Goal: Task Accomplishment & Management: Use online tool/utility

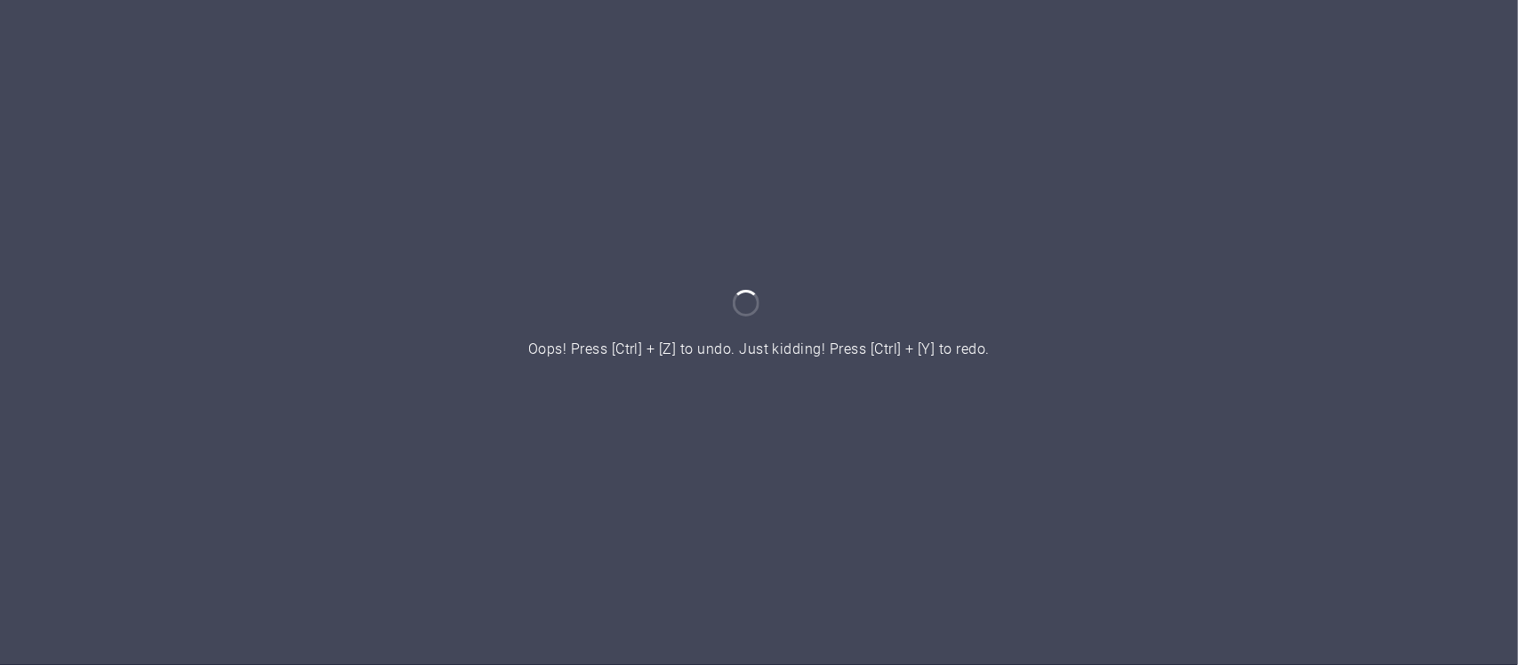
click at [193, 354] on html "Calwain AI Solutions Limited Home (en) Oops! Press [Ctrl] + [Z] to undo. Just k…" at bounding box center [759, 332] width 1518 height 665
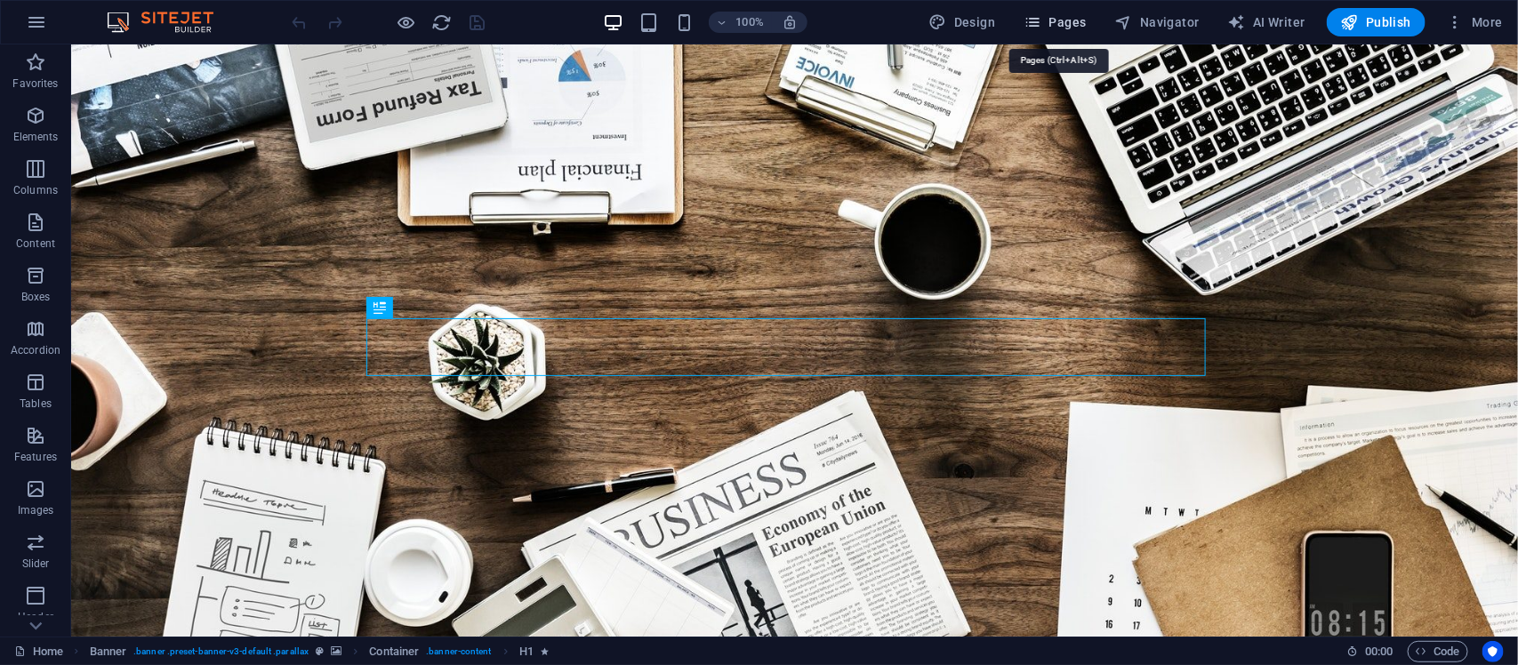
click at [1061, 14] on span "Pages" at bounding box center [1055, 22] width 62 height 18
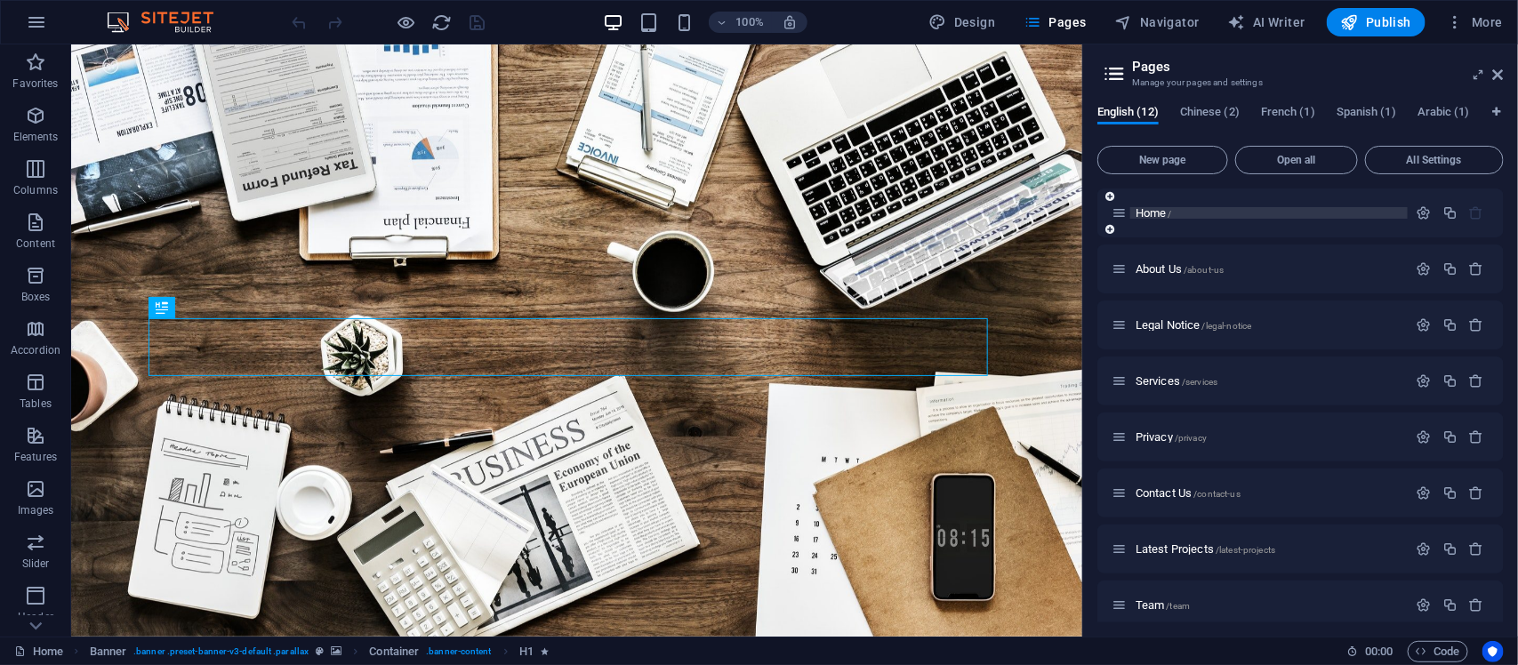
click at [1267, 212] on p "Home /" at bounding box center [1269, 213] width 267 height 12
click at [1268, 212] on p "Home /" at bounding box center [1269, 213] width 267 height 12
click at [1423, 213] on icon "button" at bounding box center [1424, 212] width 15 height 15
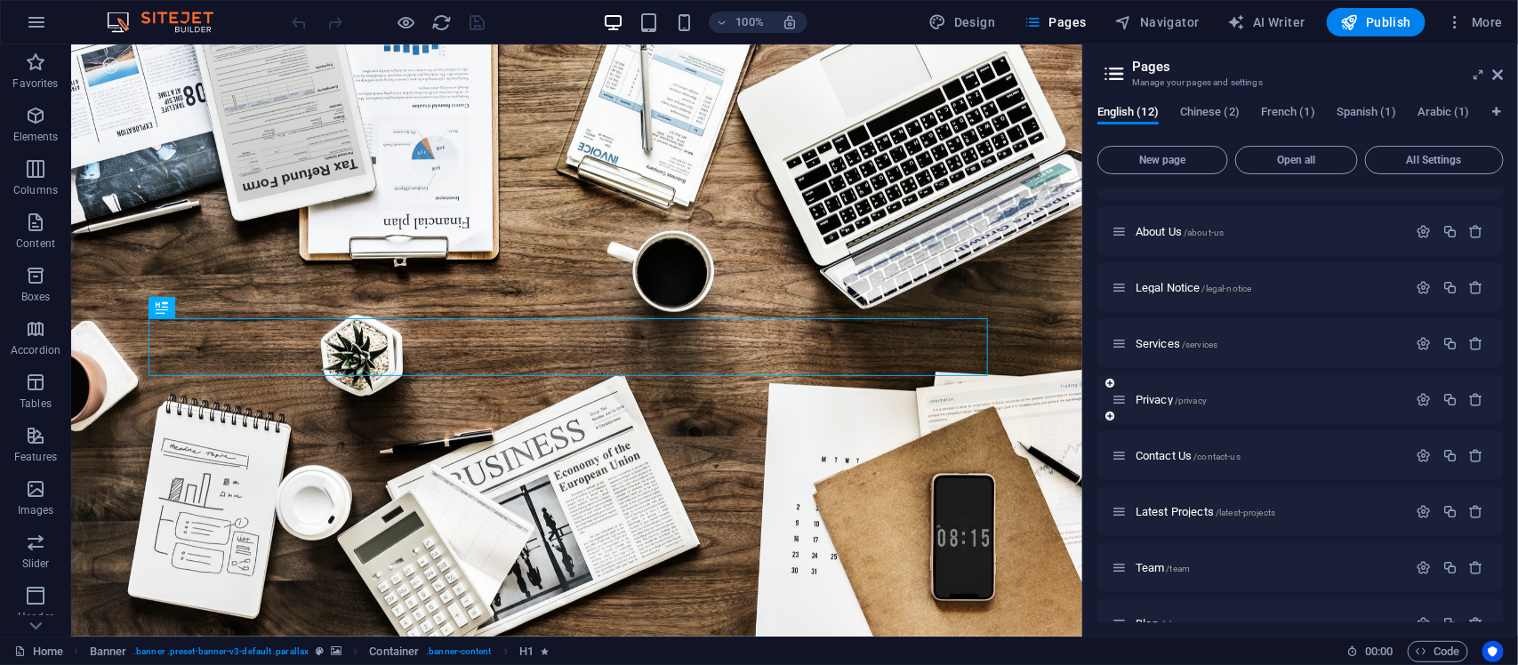
scroll to position [556, 0]
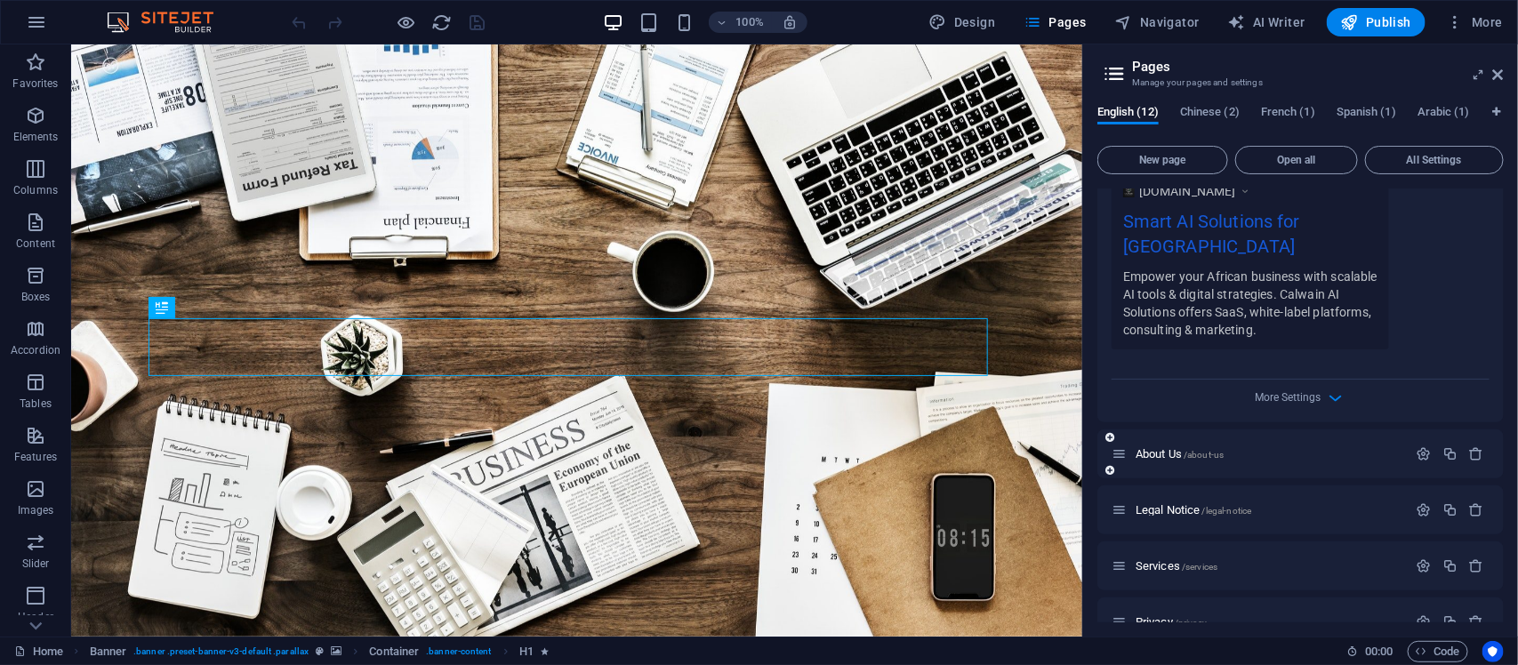
click at [1165, 444] on div "About Us /about-us" at bounding box center [1260, 454] width 296 height 20
click at [1192, 444] on div "About Us /about-us" at bounding box center [1260, 454] width 296 height 20
click at [1169, 444] on div "About Us /about-us" at bounding box center [1260, 454] width 296 height 20
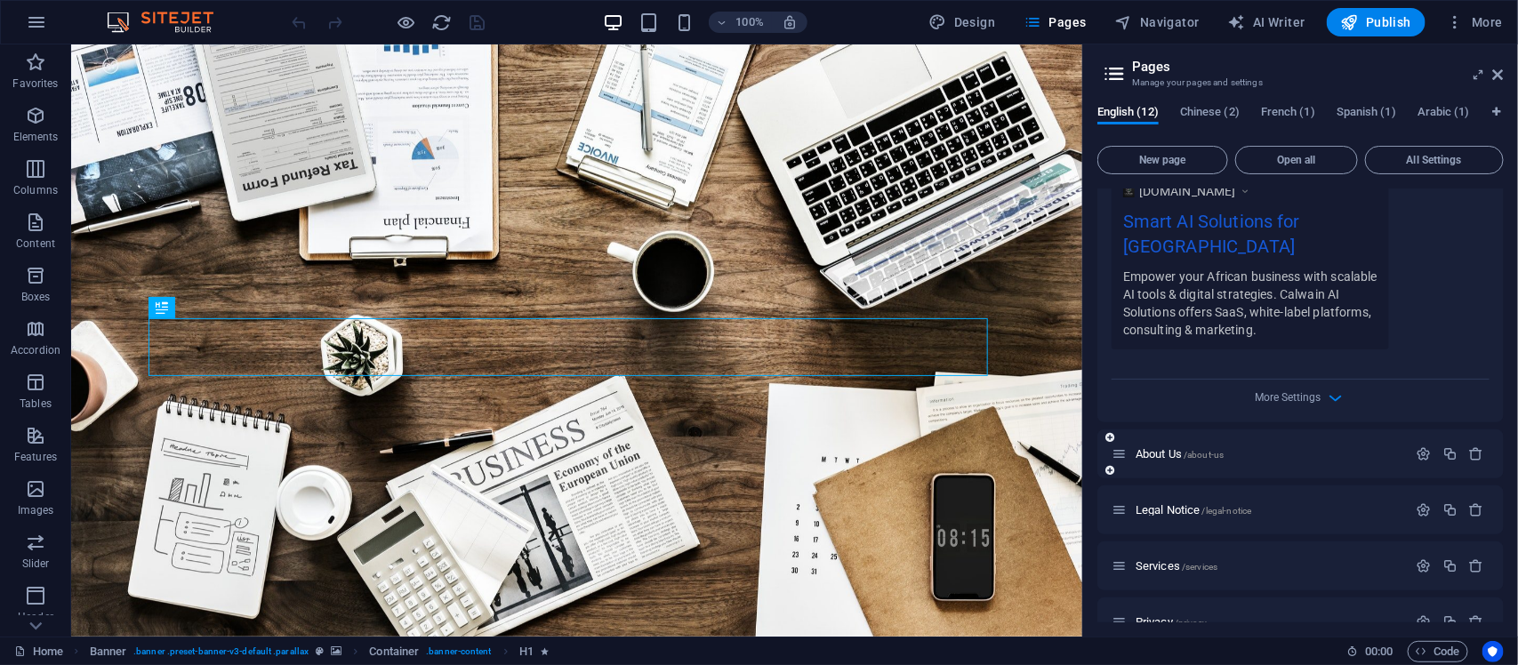
click at [1112, 446] on icon at bounding box center [1119, 453] width 15 height 15
click at [1120, 446] on icon at bounding box center [1119, 453] width 15 height 15
click at [1121, 446] on icon at bounding box center [1119, 453] width 15 height 15
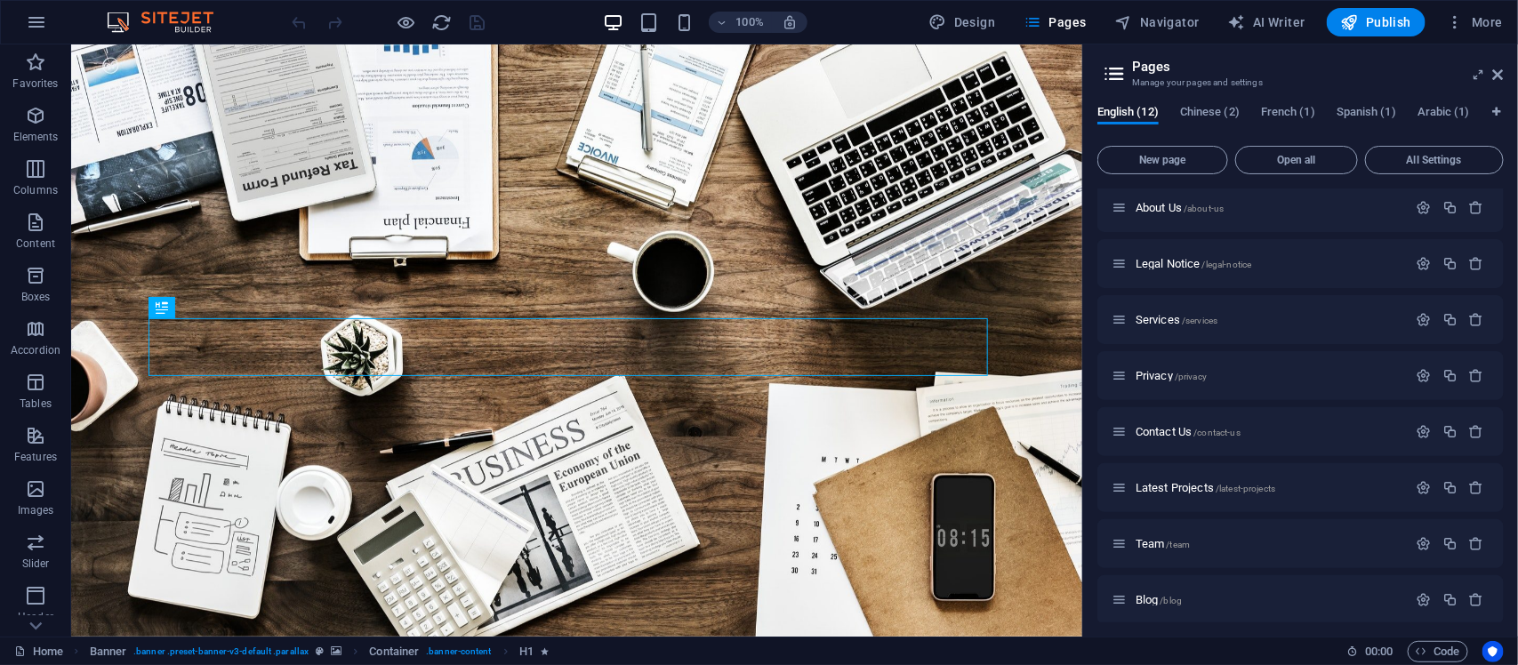
scroll to position [953, 0]
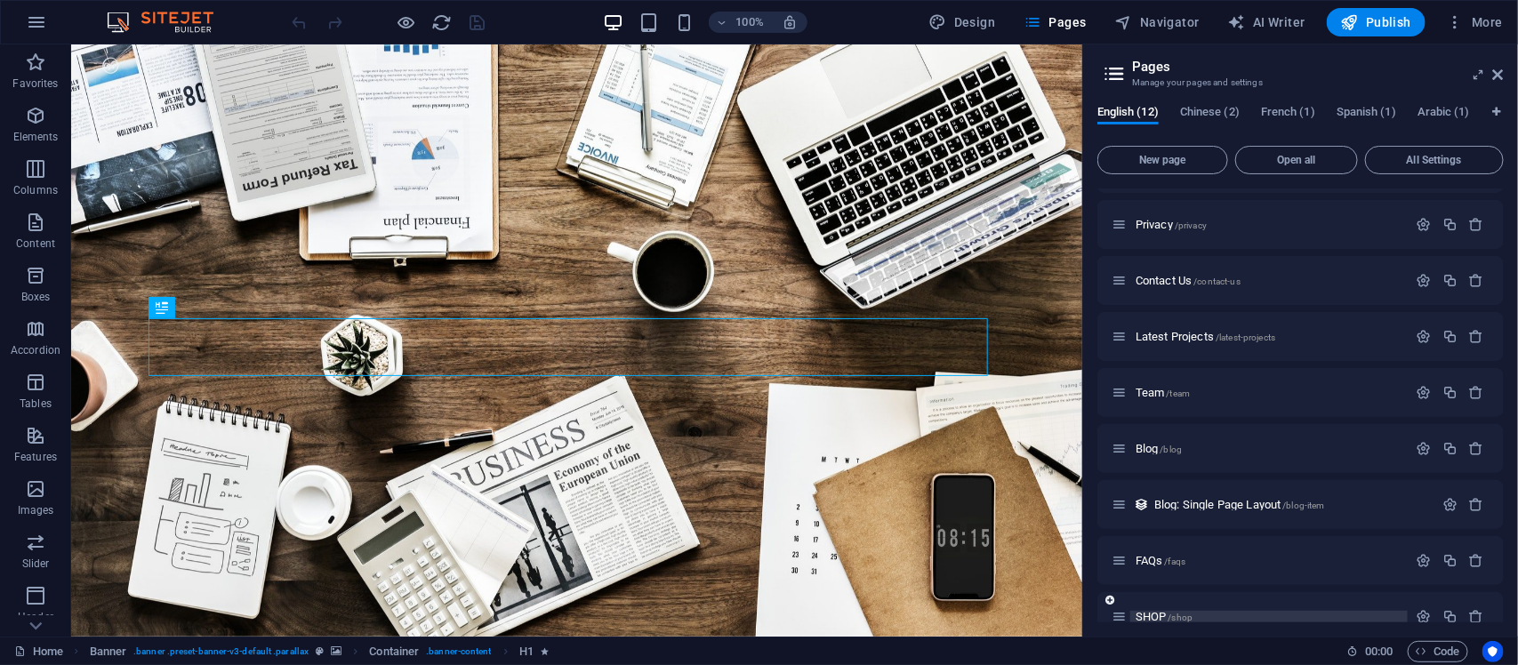
click at [1210, 611] on p "SHOP /shop" at bounding box center [1269, 617] width 267 height 12
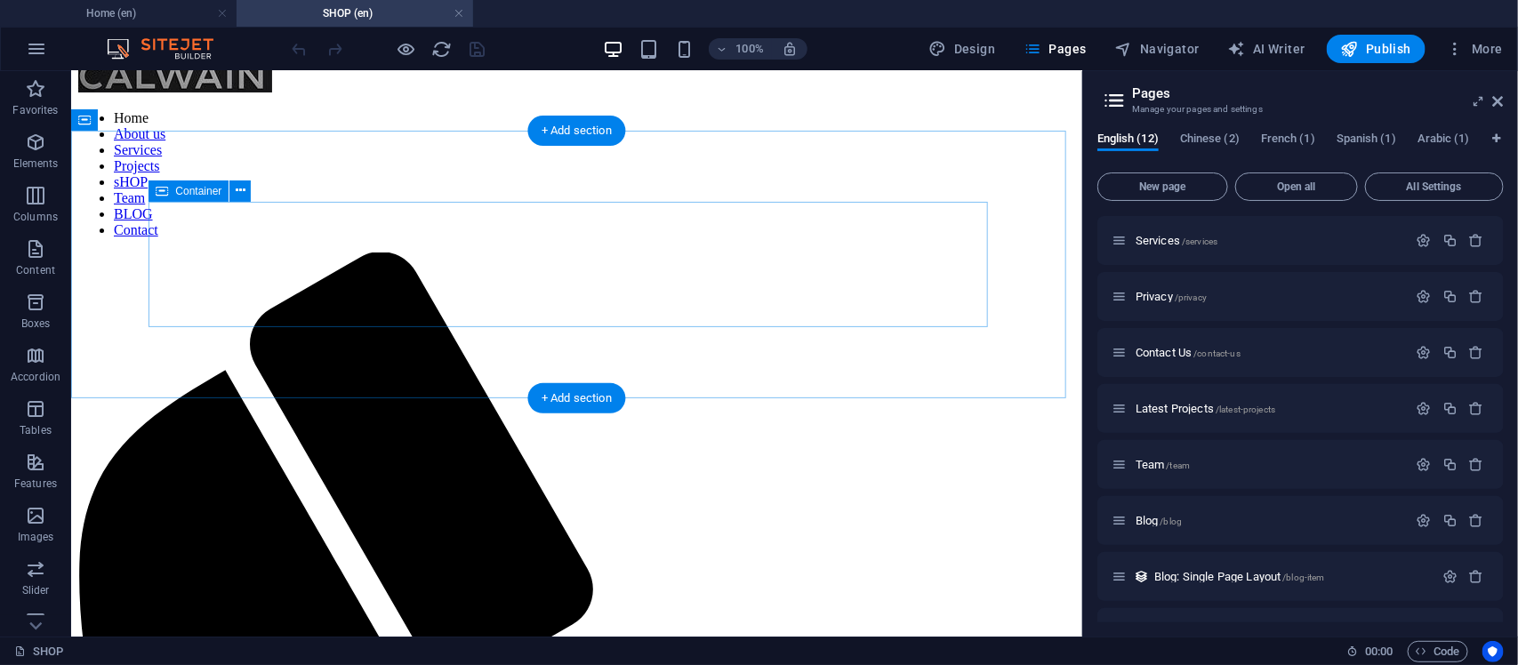
scroll to position [0, 0]
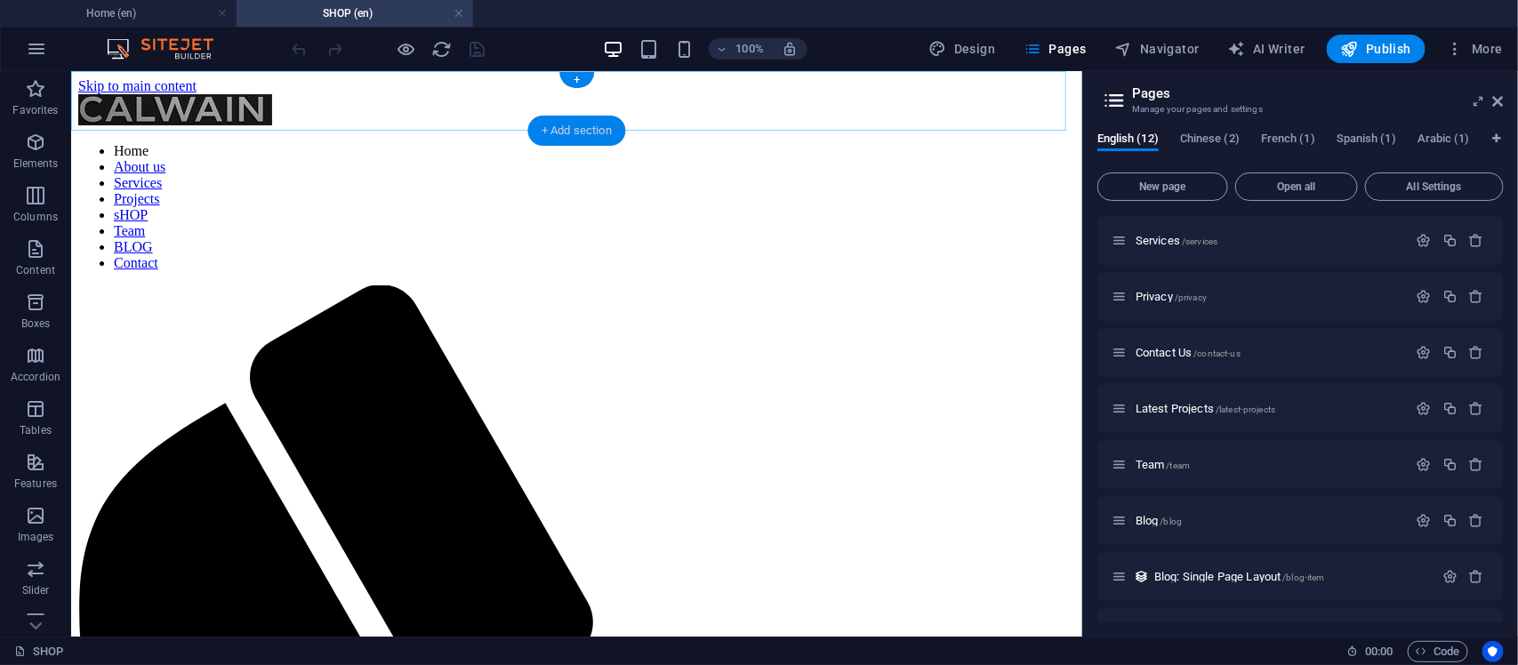
click at [567, 129] on div "+ Add section" at bounding box center [576, 131] width 99 height 30
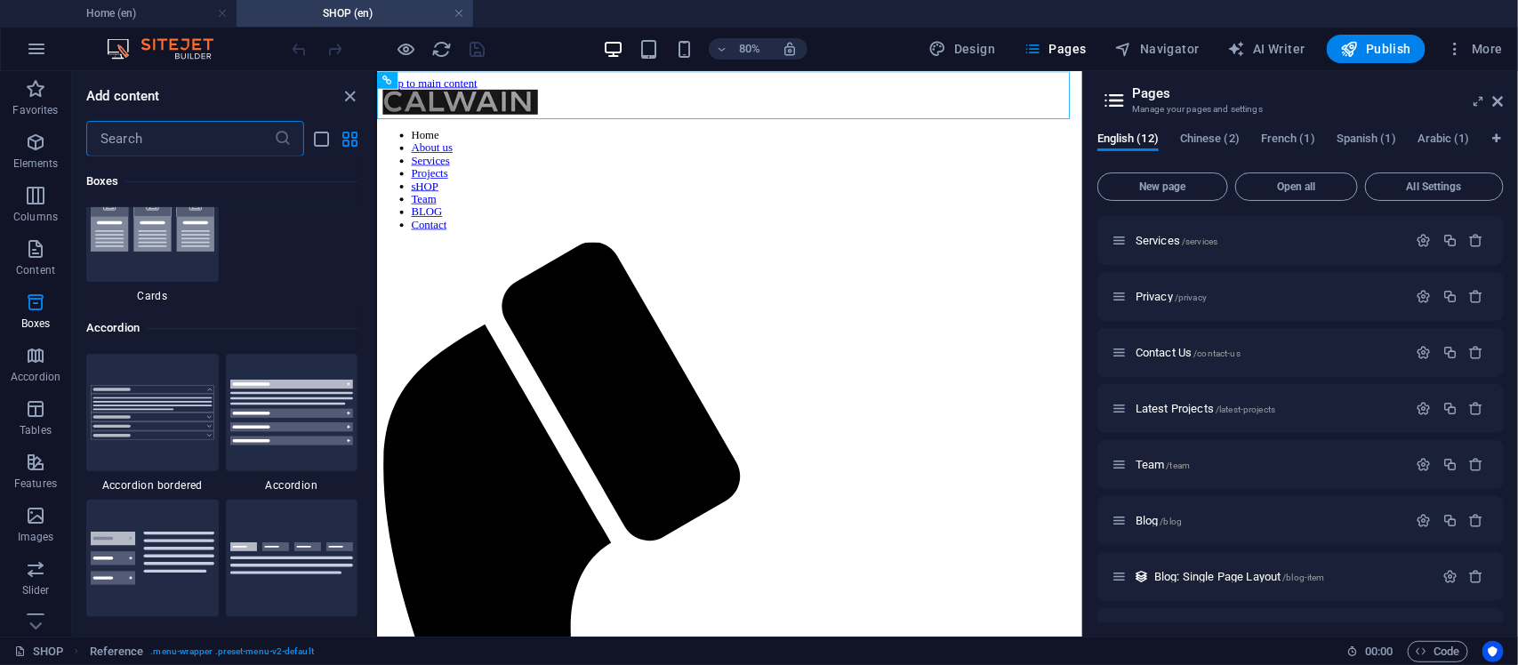
scroll to position [5333, 0]
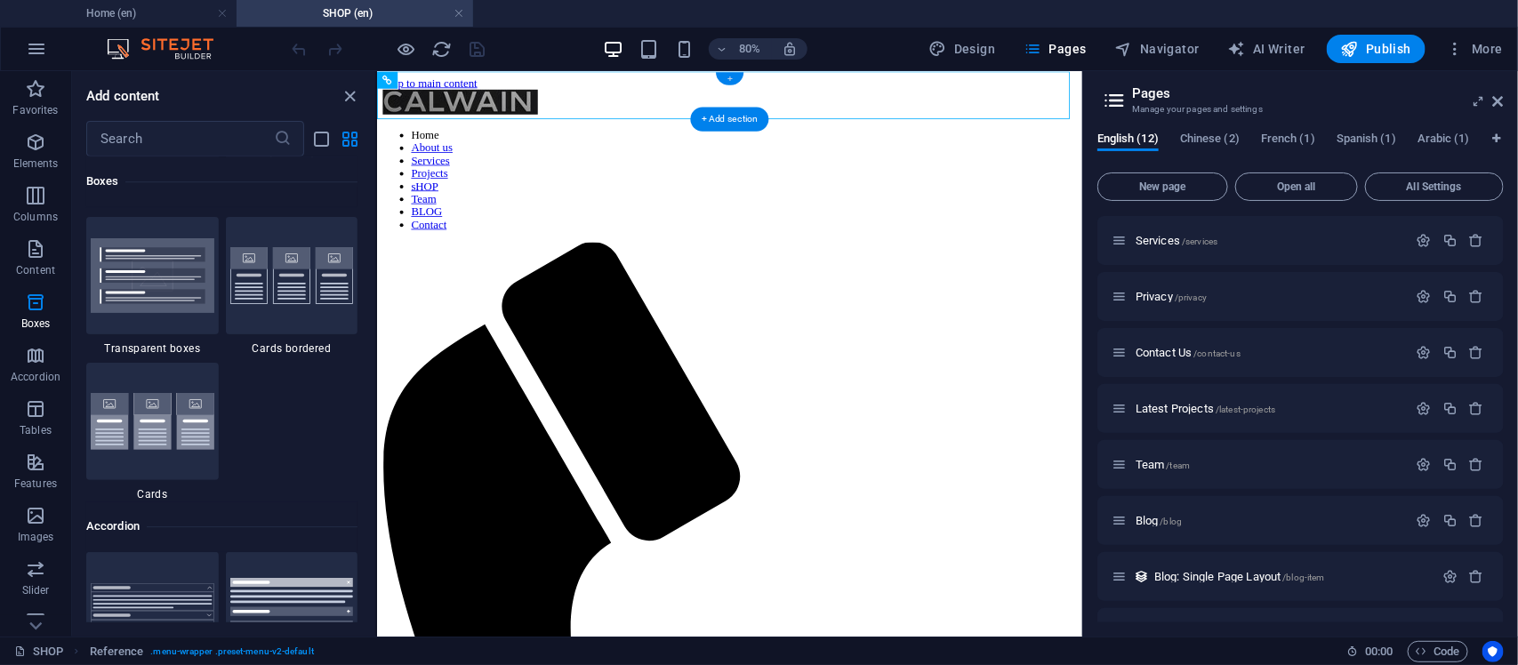
click at [731, 78] on div "+" at bounding box center [730, 78] width 28 height 12
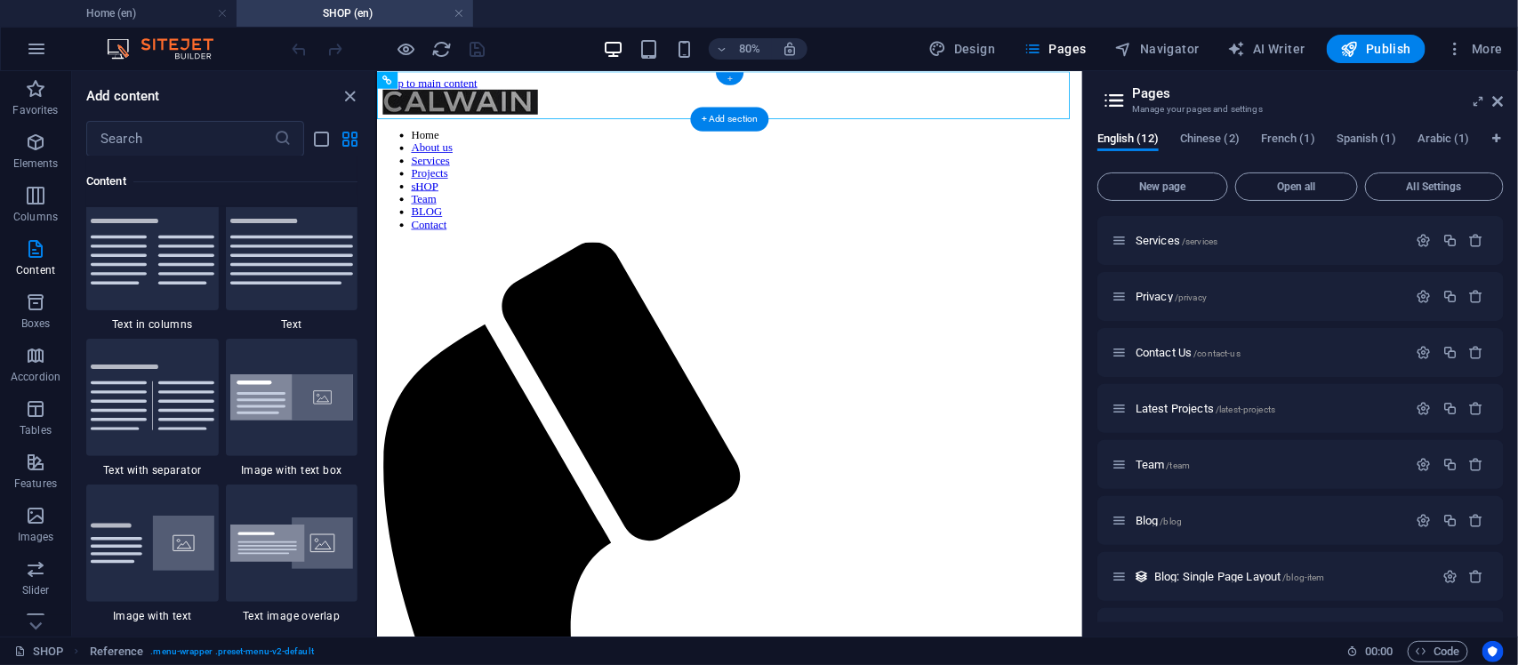
scroll to position [3111, 0]
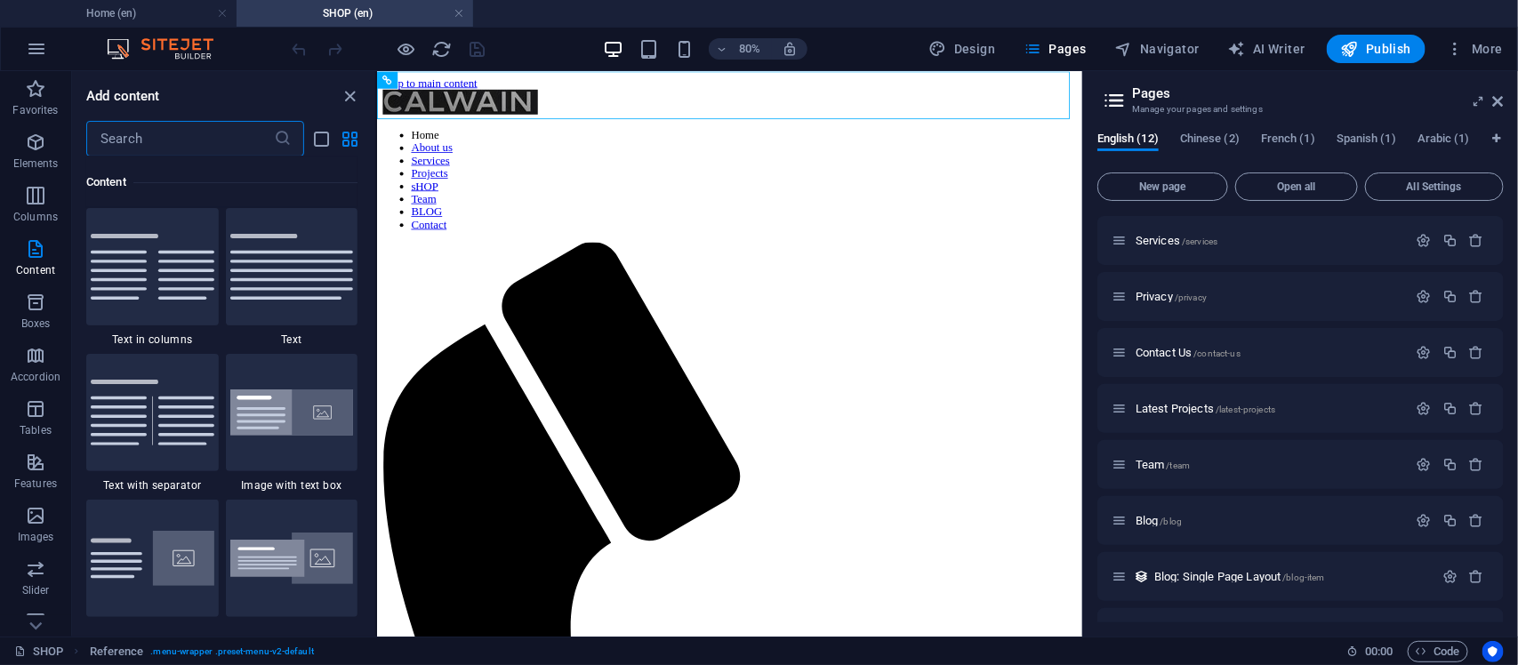
click at [122, 126] on input "text" at bounding box center [180, 139] width 188 height 36
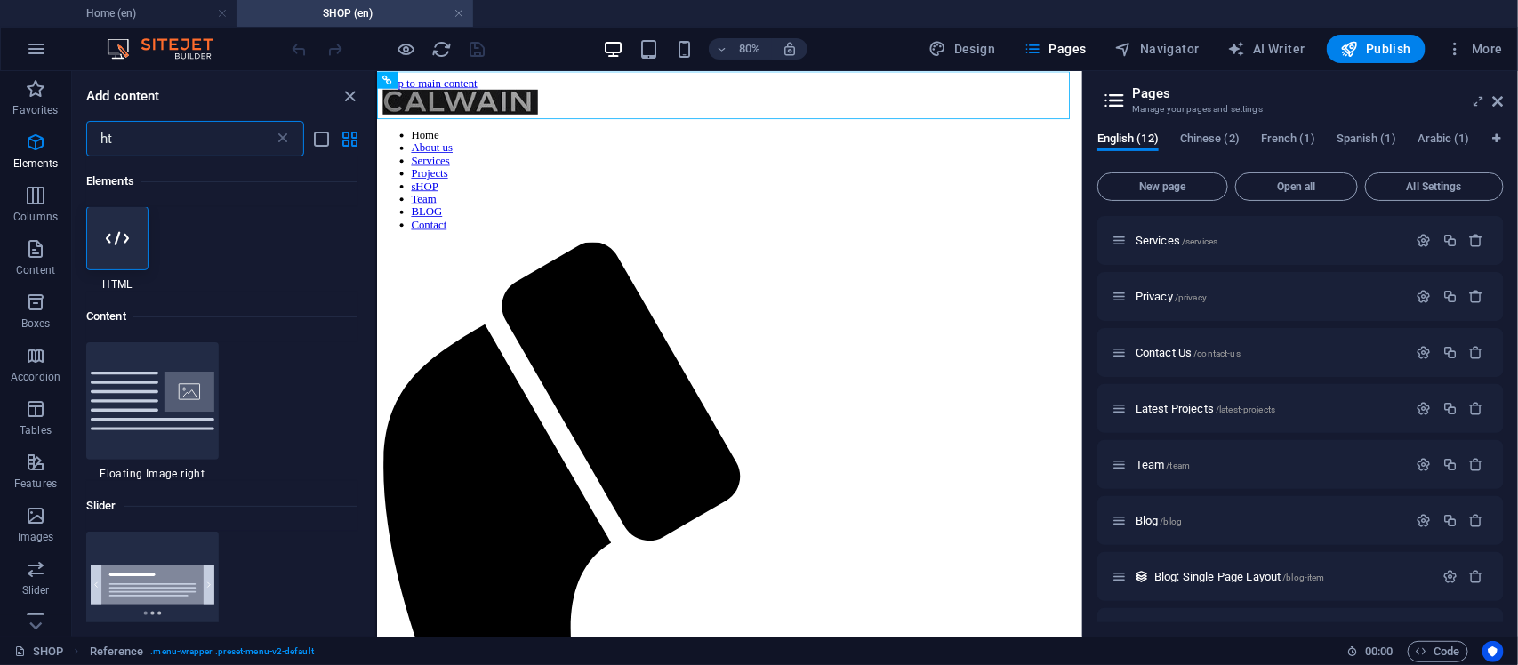
scroll to position [0, 0]
type input "ht"
click at [129, 256] on div at bounding box center [117, 239] width 62 height 64
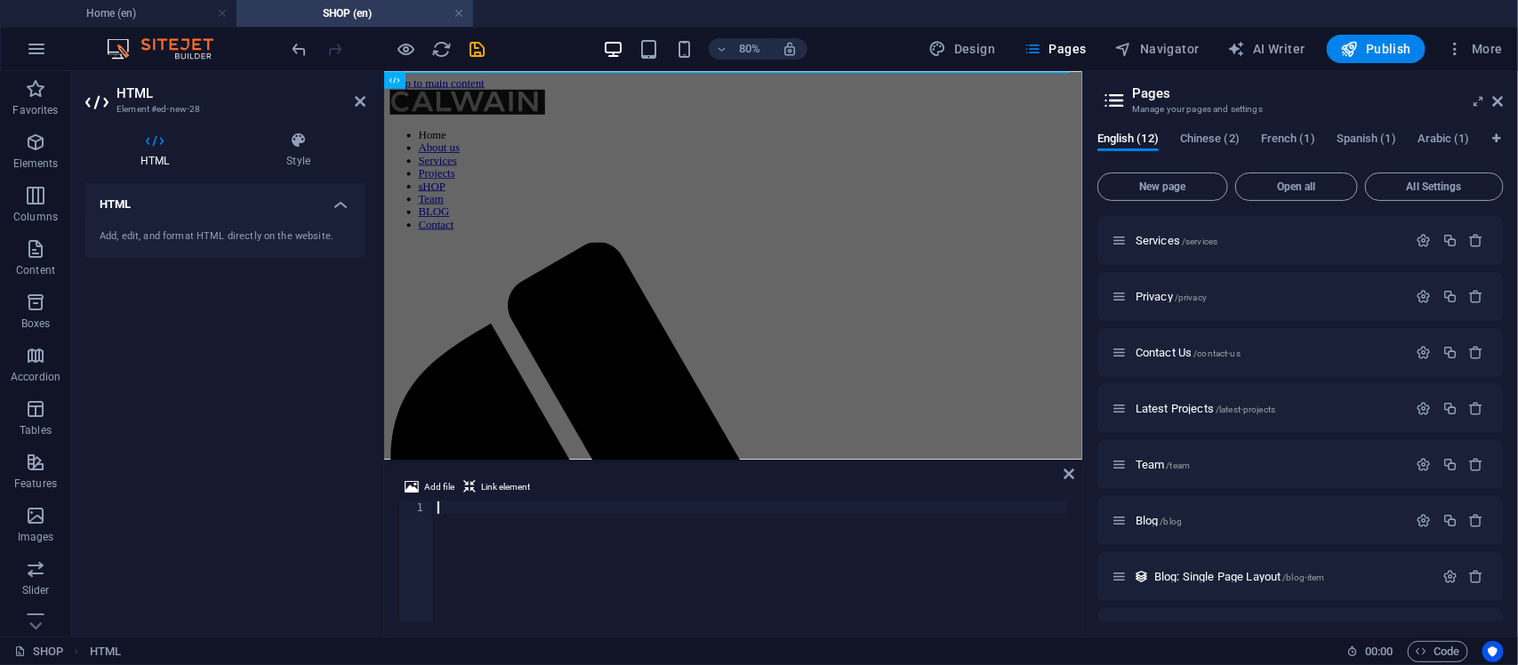
paste textarea "</script>"
type textarea "</script>"
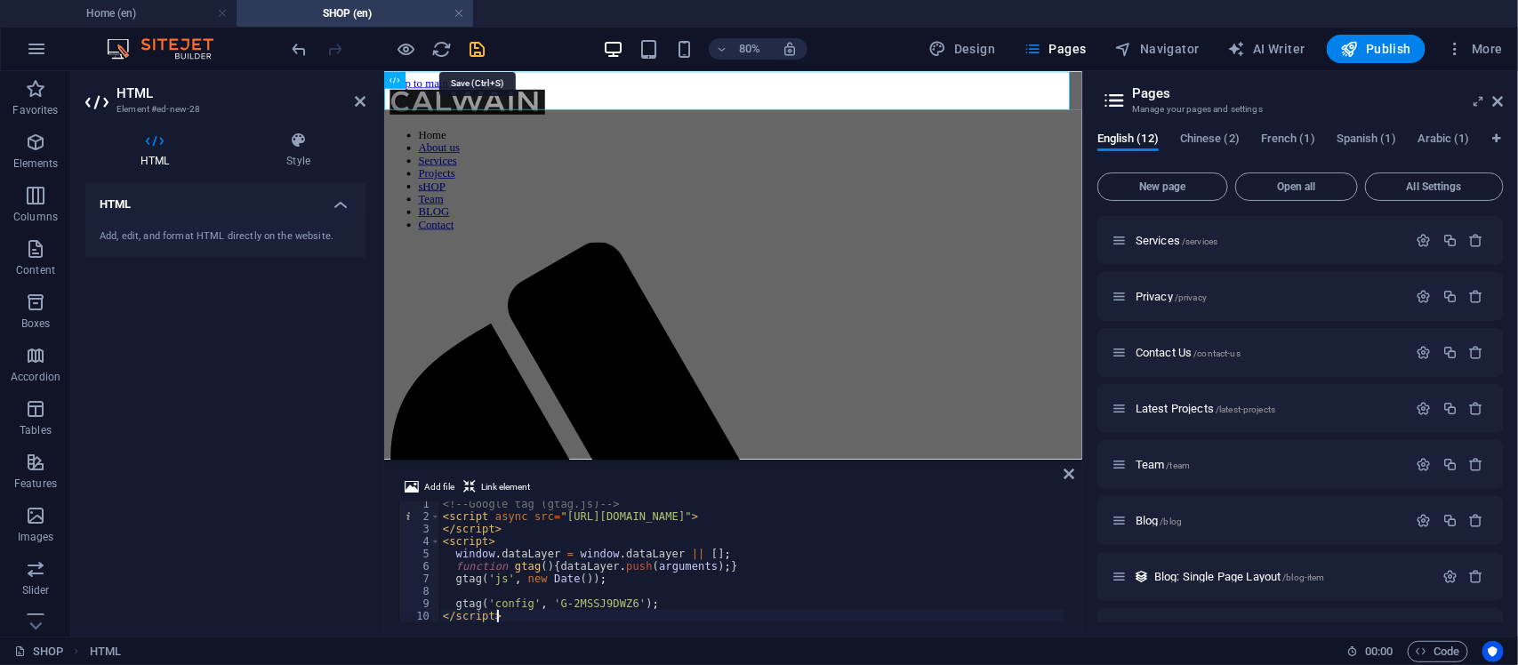
click at [474, 42] on icon "save" at bounding box center [478, 49] width 20 height 20
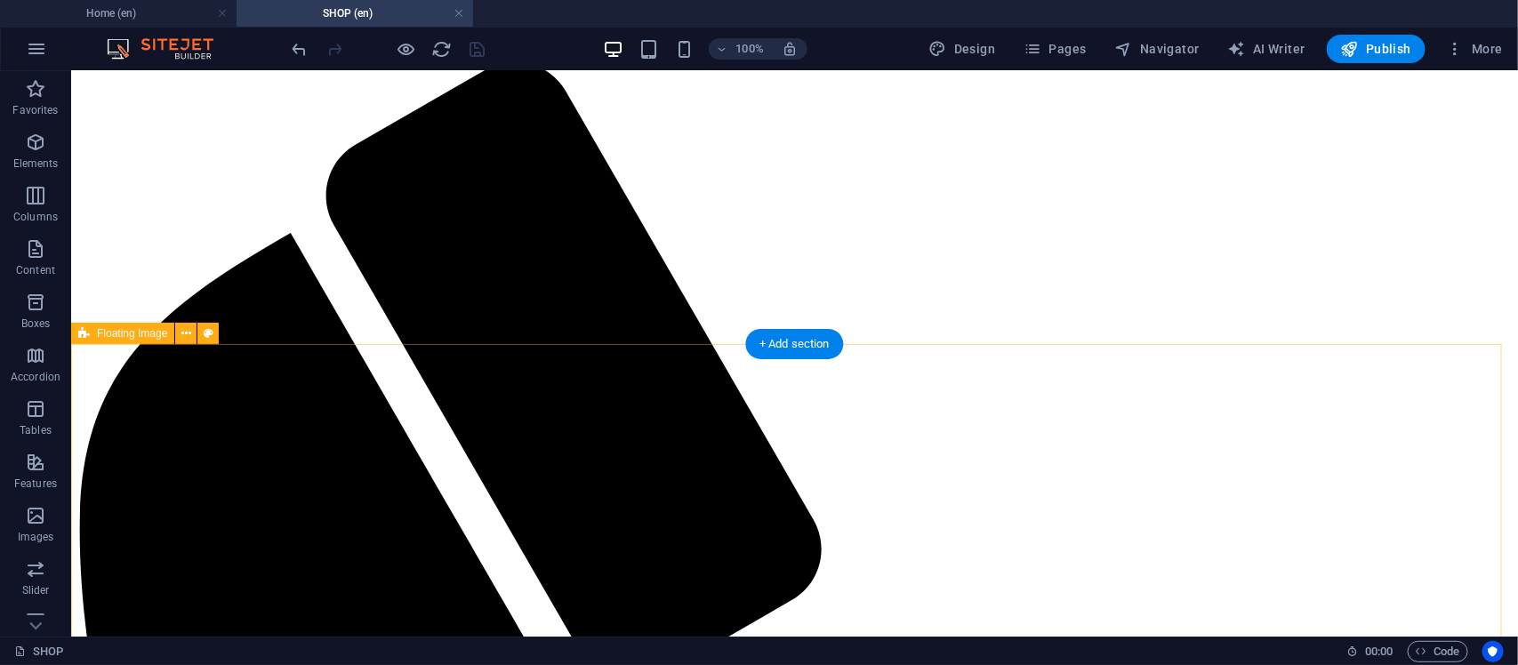
scroll to position [0, 0]
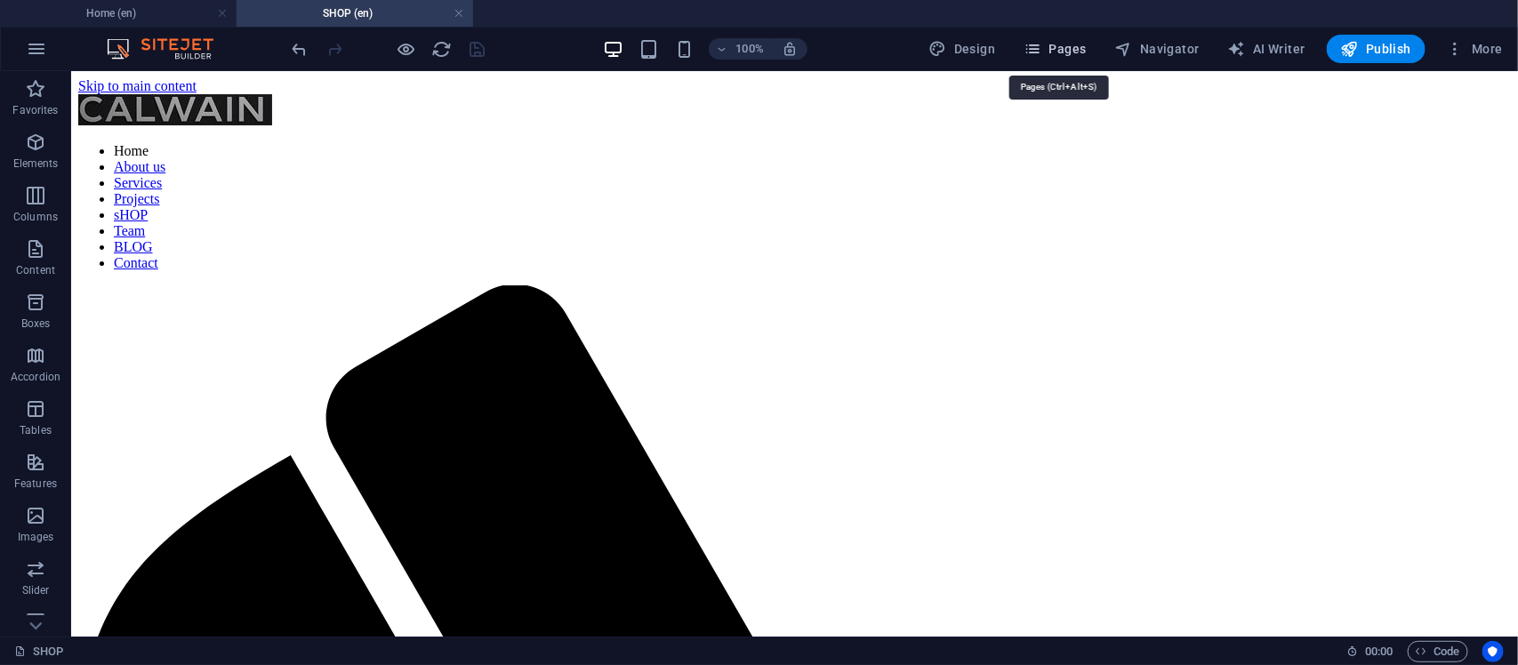
click at [1078, 46] on span "Pages" at bounding box center [1055, 49] width 62 height 18
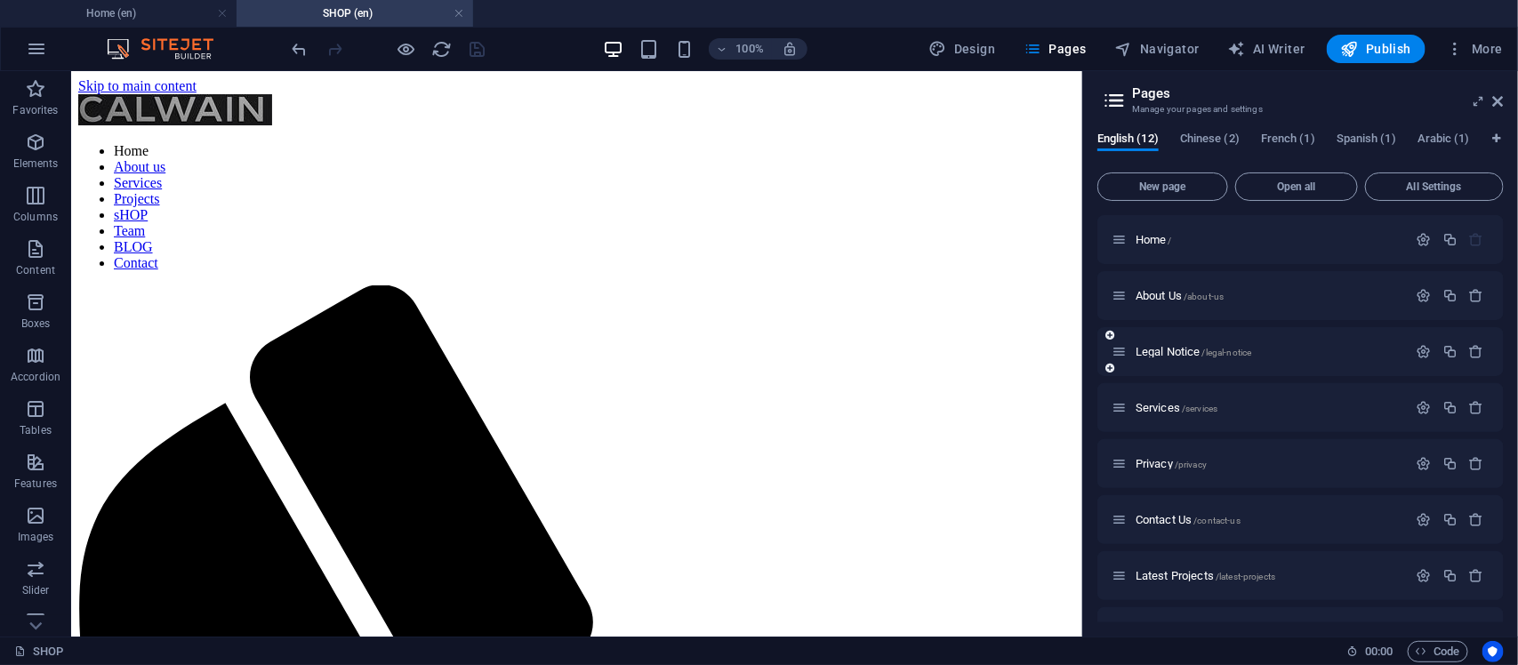
click at [1190, 341] on div "Legal Notice /legal-notice" at bounding box center [1260, 351] width 296 height 20
click at [1185, 345] on span "Legal Notice /legal-notice" at bounding box center [1194, 351] width 116 height 13
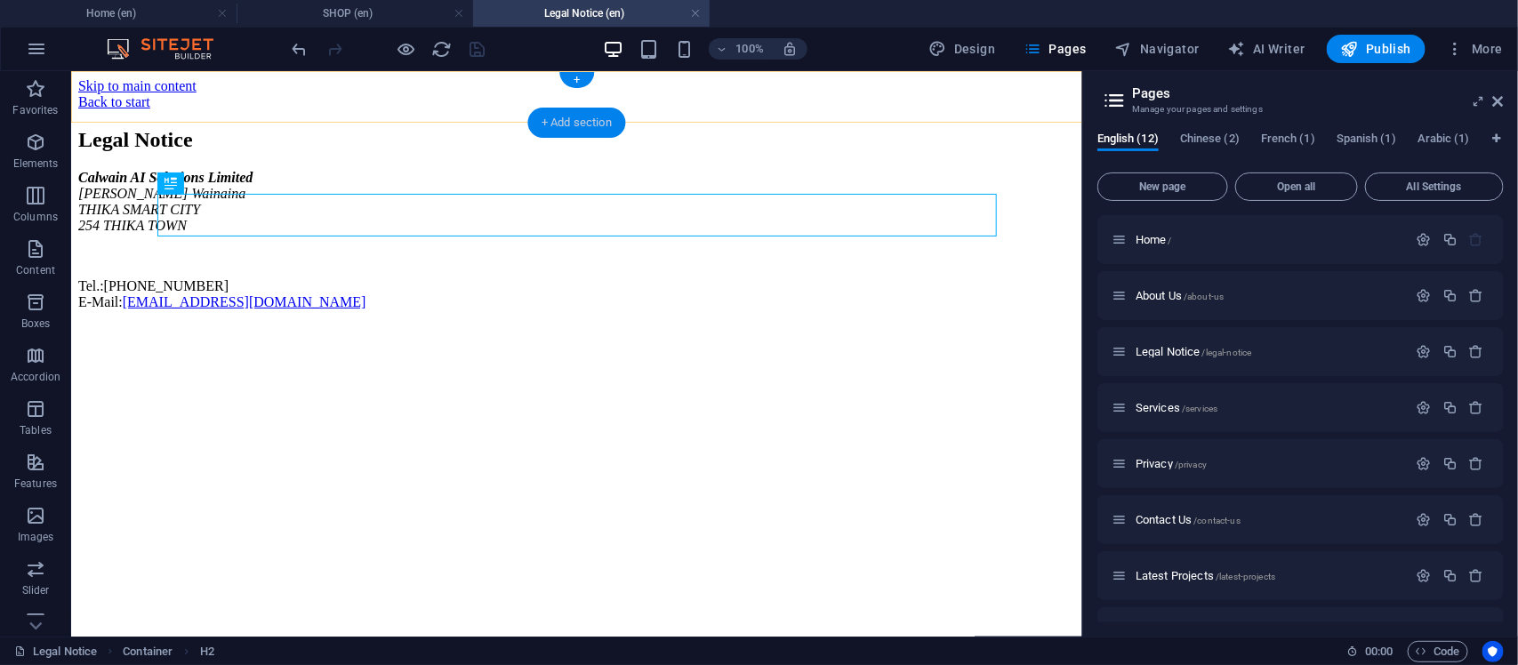
click at [583, 121] on div "+ Add section" at bounding box center [576, 123] width 99 height 30
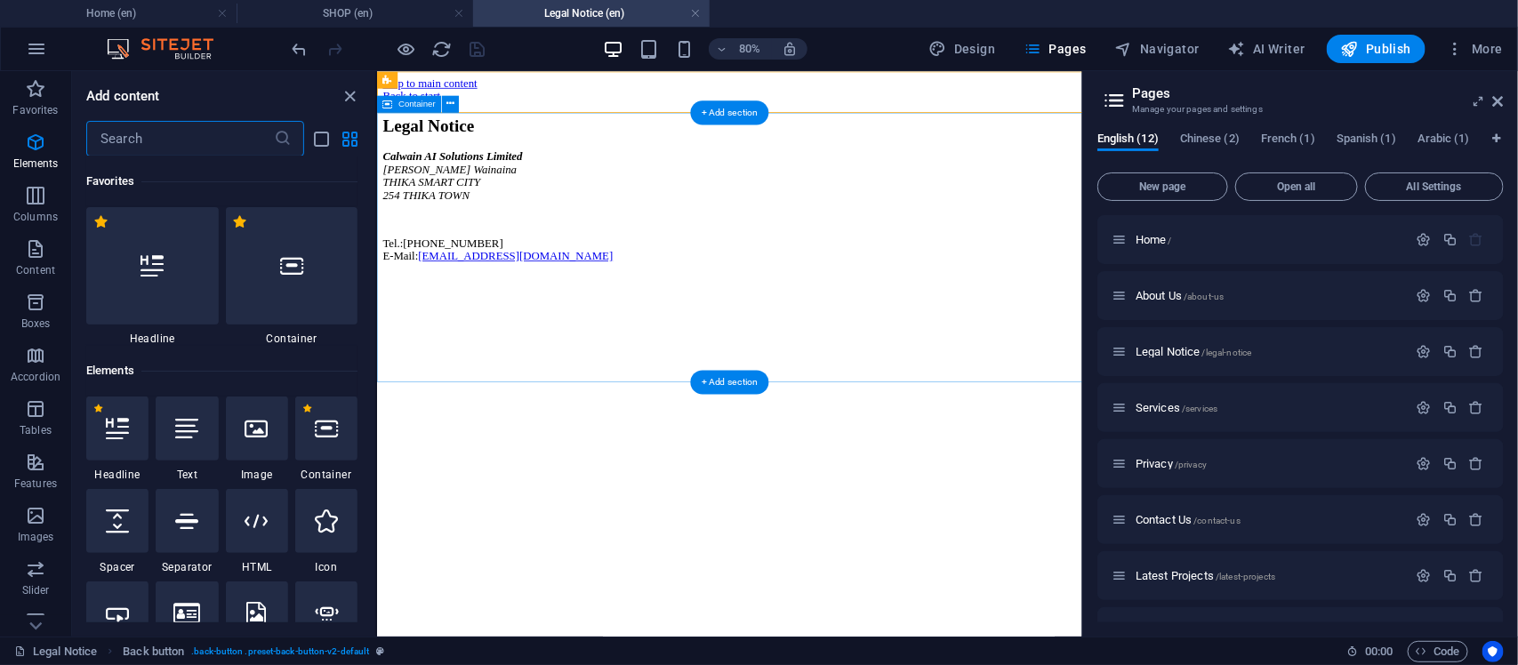
scroll to position [3110, 0]
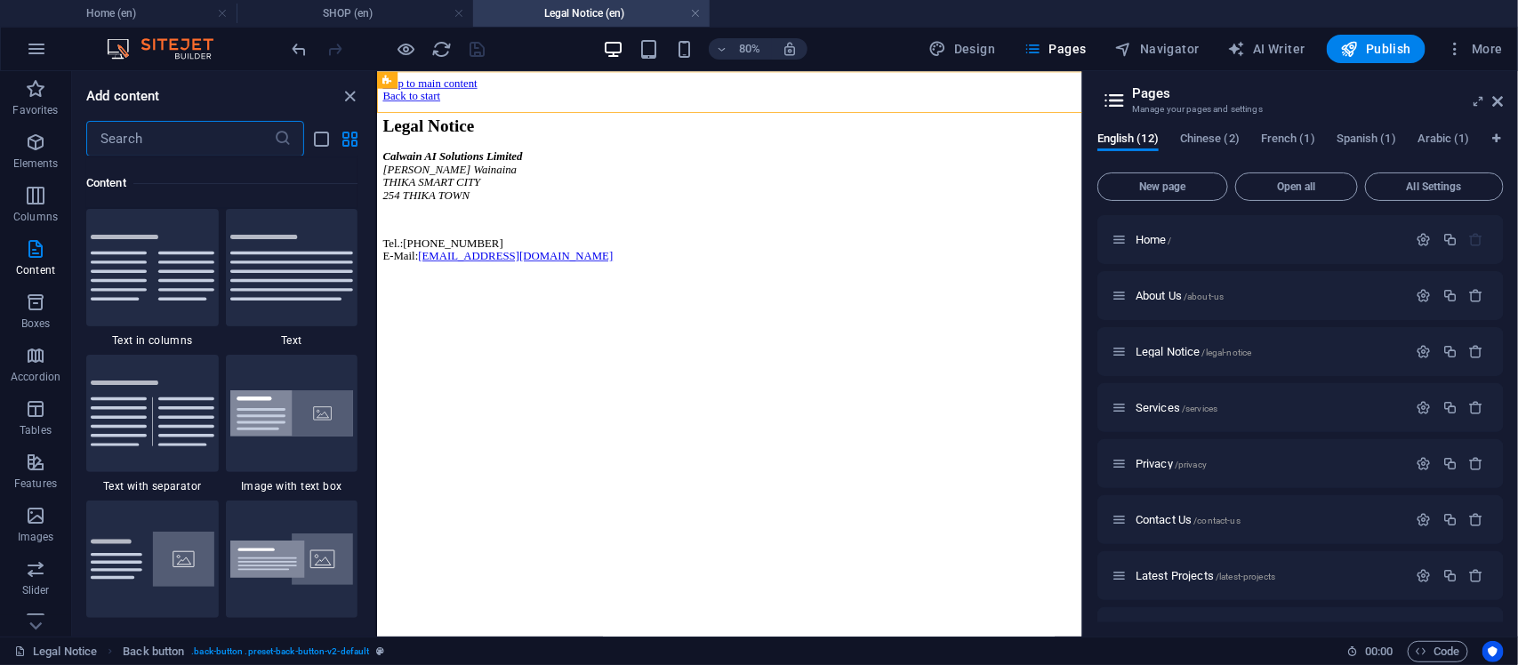
click at [201, 134] on input "text" at bounding box center [180, 139] width 188 height 36
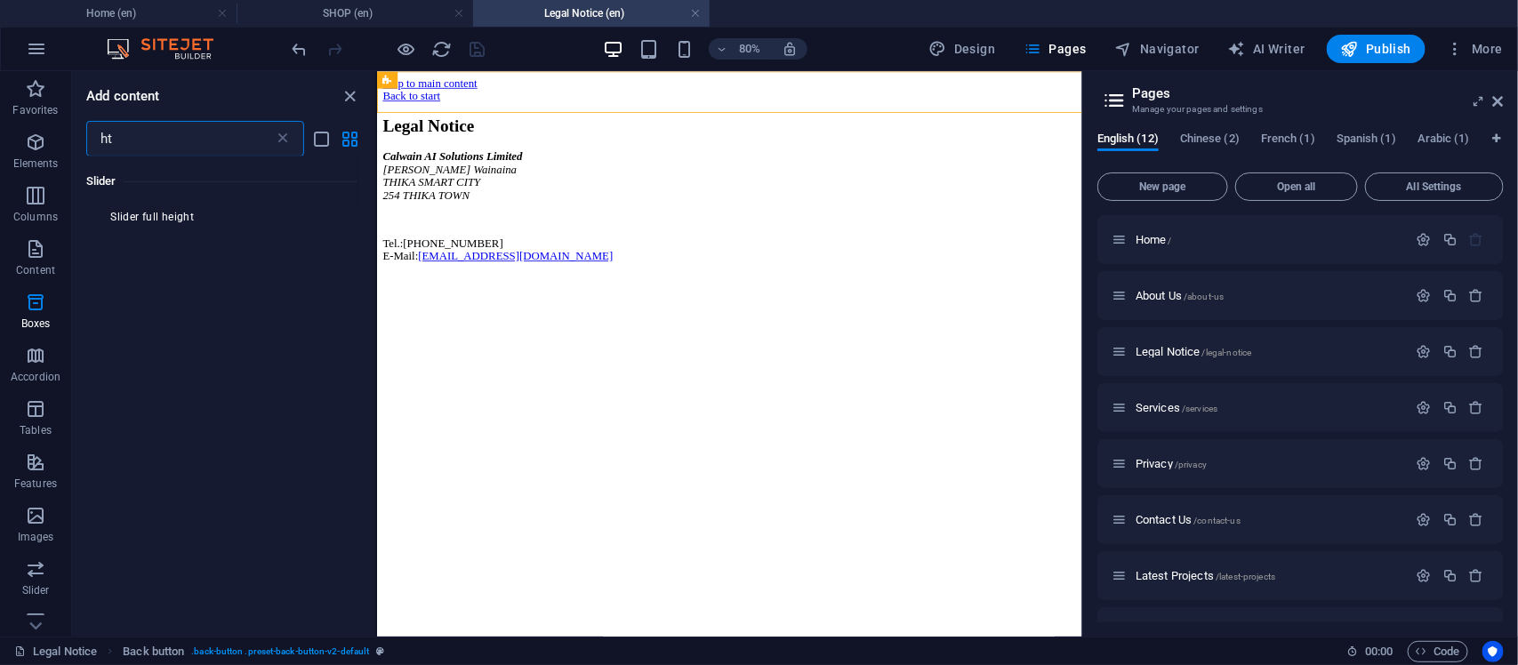
scroll to position [0, 0]
type input "html"
click at [132, 247] on div at bounding box center [117, 239] width 62 height 64
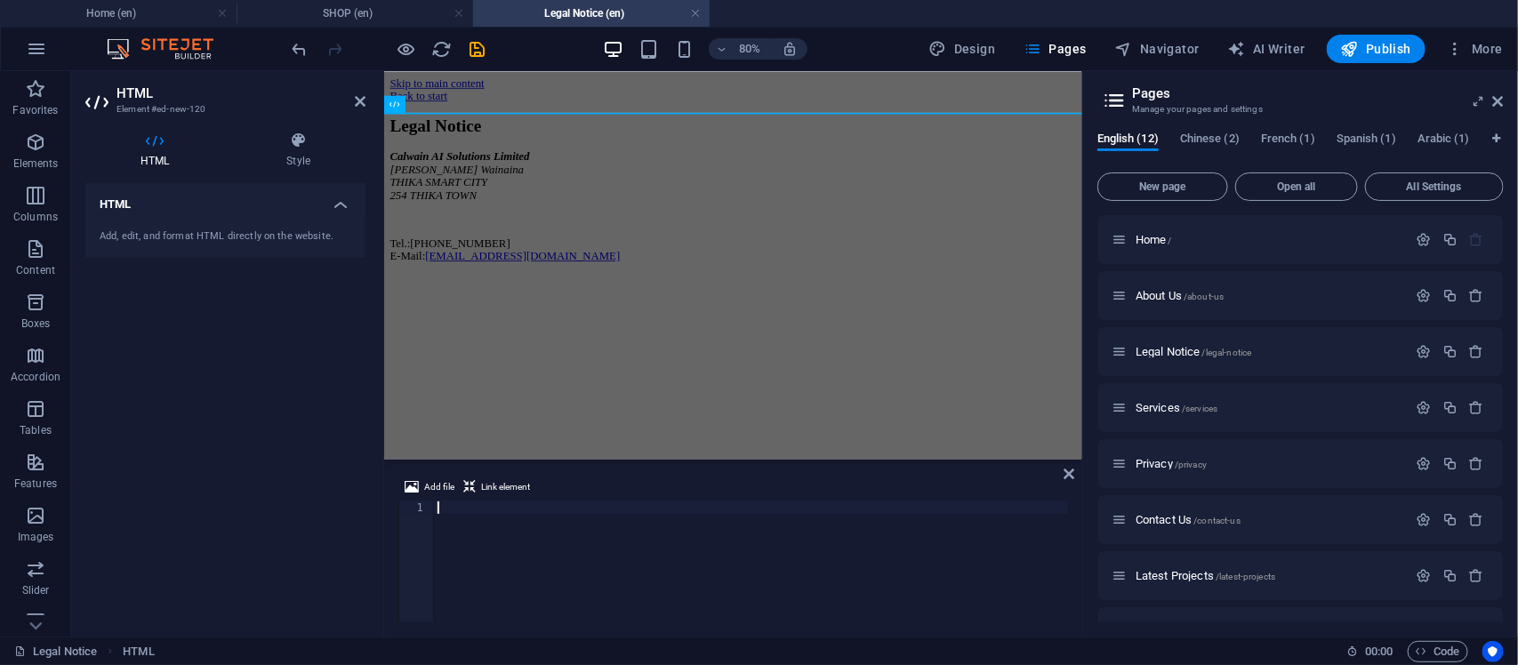
type textarea "</script>"
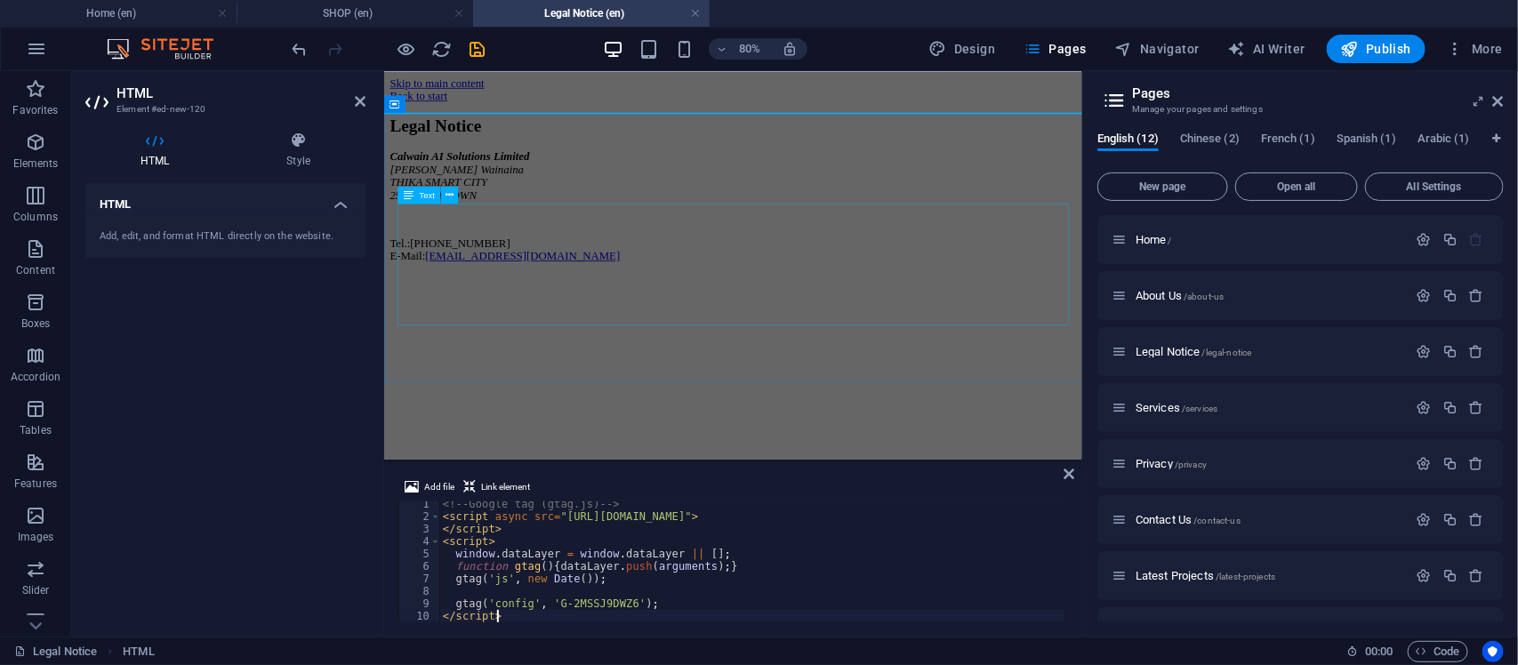
scroll to position [3, 0]
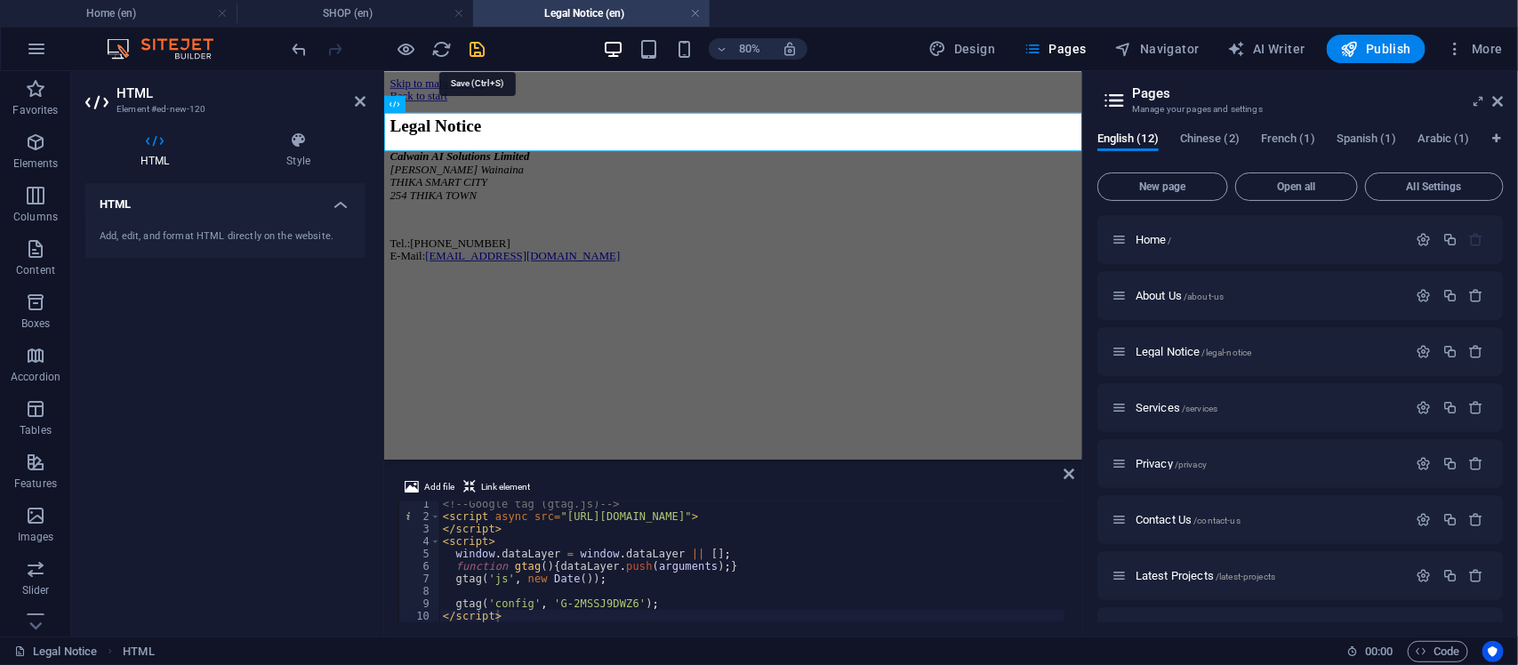
click at [476, 49] on icon "save" at bounding box center [478, 49] width 20 height 20
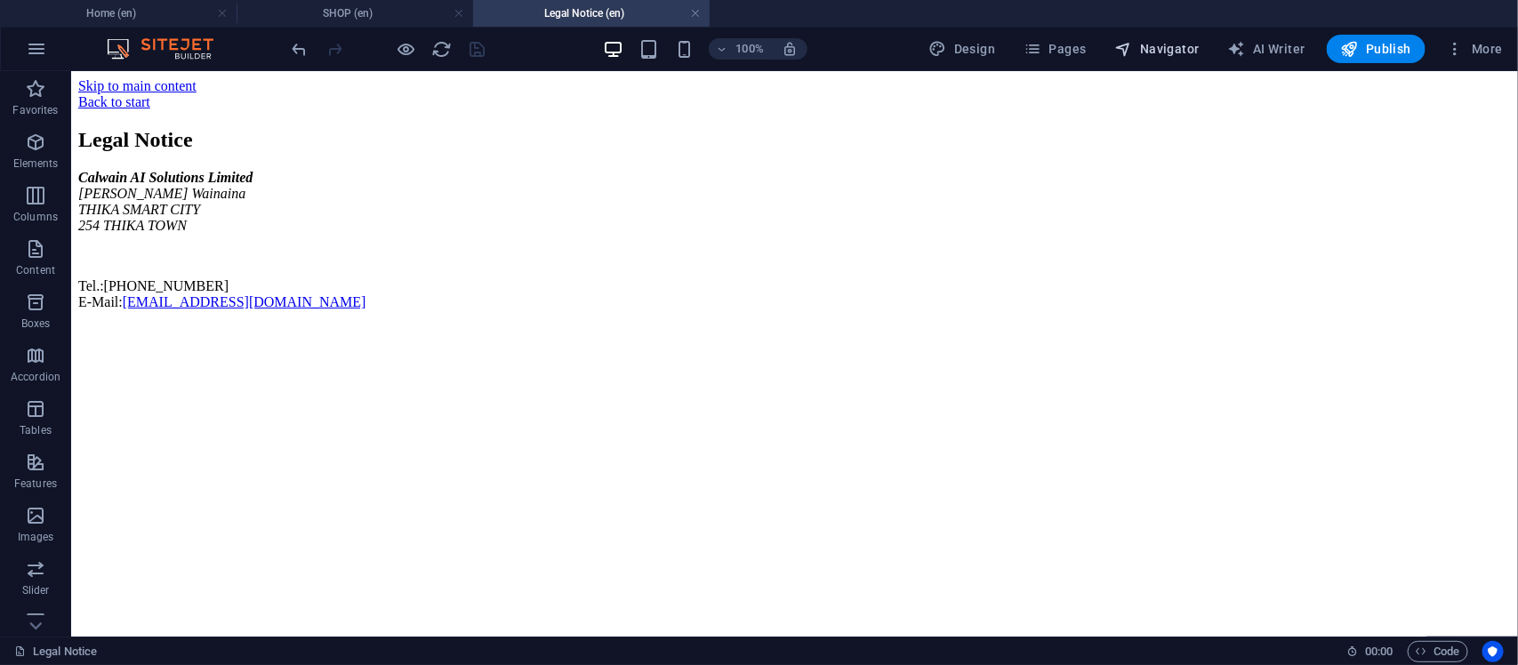
click at [1144, 40] on span "Navigator" at bounding box center [1157, 49] width 84 height 18
select select "15680563-en"
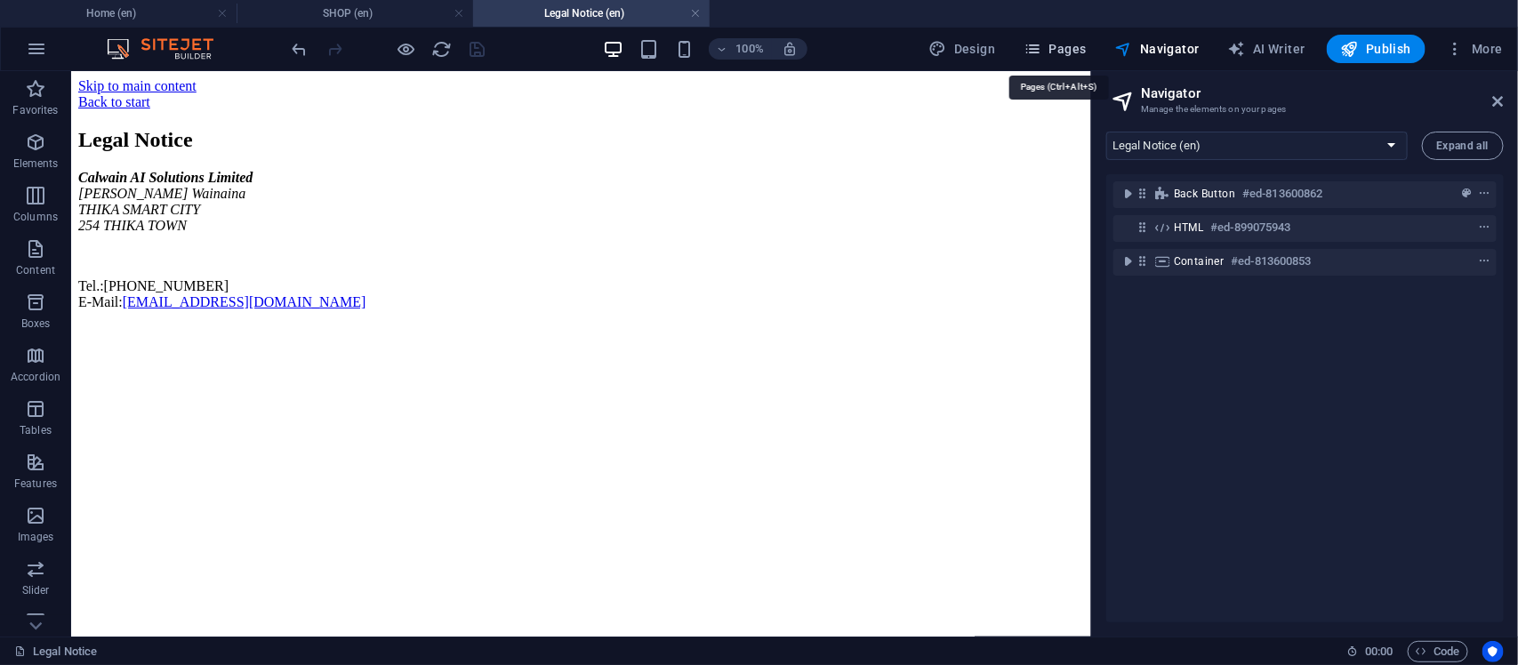
click at [1069, 46] on span "Pages" at bounding box center [1055, 49] width 62 height 18
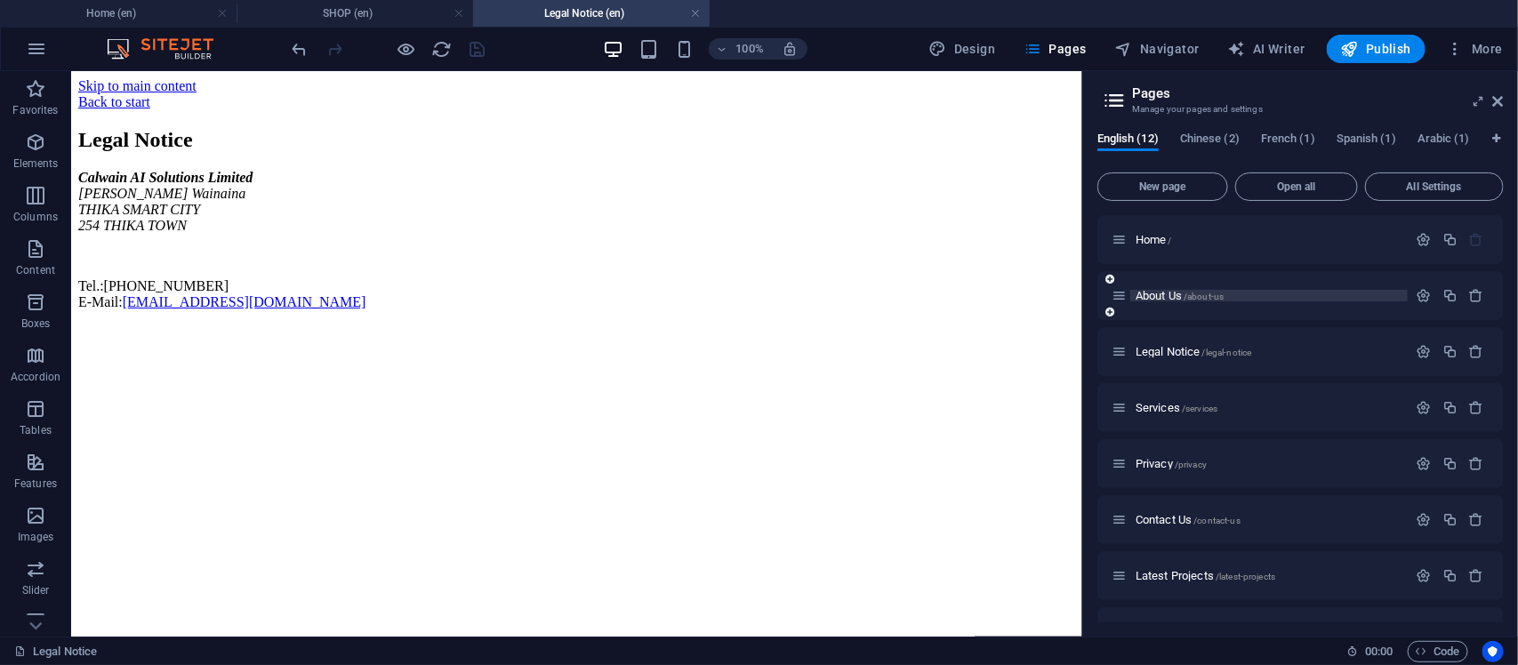
click at [1178, 293] on span "About Us /about-us" at bounding box center [1180, 295] width 88 height 13
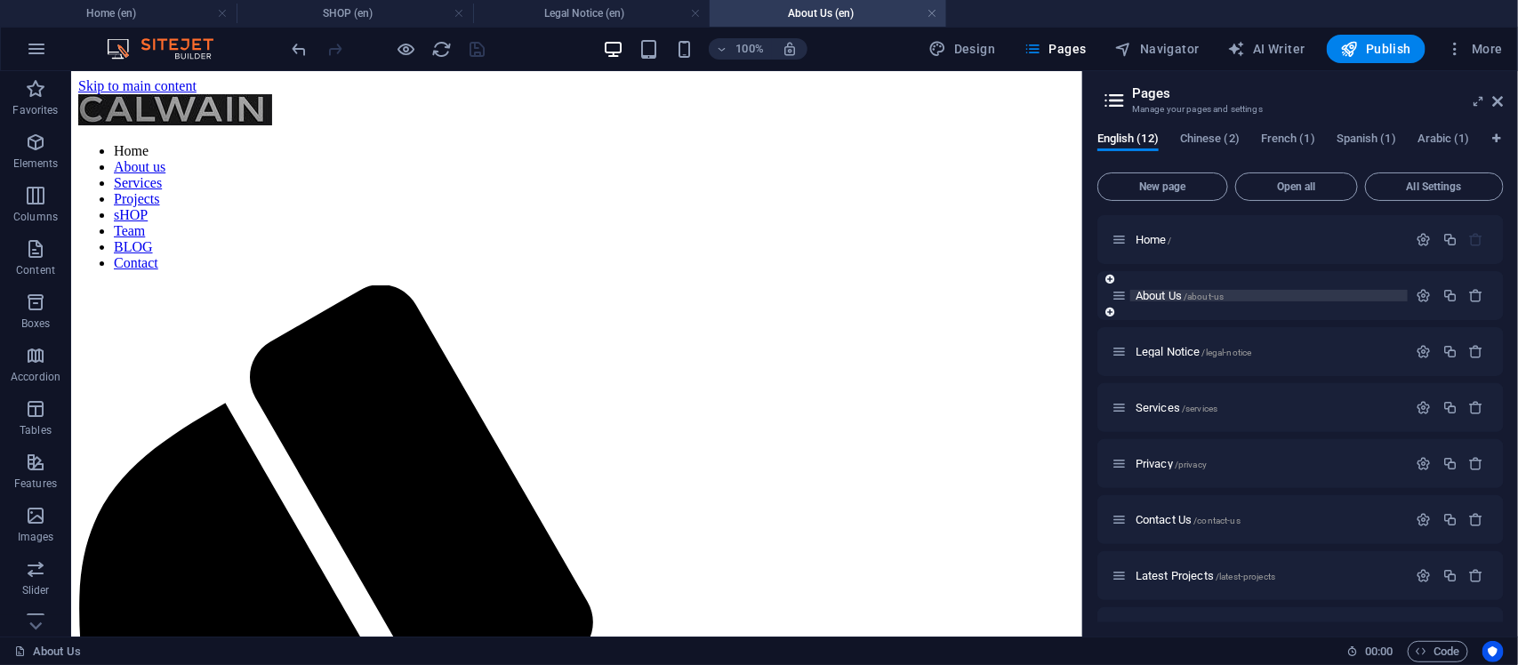
scroll to position [0, 0]
click at [578, 76] on div "+" at bounding box center [576, 80] width 35 height 16
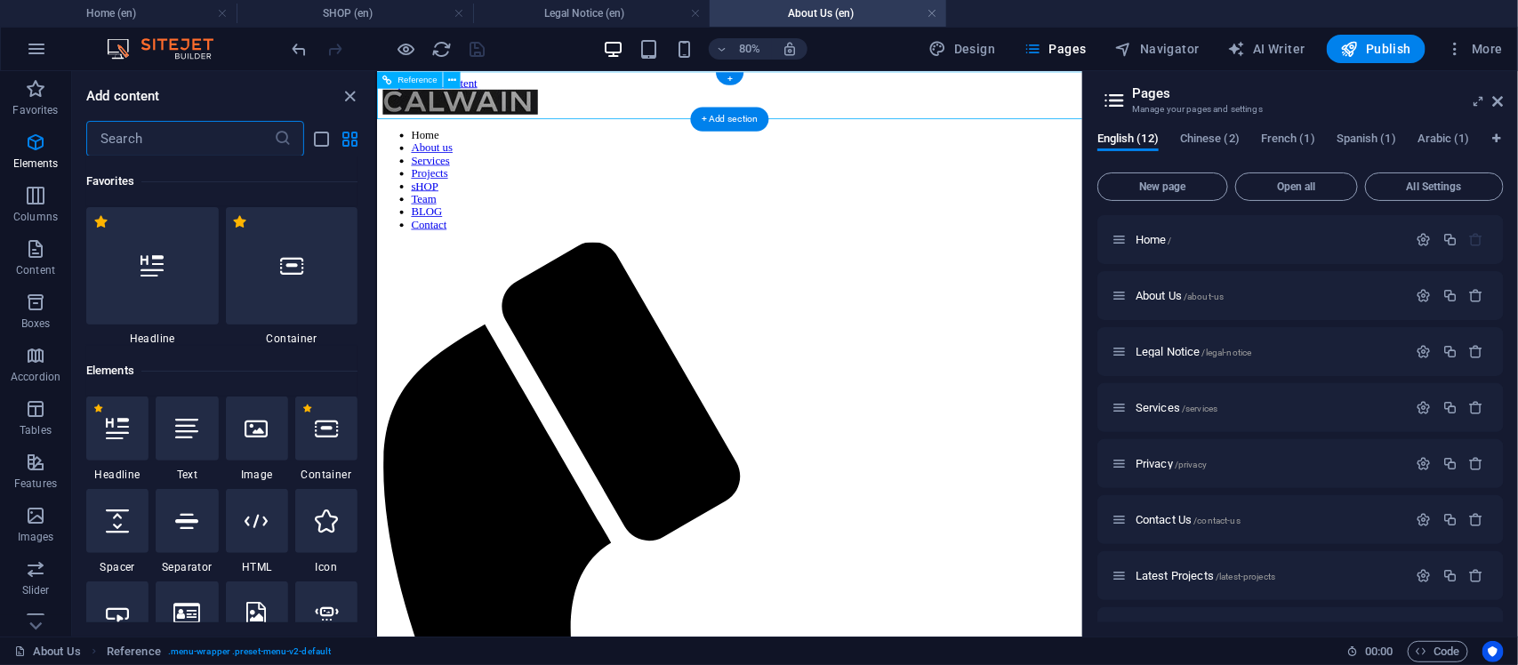
scroll to position [3110, 0]
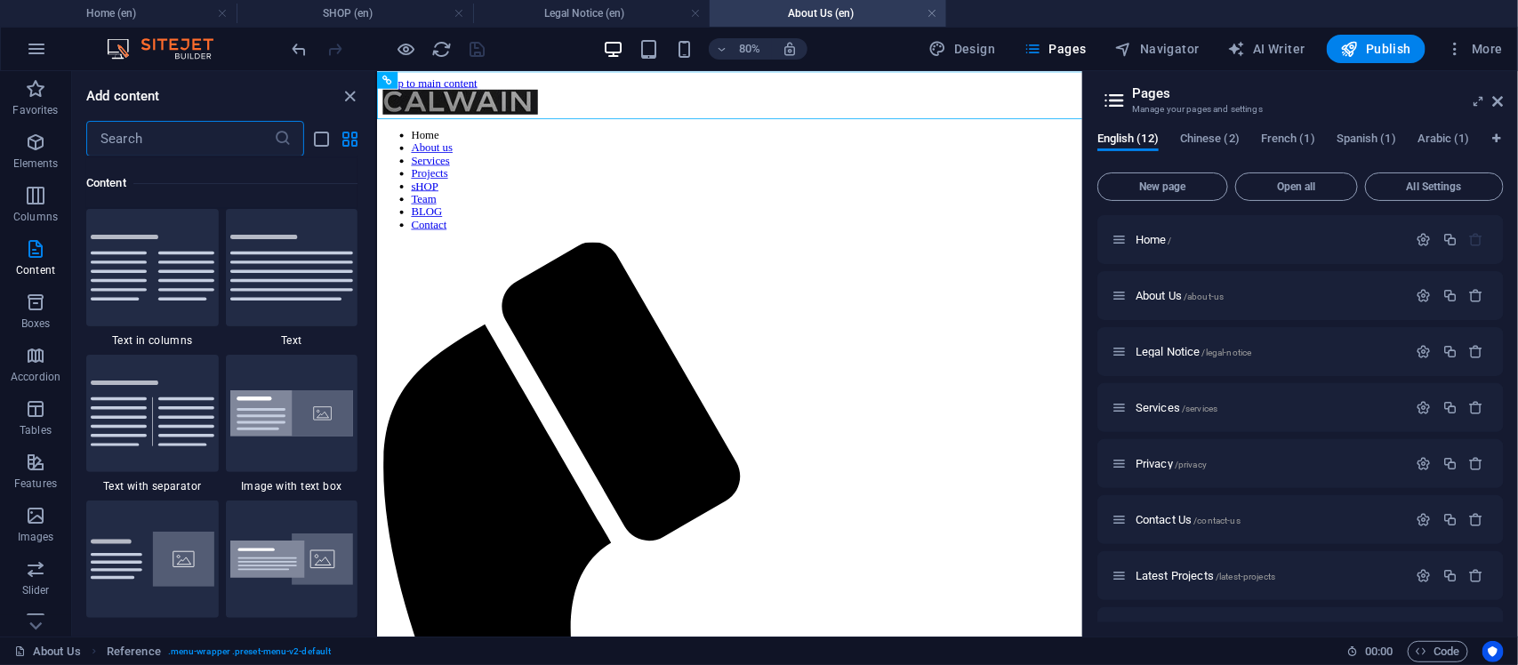
click at [193, 140] on input "text" at bounding box center [180, 139] width 188 height 36
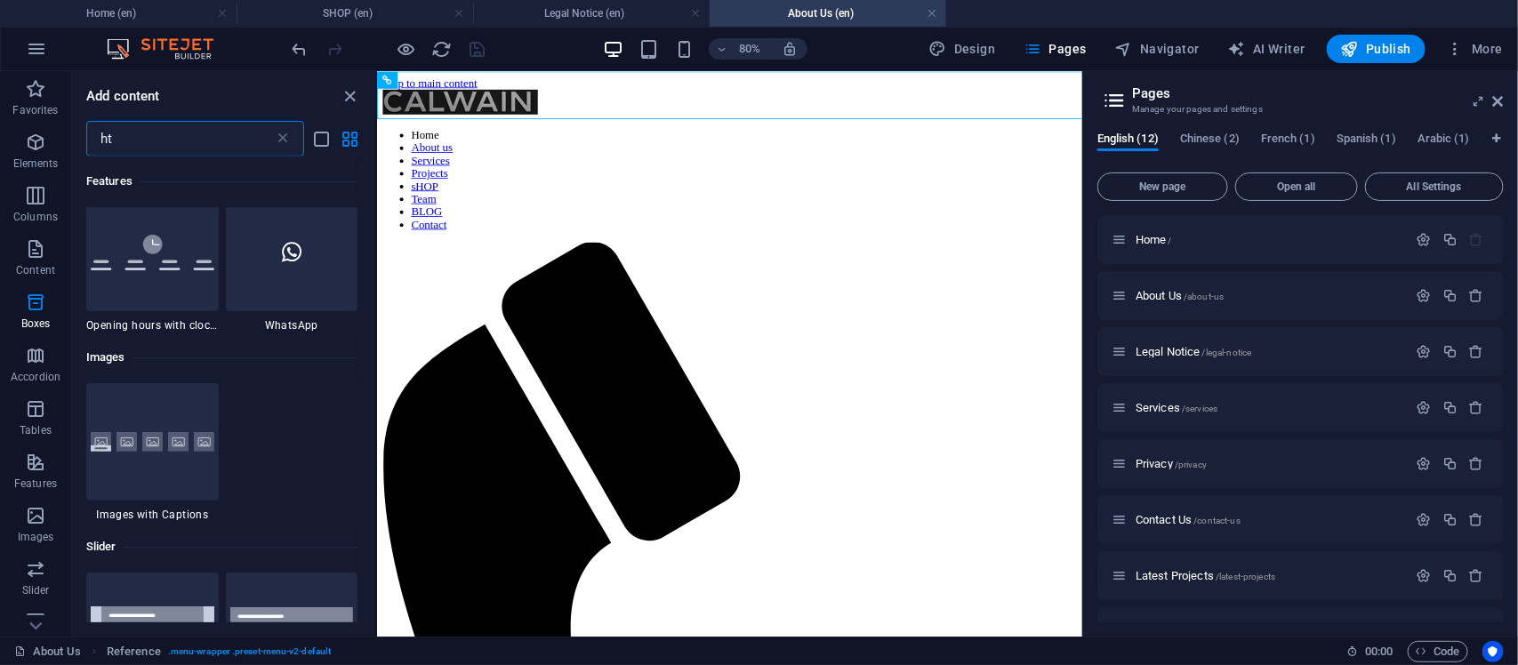
scroll to position [0, 0]
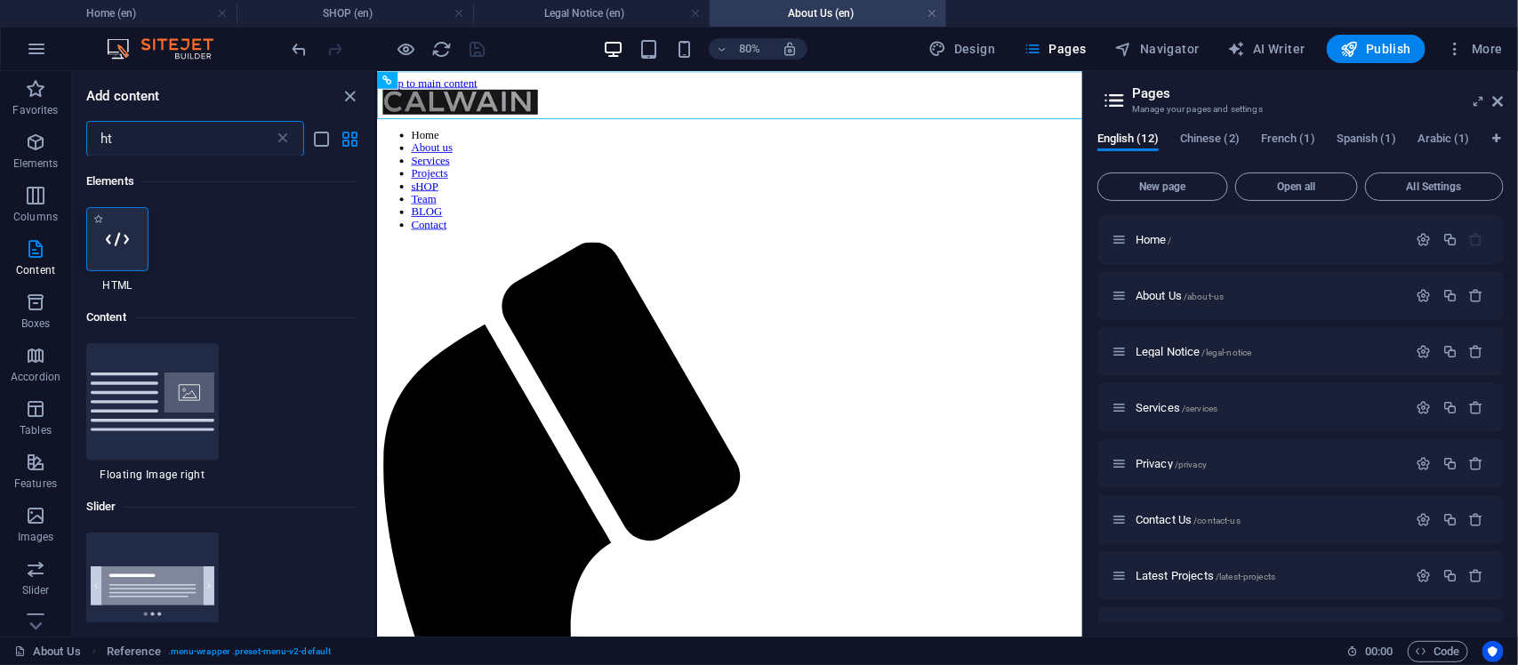
type input "ht"
click at [140, 241] on div at bounding box center [117, 239] width 62 height 64
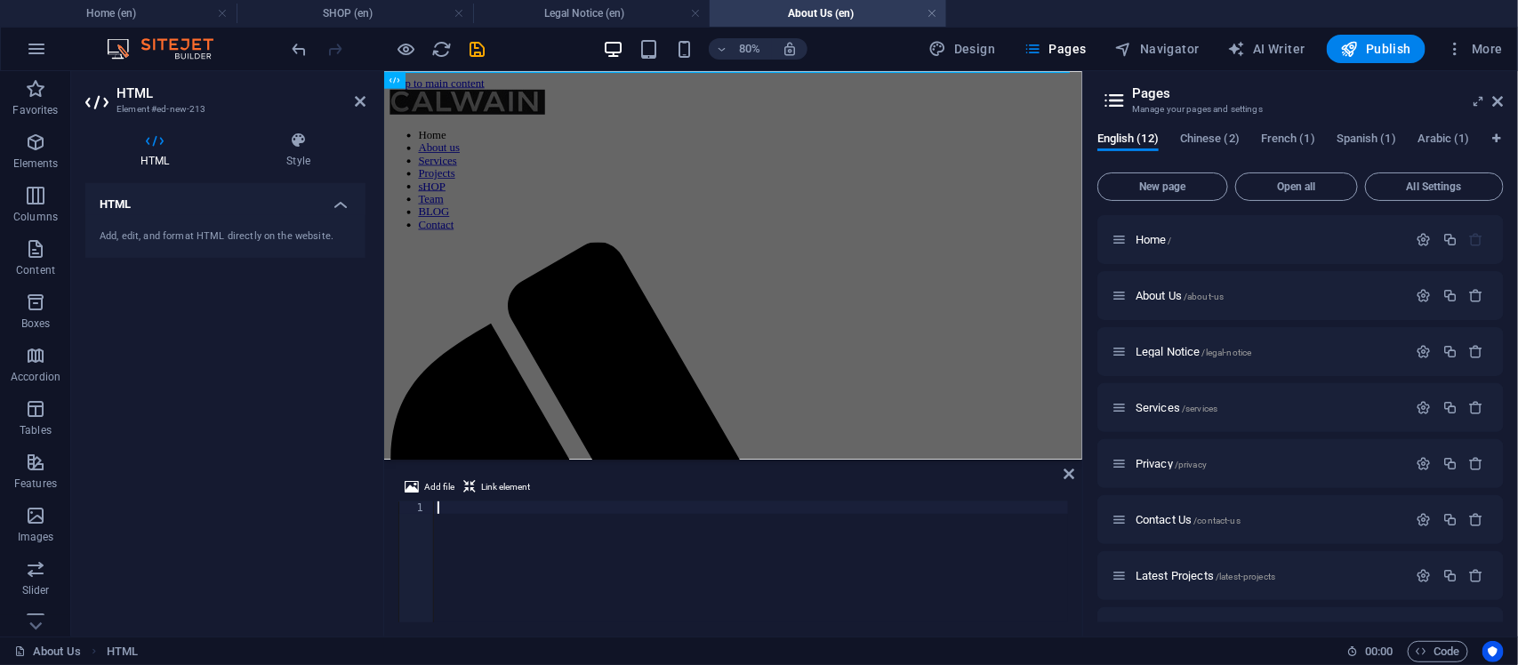
type textarea "</script>"
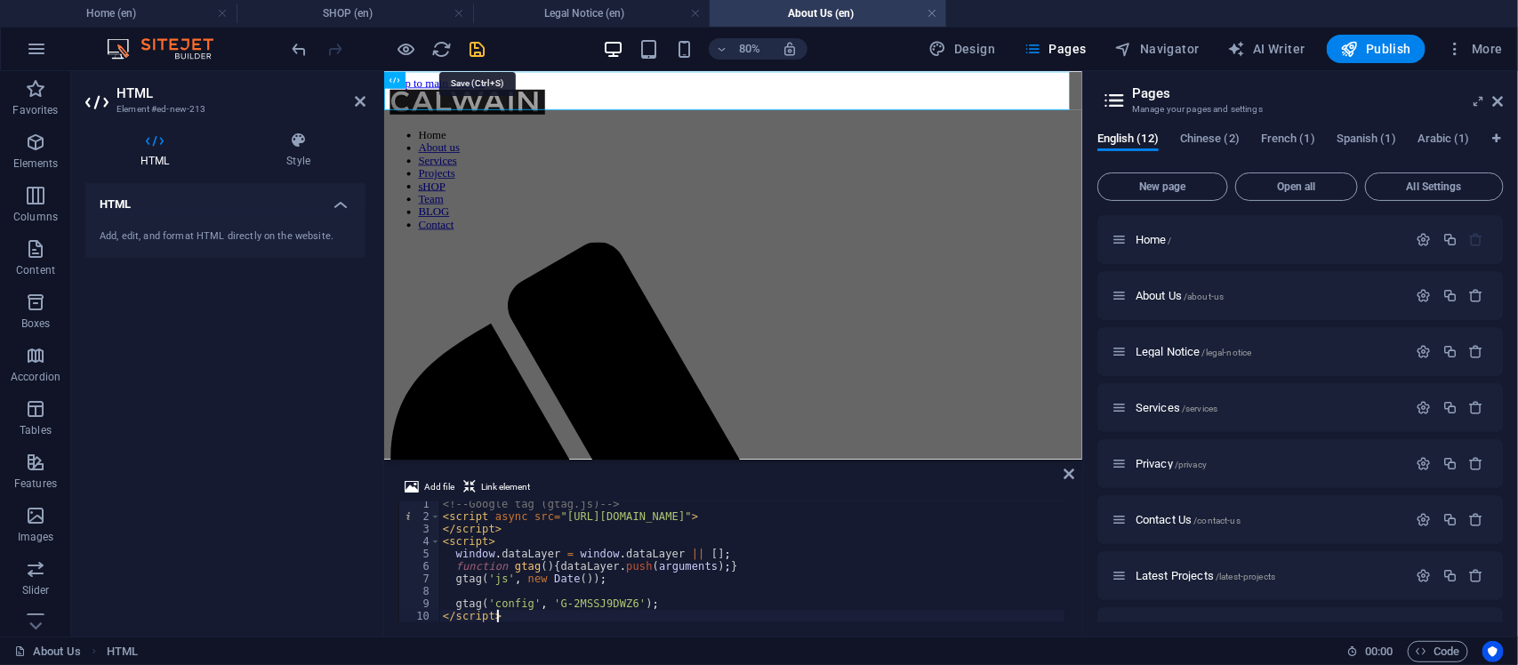
click at [476, 43] on icon "save" at bounding box center [478, 49] width 20 height 20
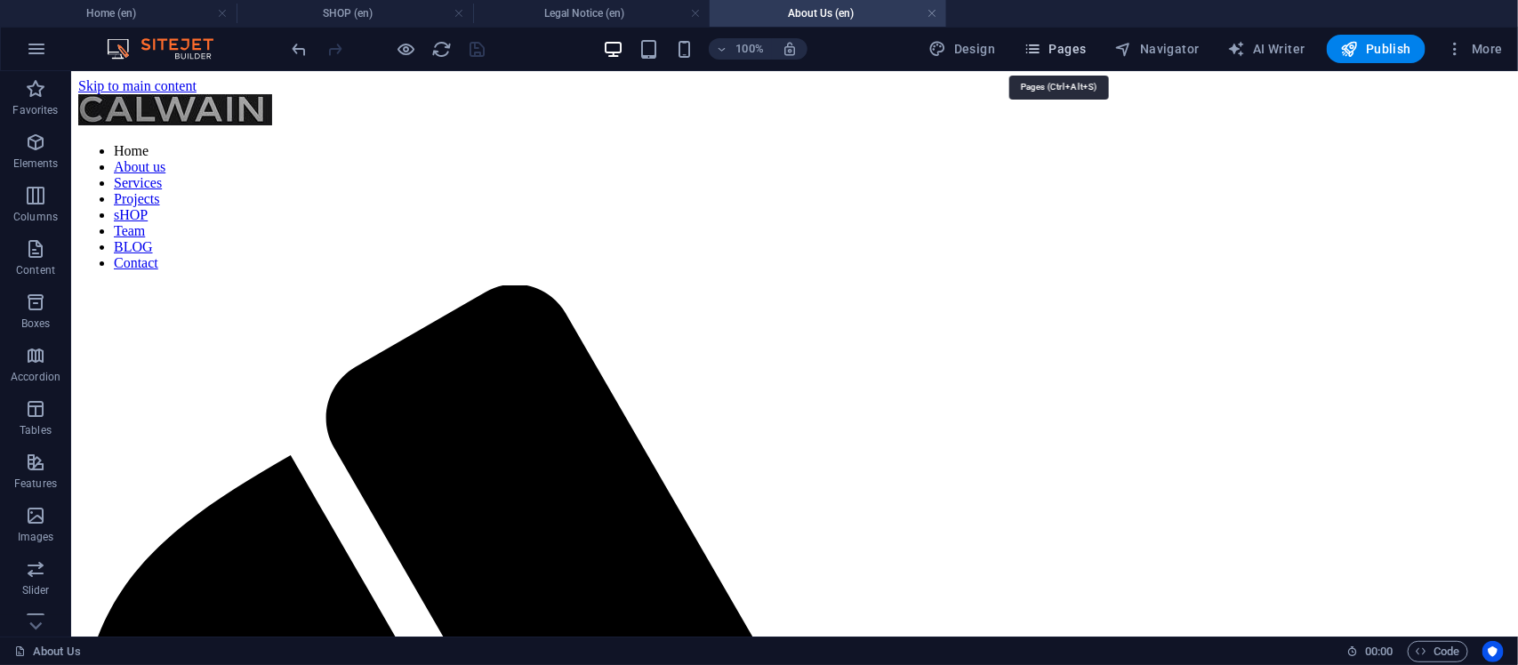
click at [1073, 49] on span "Pages" at bounding box center [1055, 49] width 62 height 18
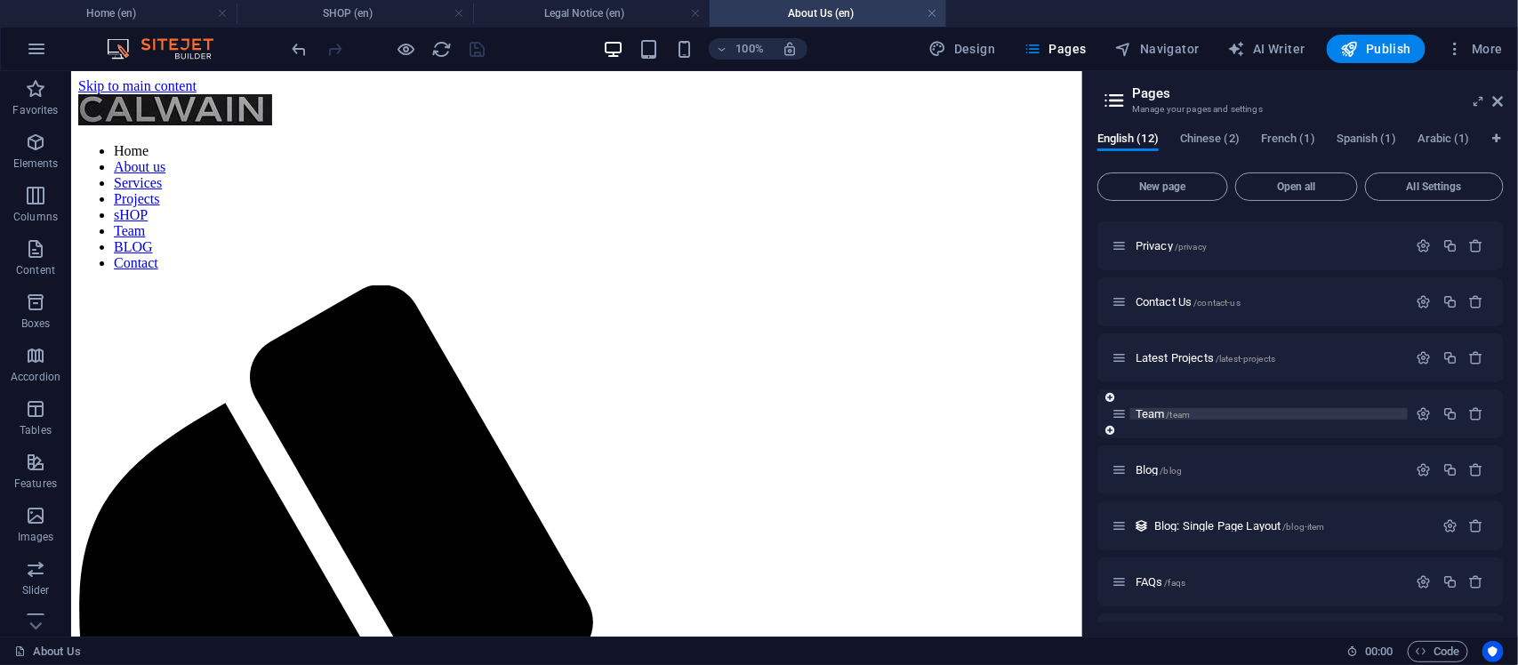
scroll to position [222, 0]
click at [1192, 343] on div "Latest Projects /latest-projects" at bounding box center [1260, 353] width 296 height 20
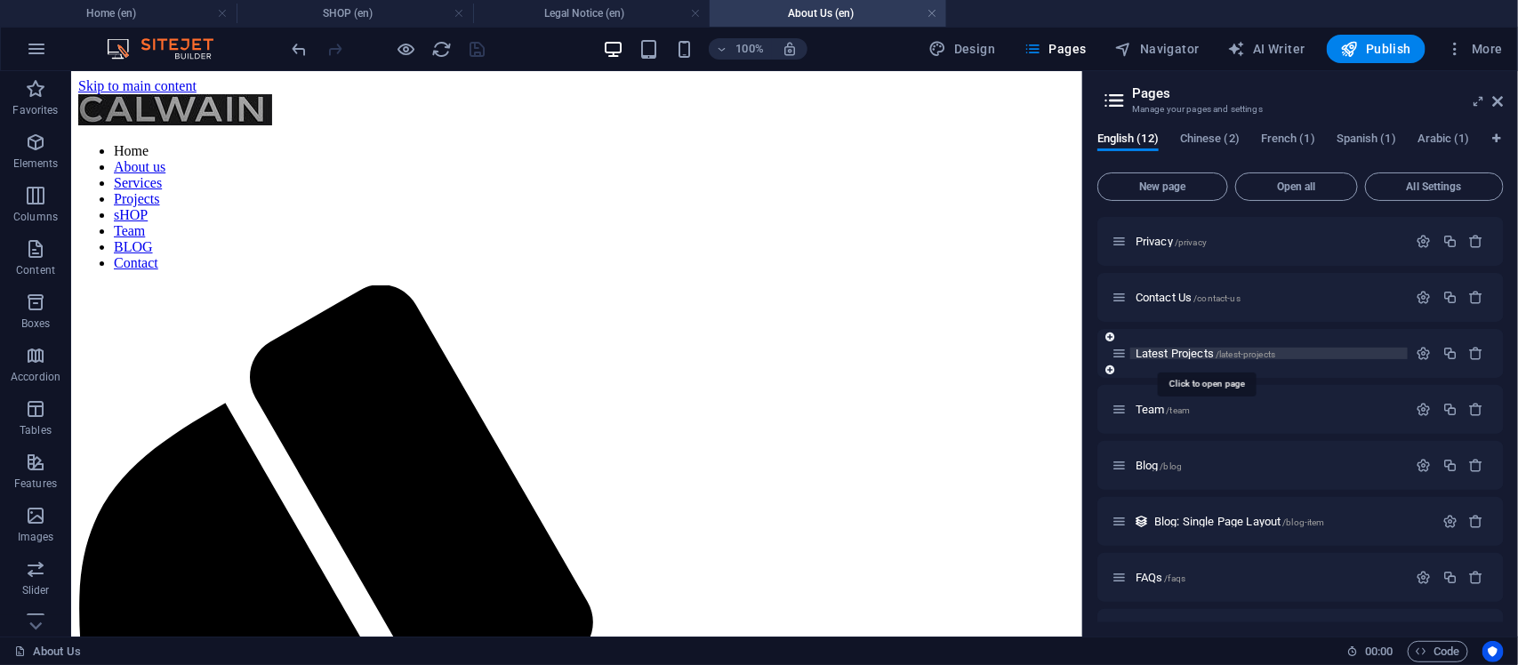
click at [1192, 353] on span "Latest Projects /latest-projects" at bounding box center [1206, 353] width 140 height 13
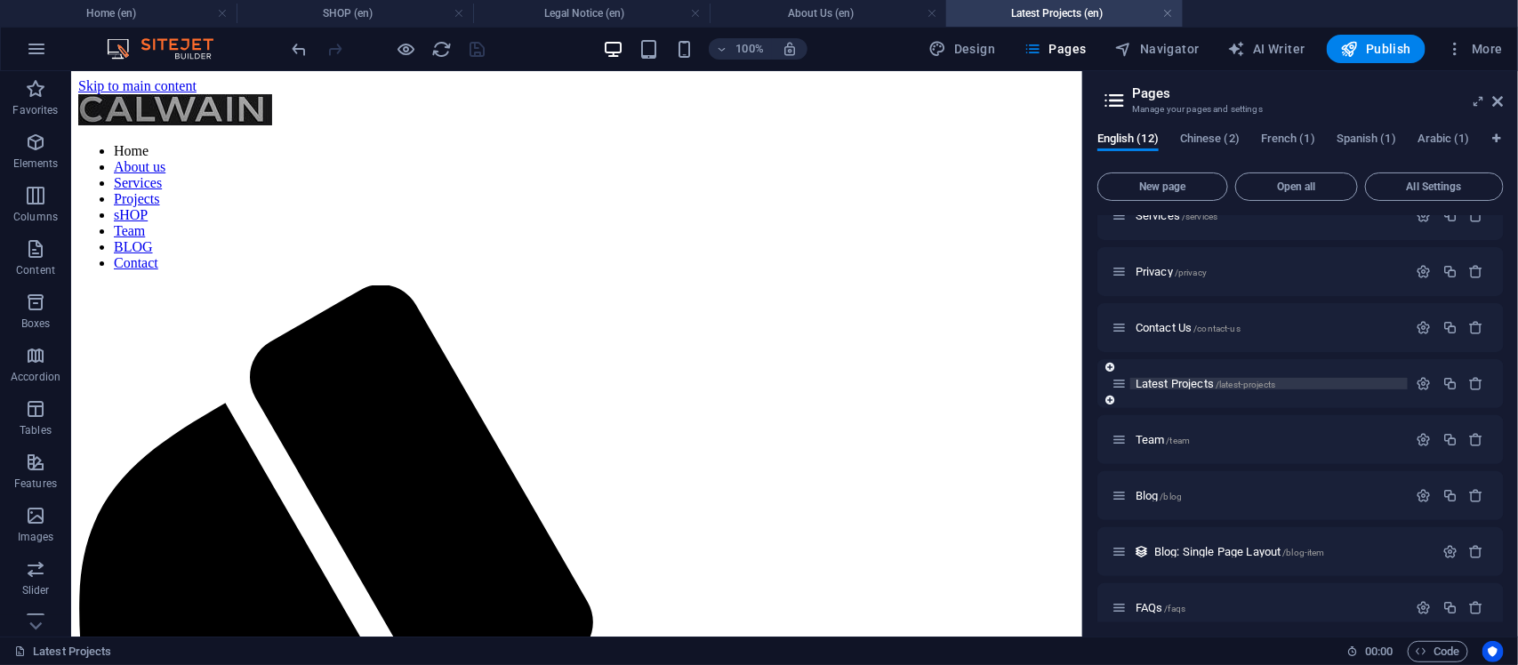
scroll to position [0, 0]
click at [575, 76] on div "+" at bounding box center [576, 80] width 35 height 16
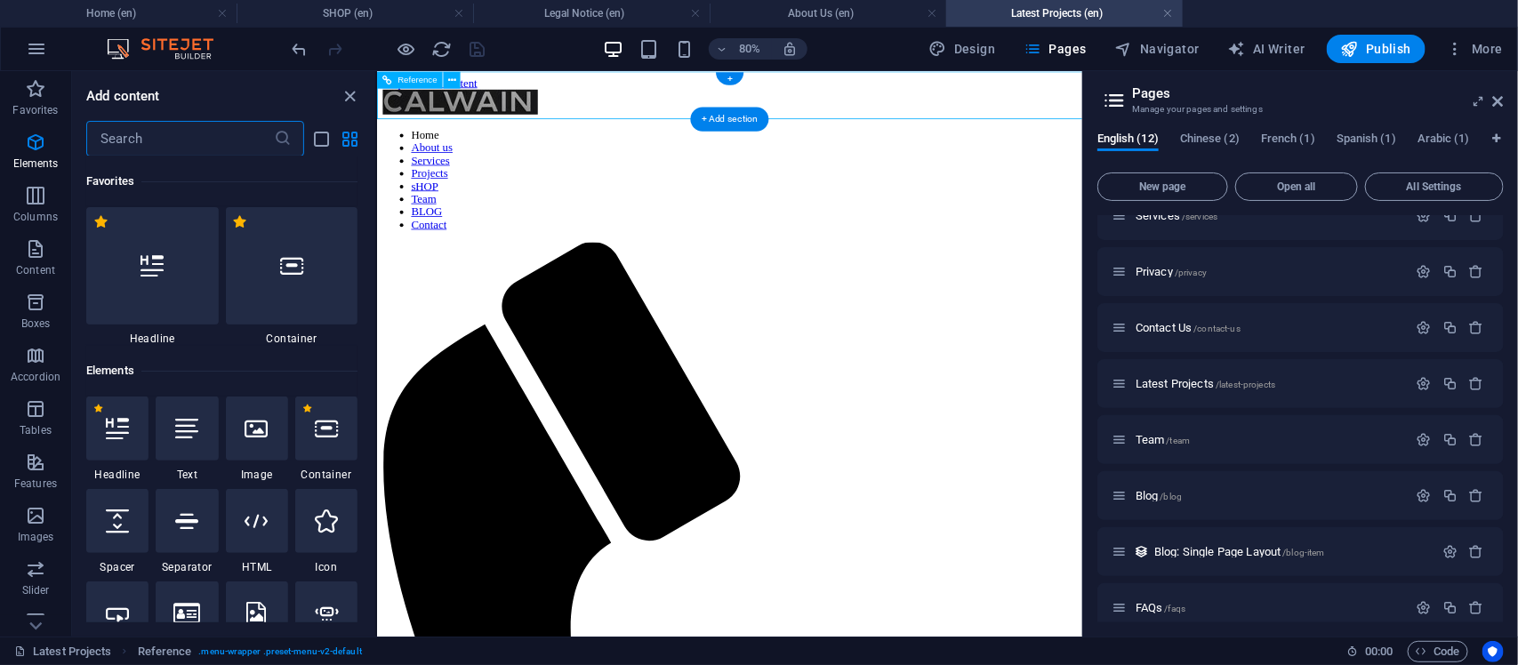
scroll to position [3110, 0]
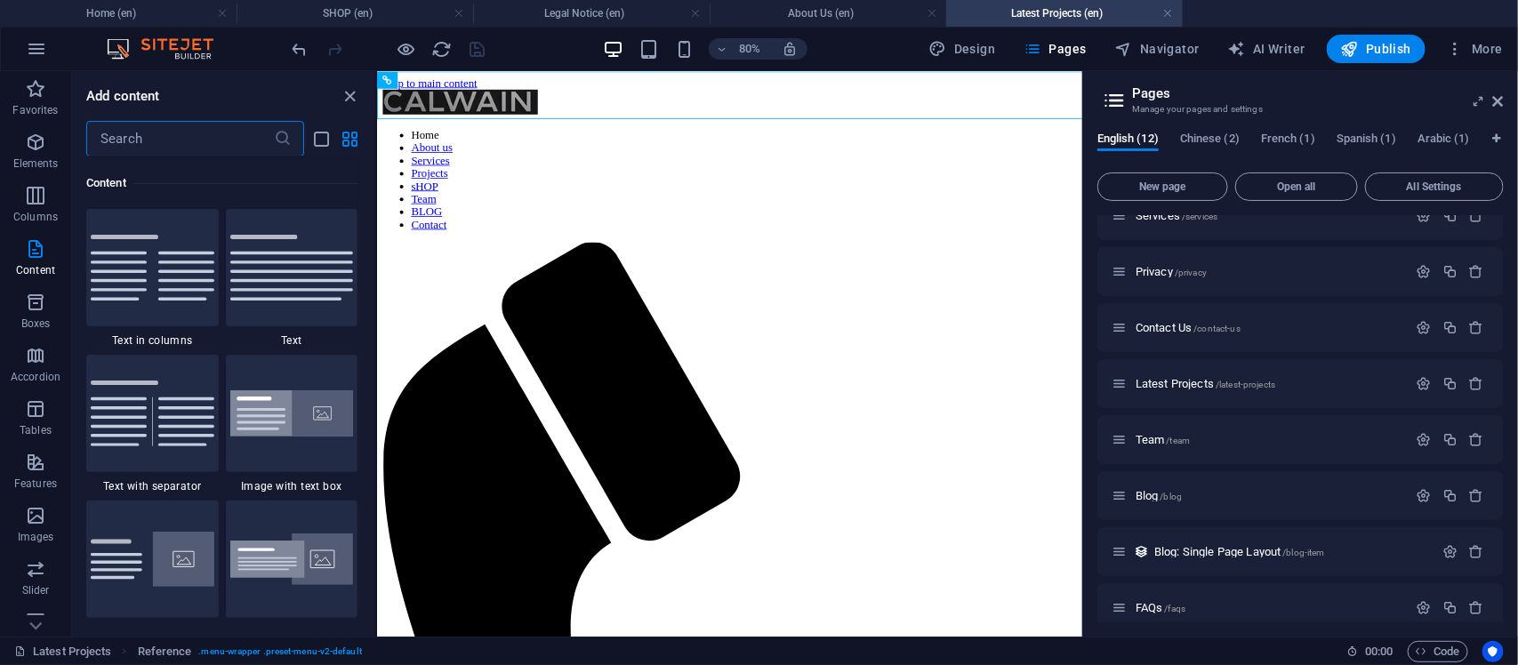
click at [731, 71] on header "80% Design Pages Navigator AI Writer Publish More" at bounding box center [759, 49] width 1518 height 44
click at [123, 130] on input "text" at bounding box center [180, 139] width 188 height 36
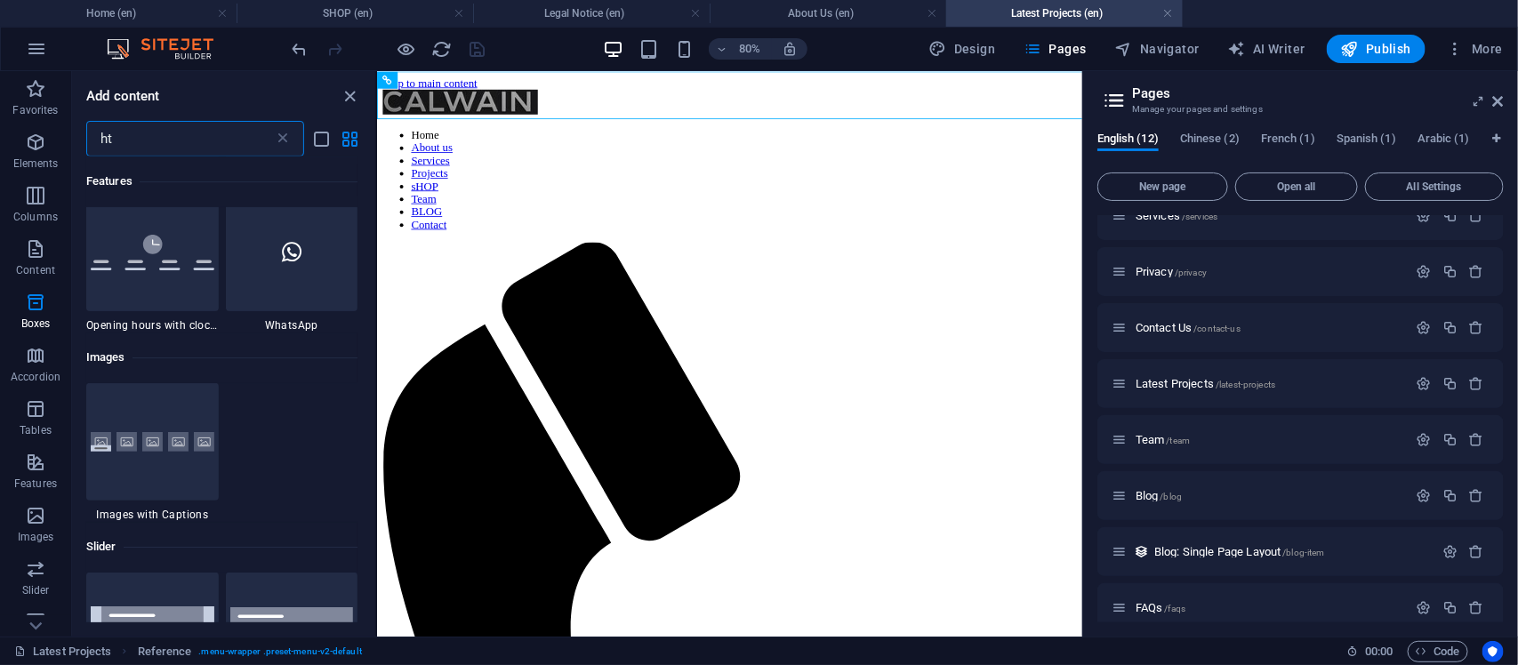
scroll to position [0, 0]
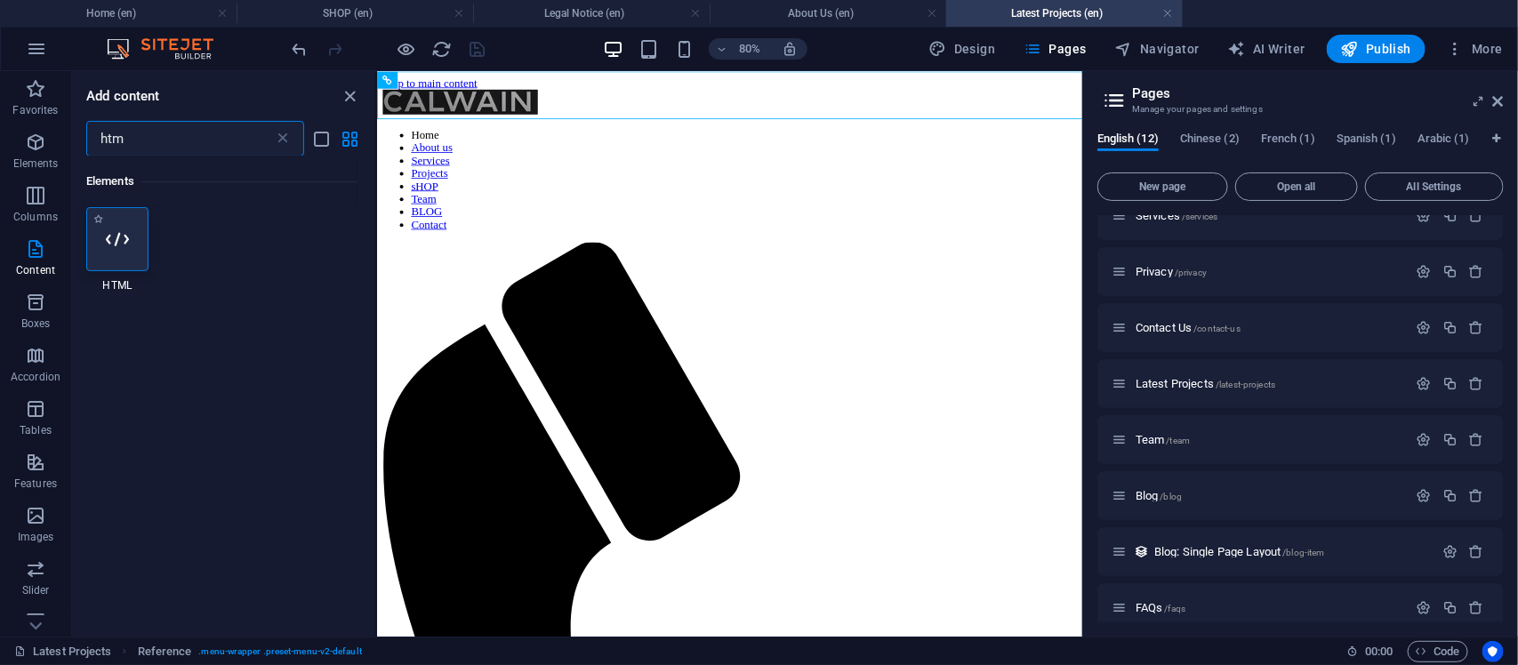
type input "htm"
click at [118, 243] on icon at bounding box center [117, 239] width 23 height 23
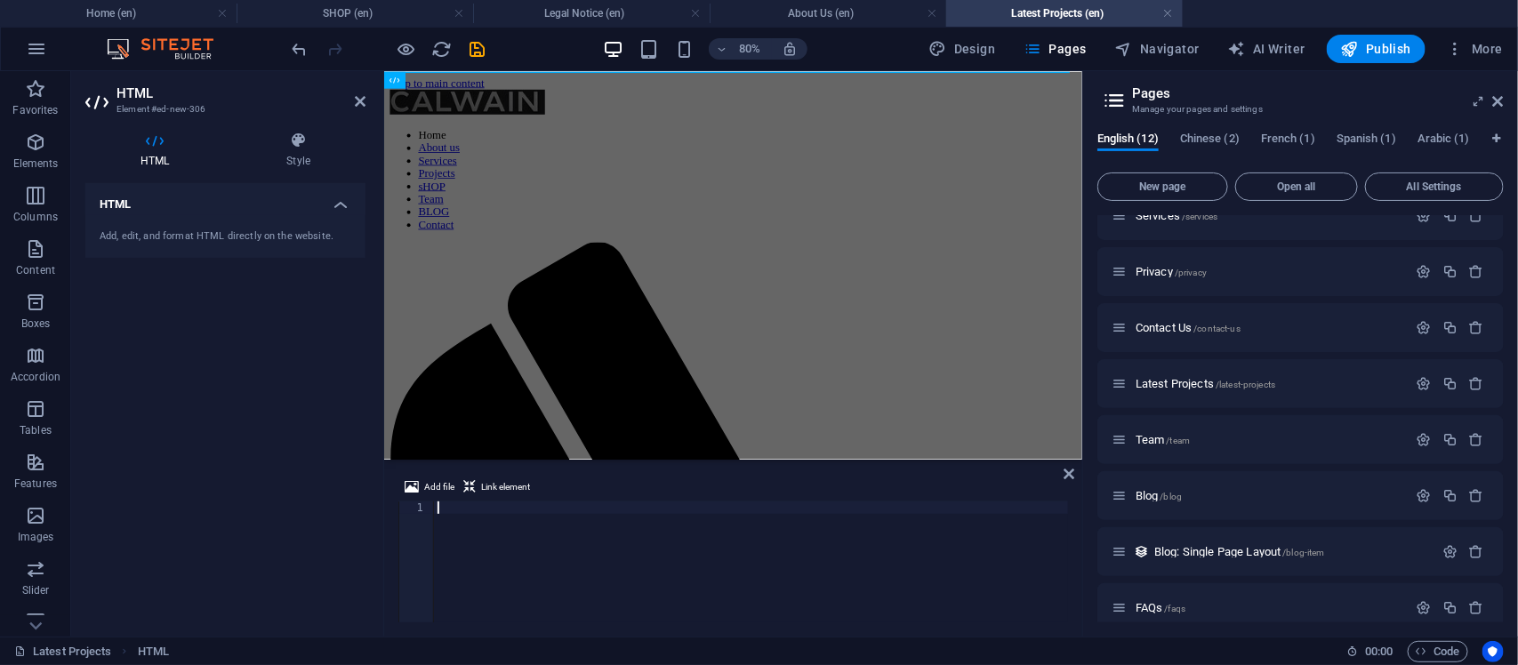
type textarea "</script>"
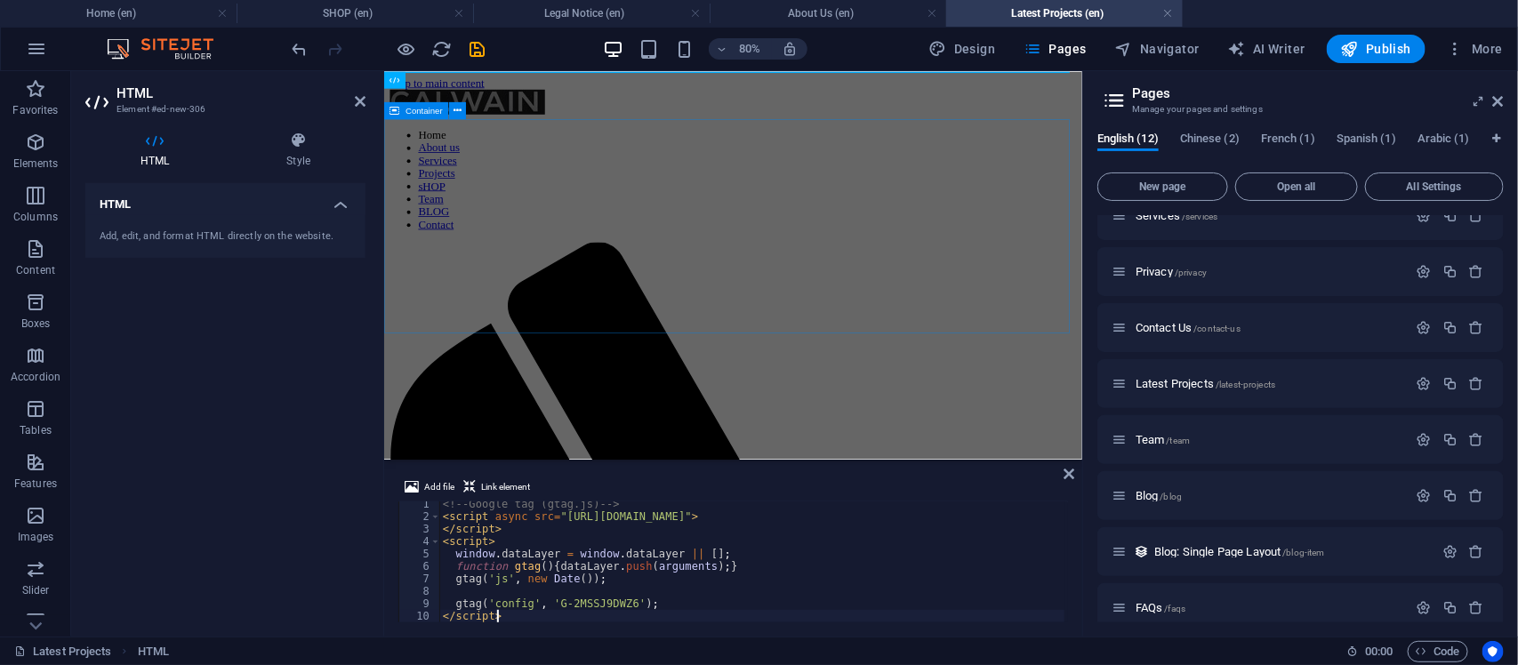
scroll to position [3, 0]
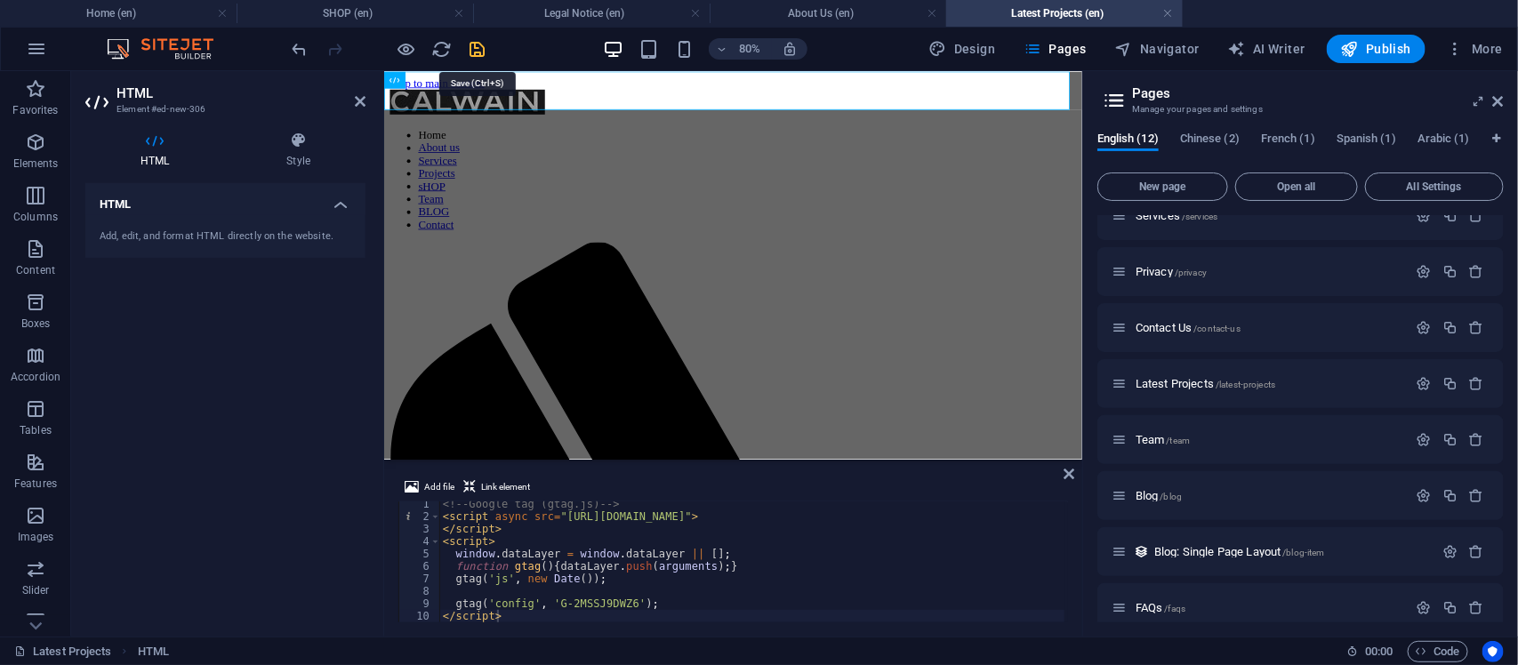
click at [473, 41] on icon "save" at bounding box center [478, 49] width 20 height 20
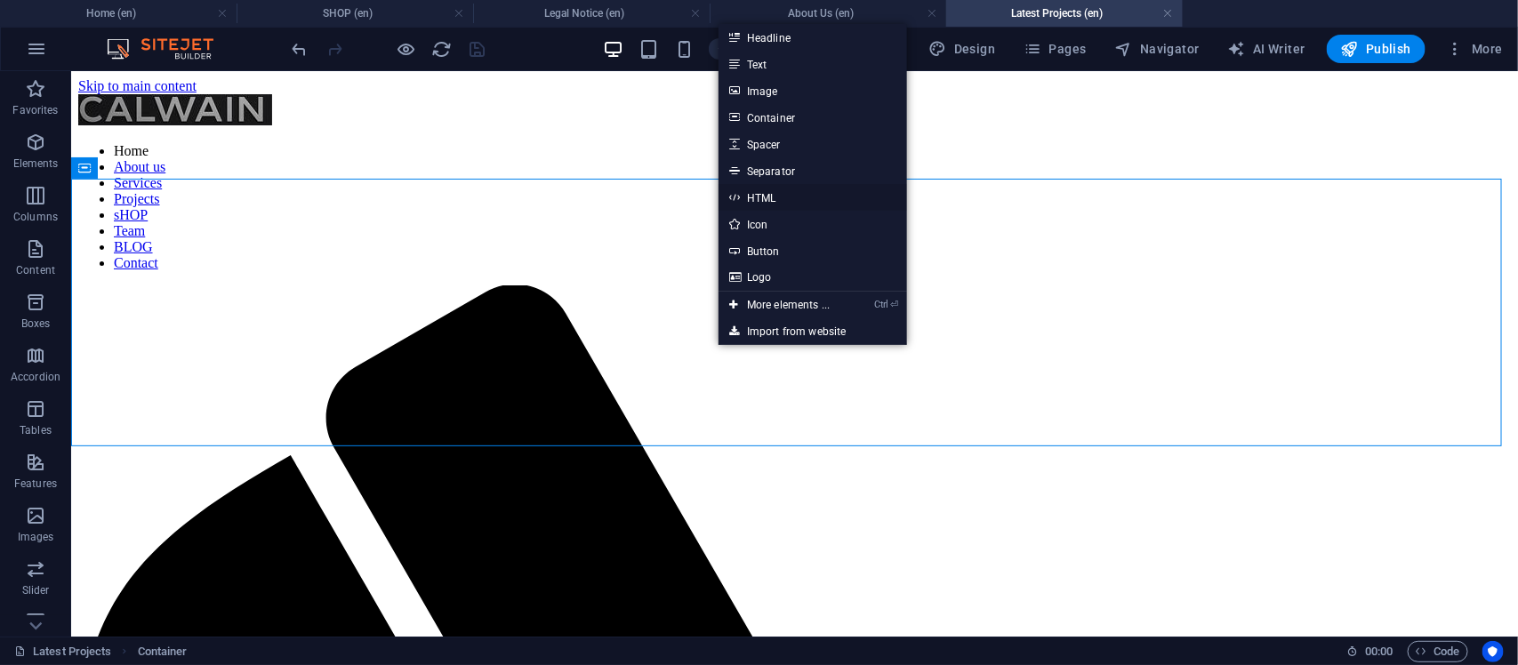
click at [774, 200] on link "HTML" at bounding box center [813, 197] width 189 height 27
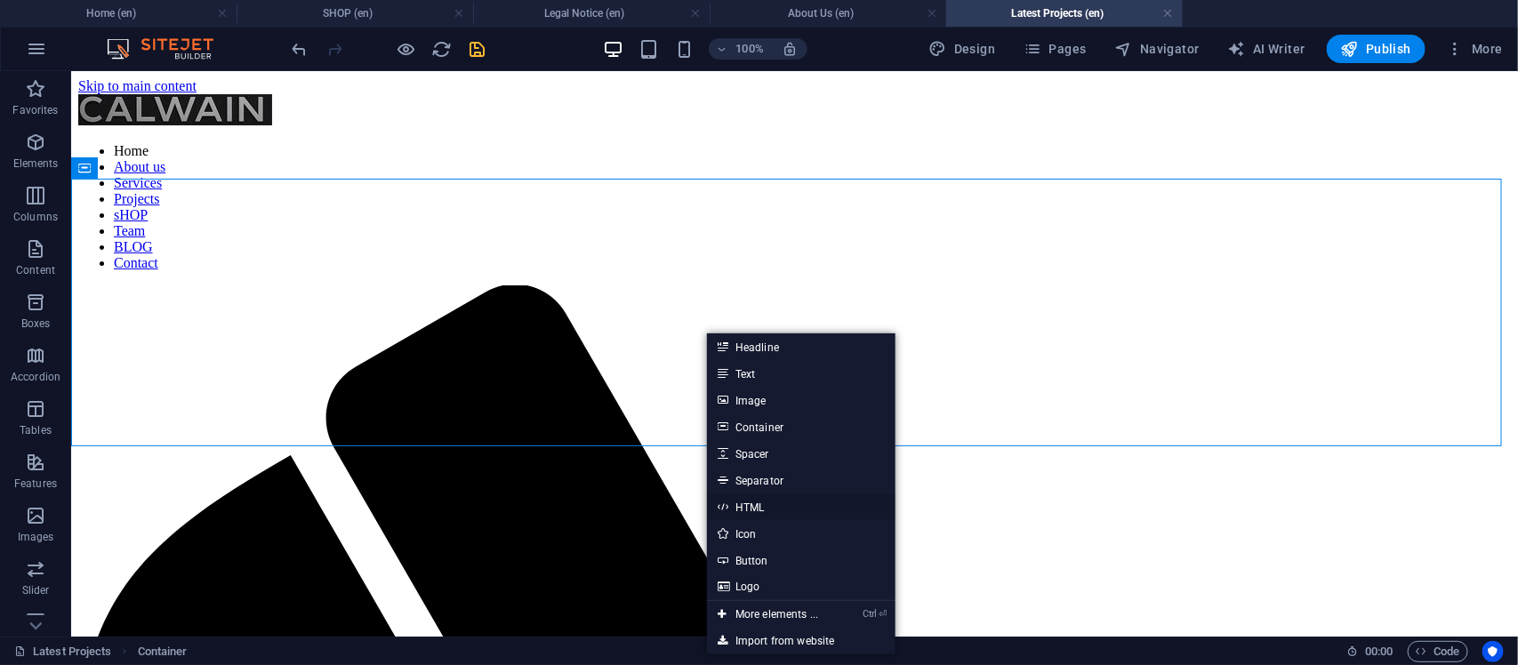
click at [756, 507] on link "HTML" at bounding box center [801, 507] width 189 height 27
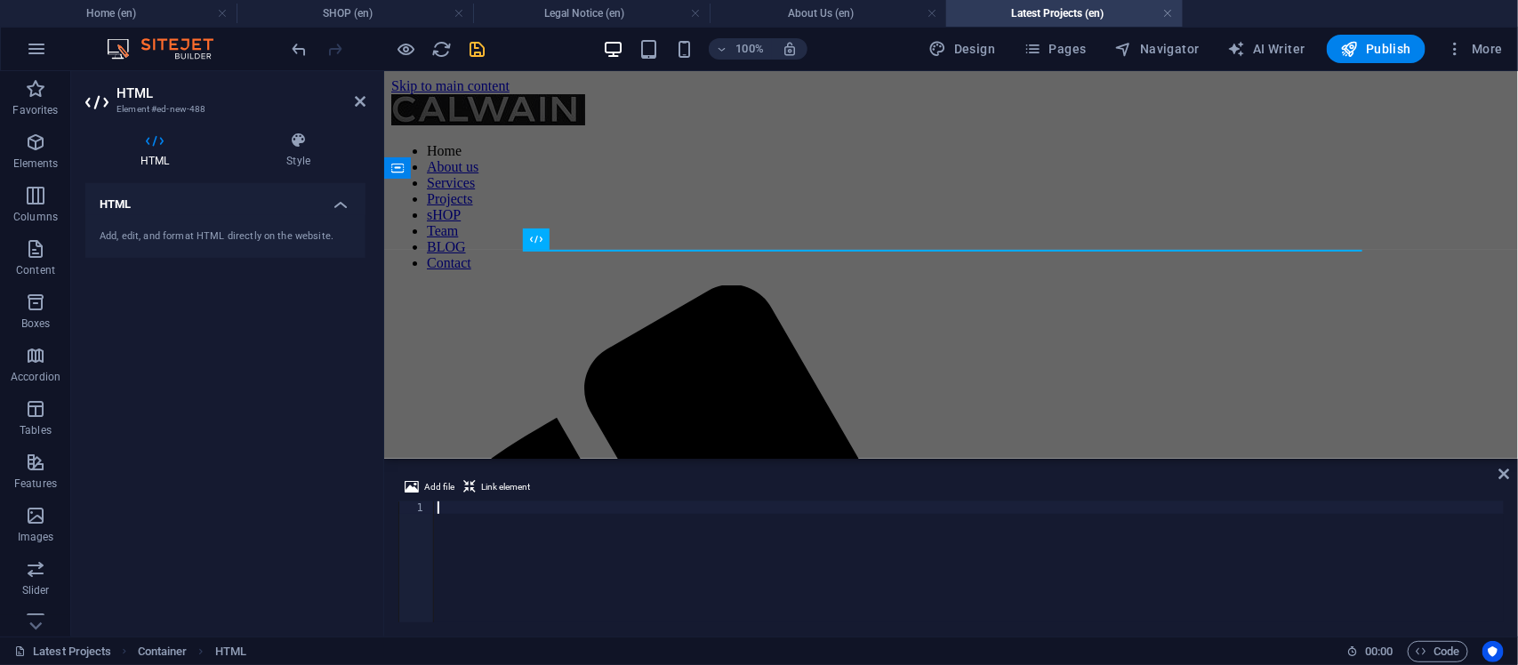
type textarea "</script>"
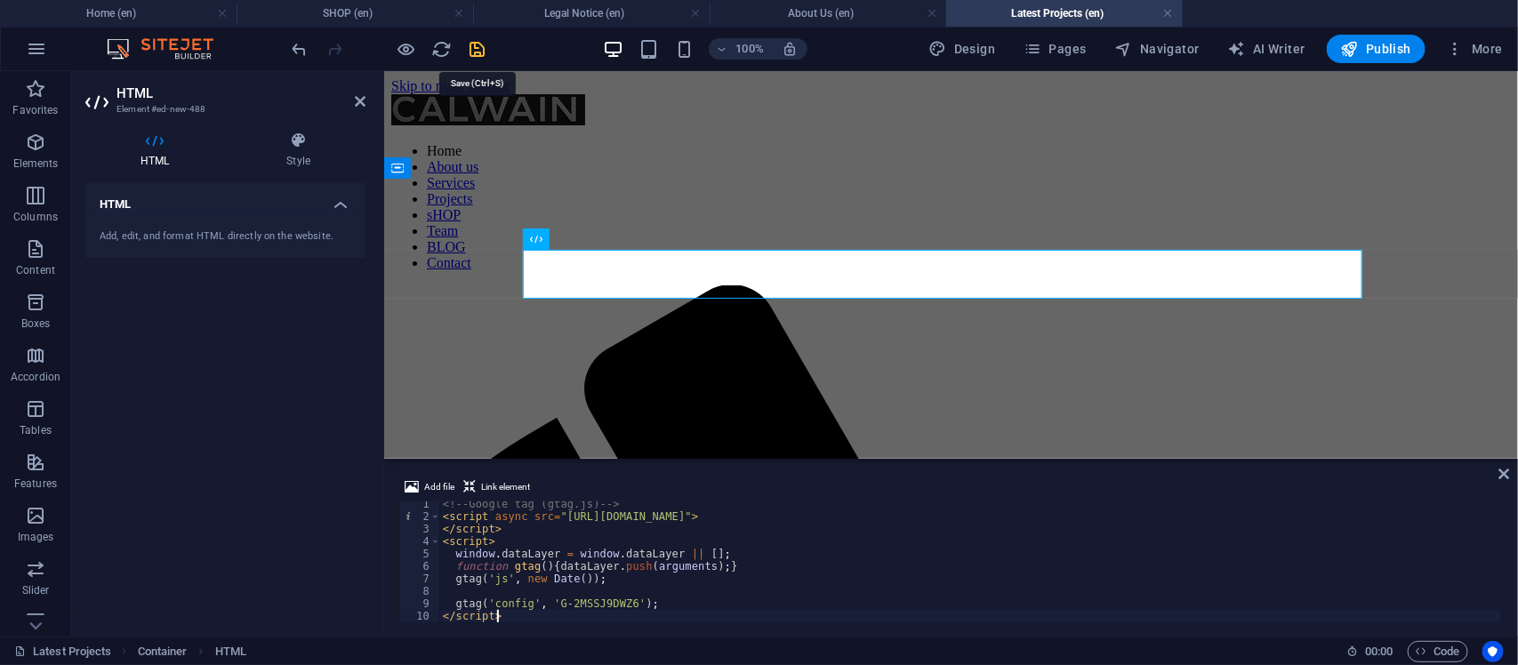
click at [478, 44] on icon "save" at bounding box center [478, 49] width 20 height 20
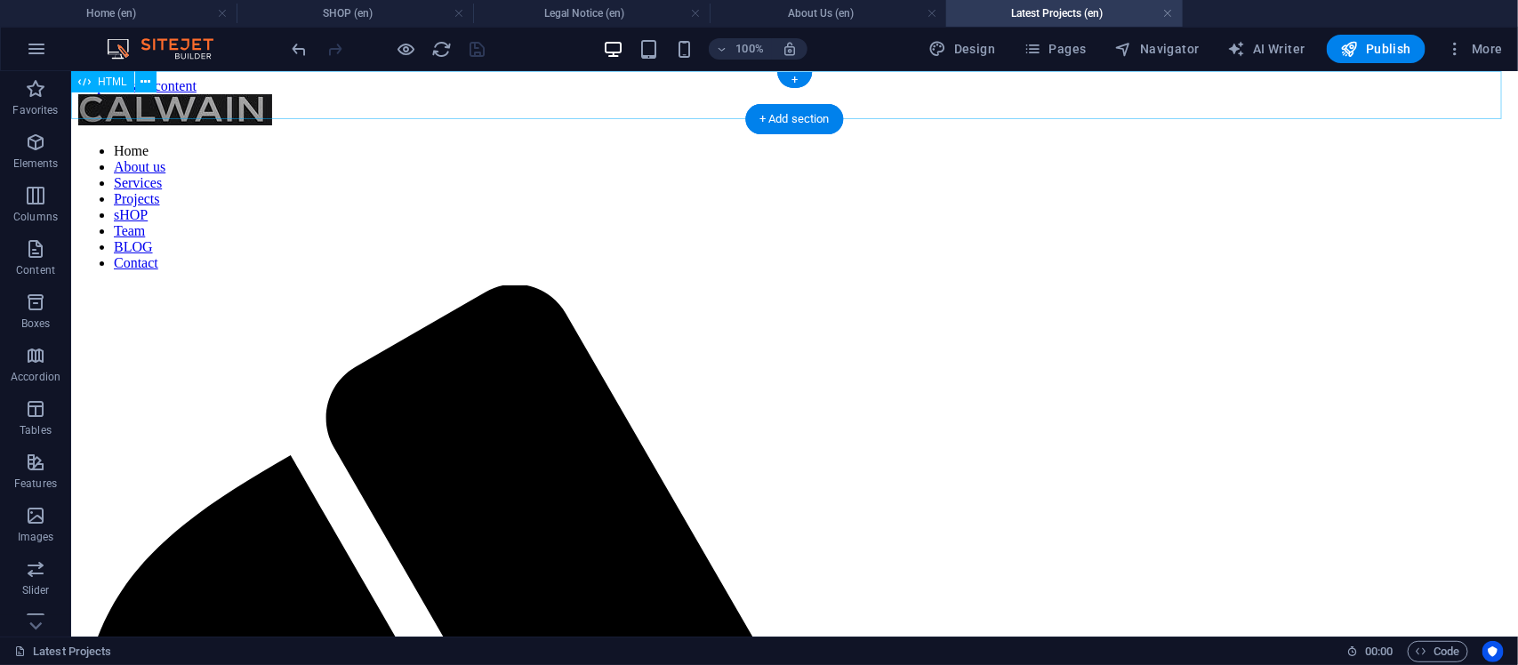
click at [106, 93] on div at bounding box center [793, 93] width 1433 height 0
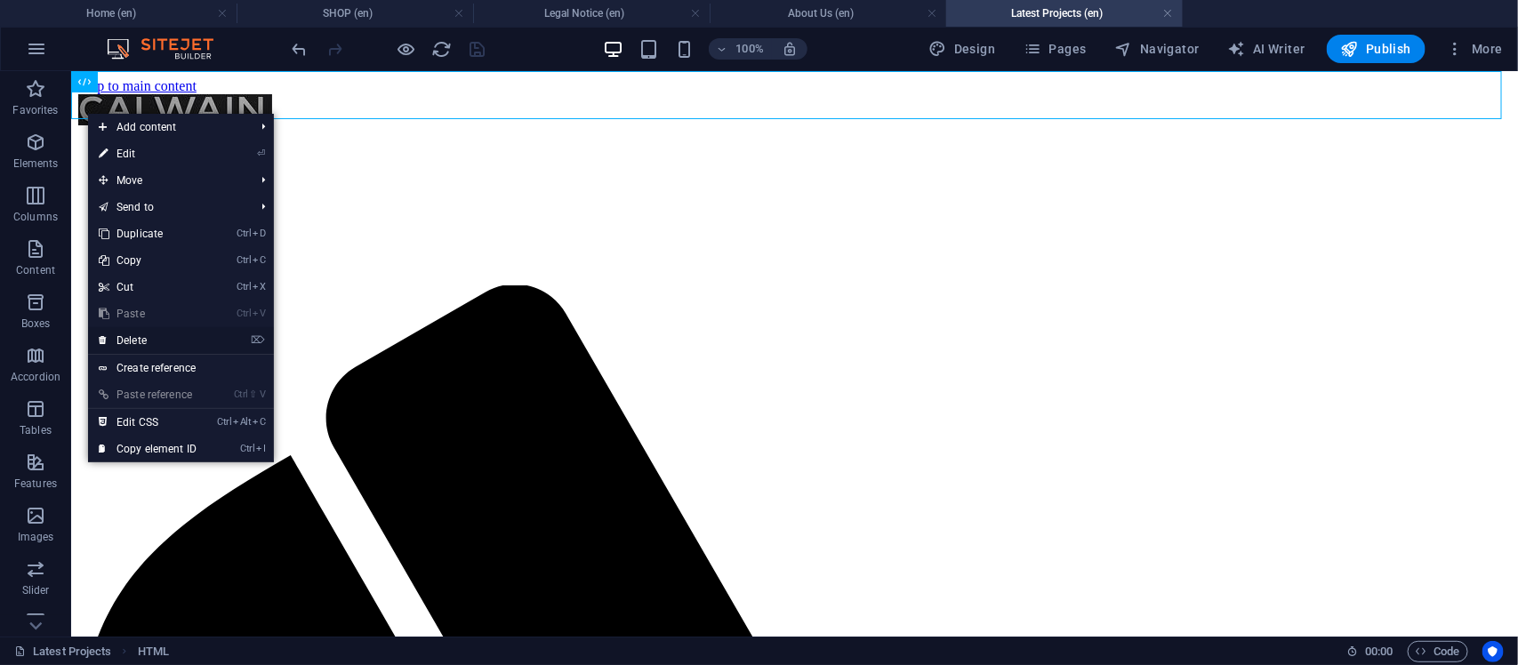
click at [132, 339] on link "⌦ Delete" at bounding box center [147, 340] width 119 height 27
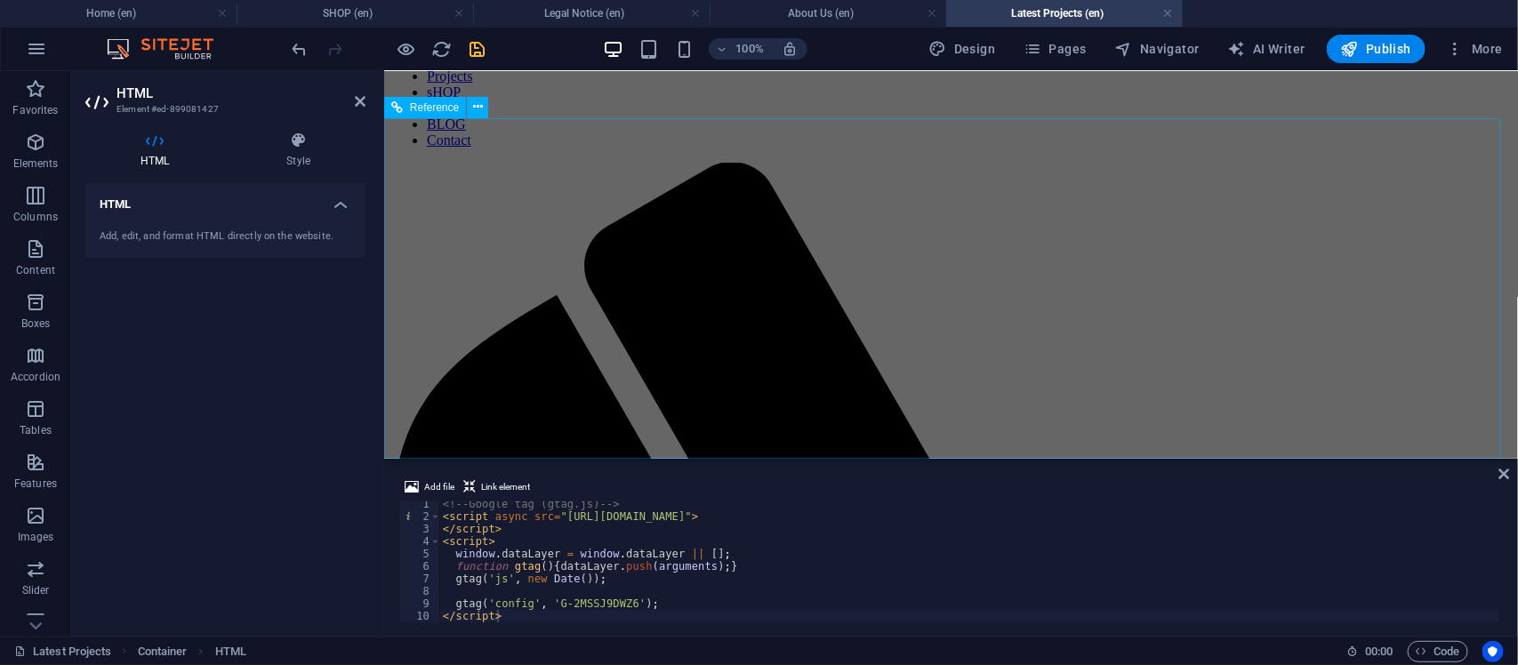
scroll to position [0, 0]
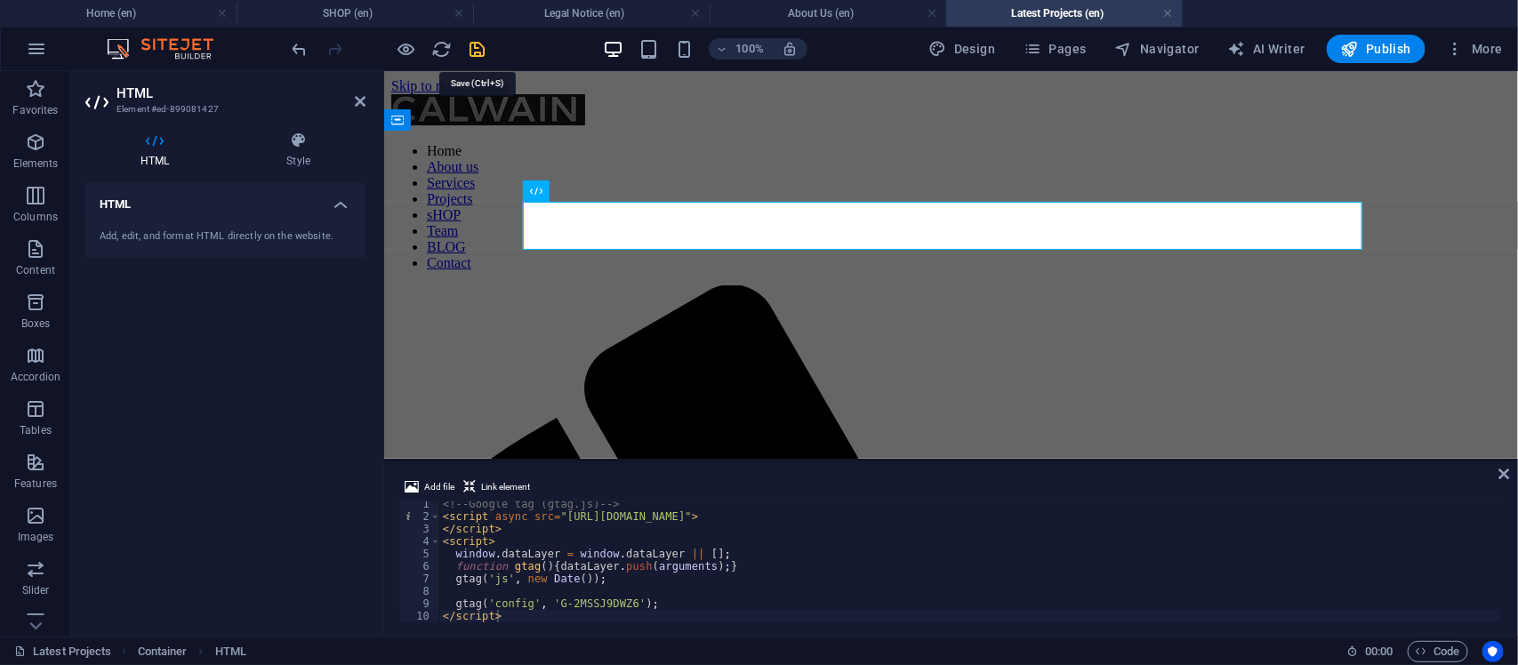
click at [476, 41] on icon "save" at bounding box center [478, 49] width 20 height 20
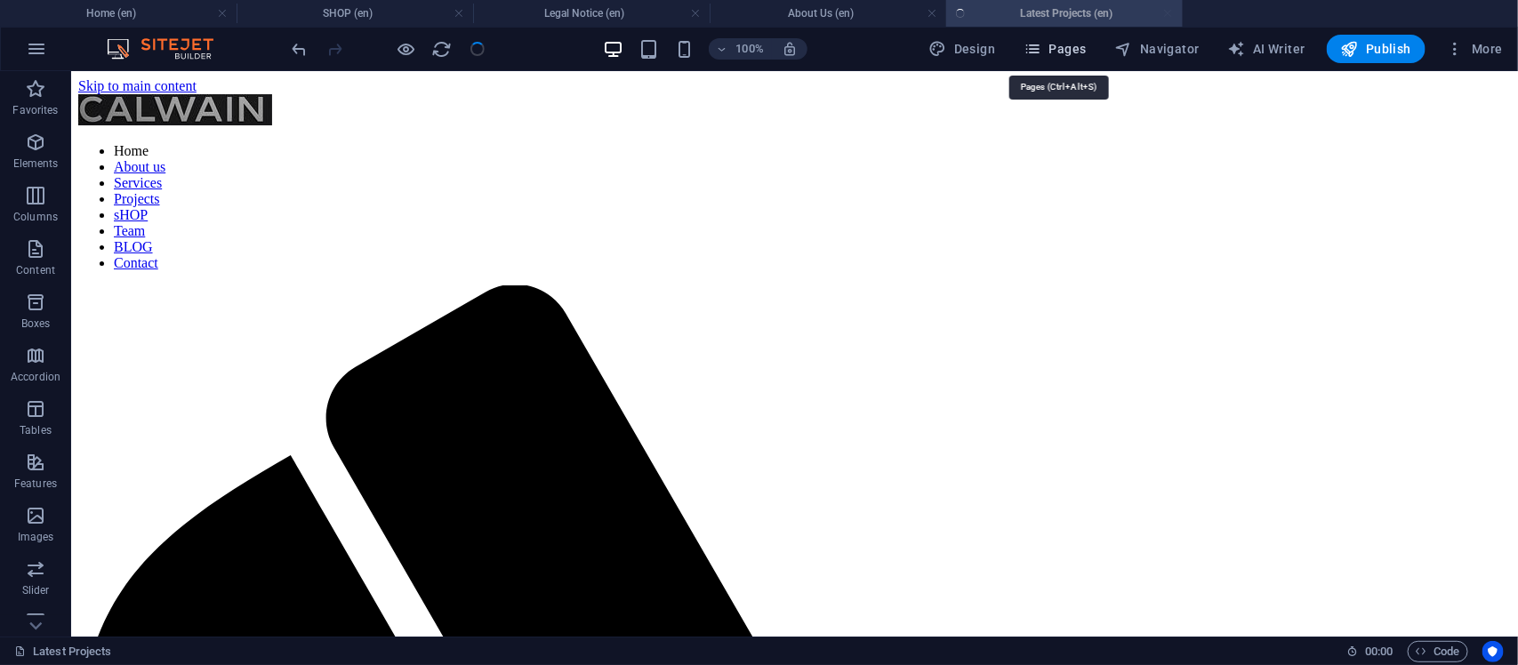
click at [1067, 46] on span "Pages" at bounding box center [1055, 49] width 62 height 18
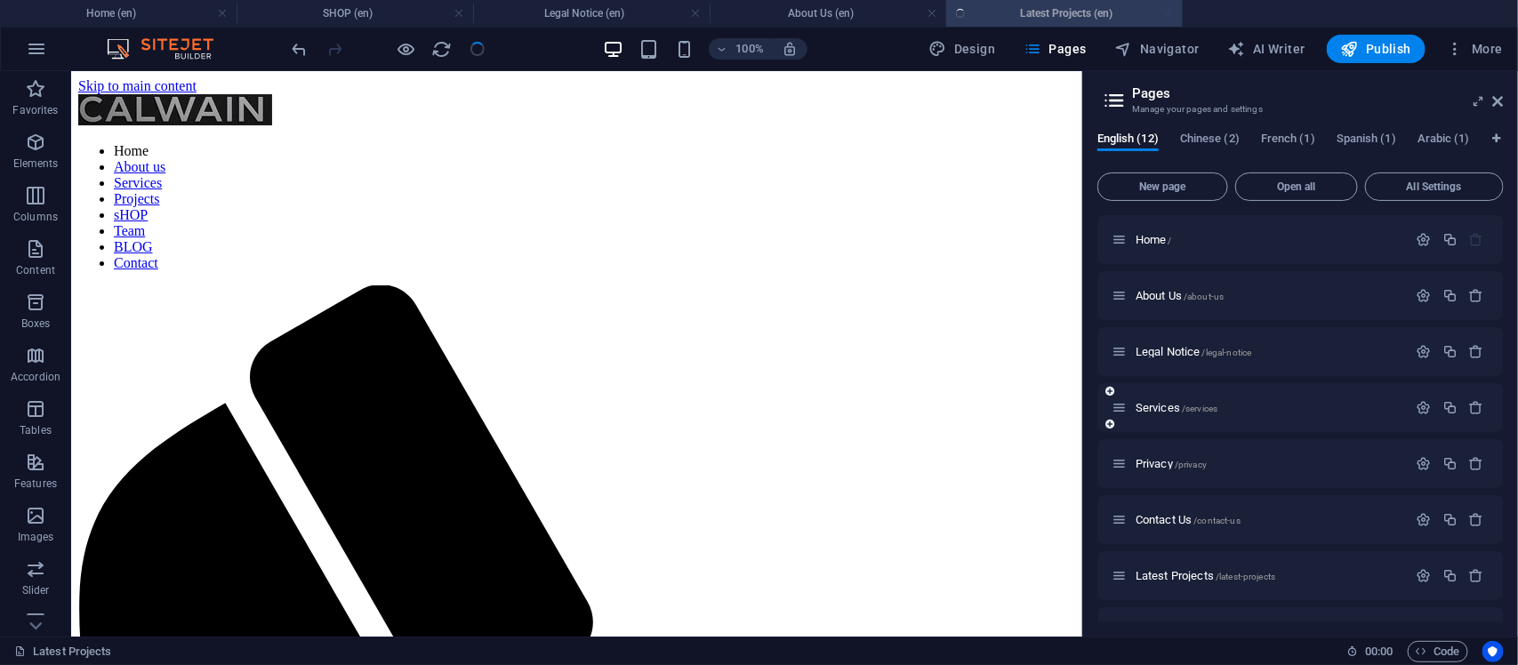
click at [1175, 397] on div "Services /services" at bounding box center [1260, 407] width 296 height 20
click at [1175, 403] on span "Services /services" at bounding box center [1177, 407] width 82 height 13
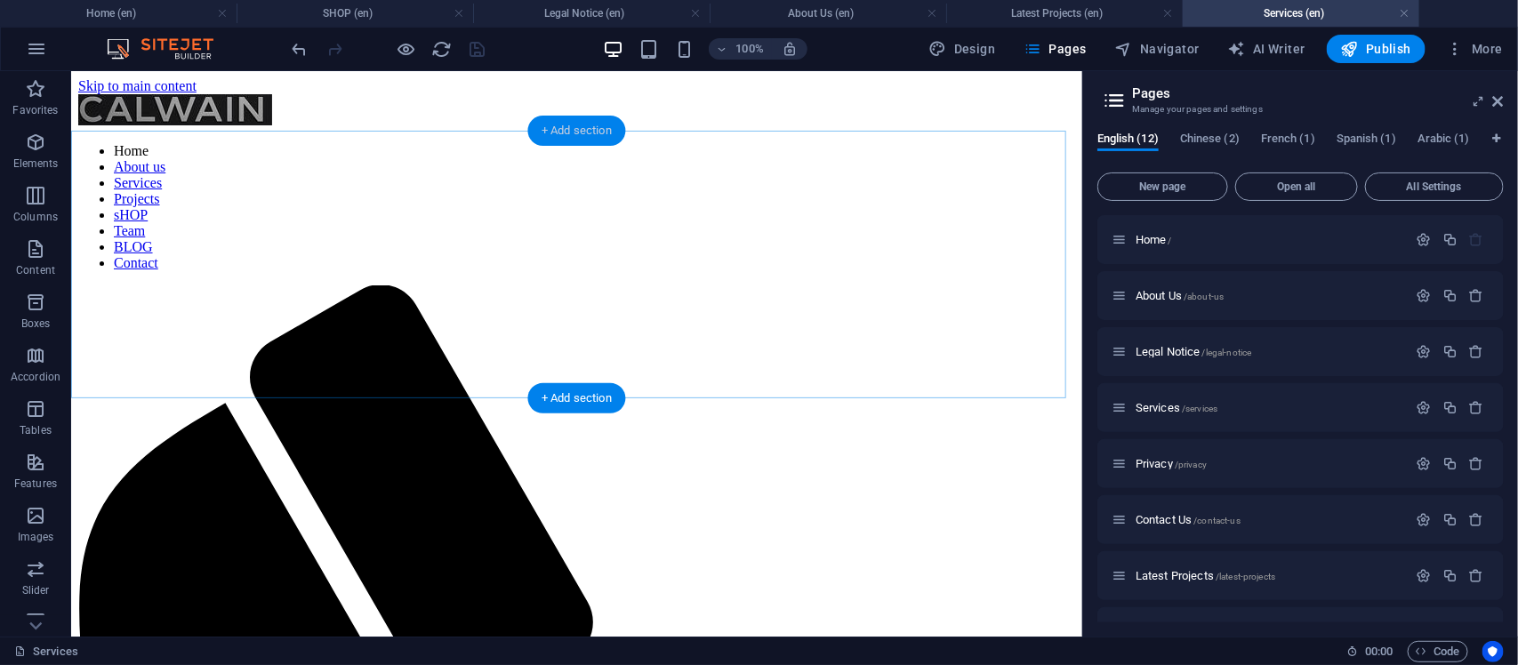
click at [565, 130] on div "+ Add section" at bounding box center [576, 131] width 99 height 30
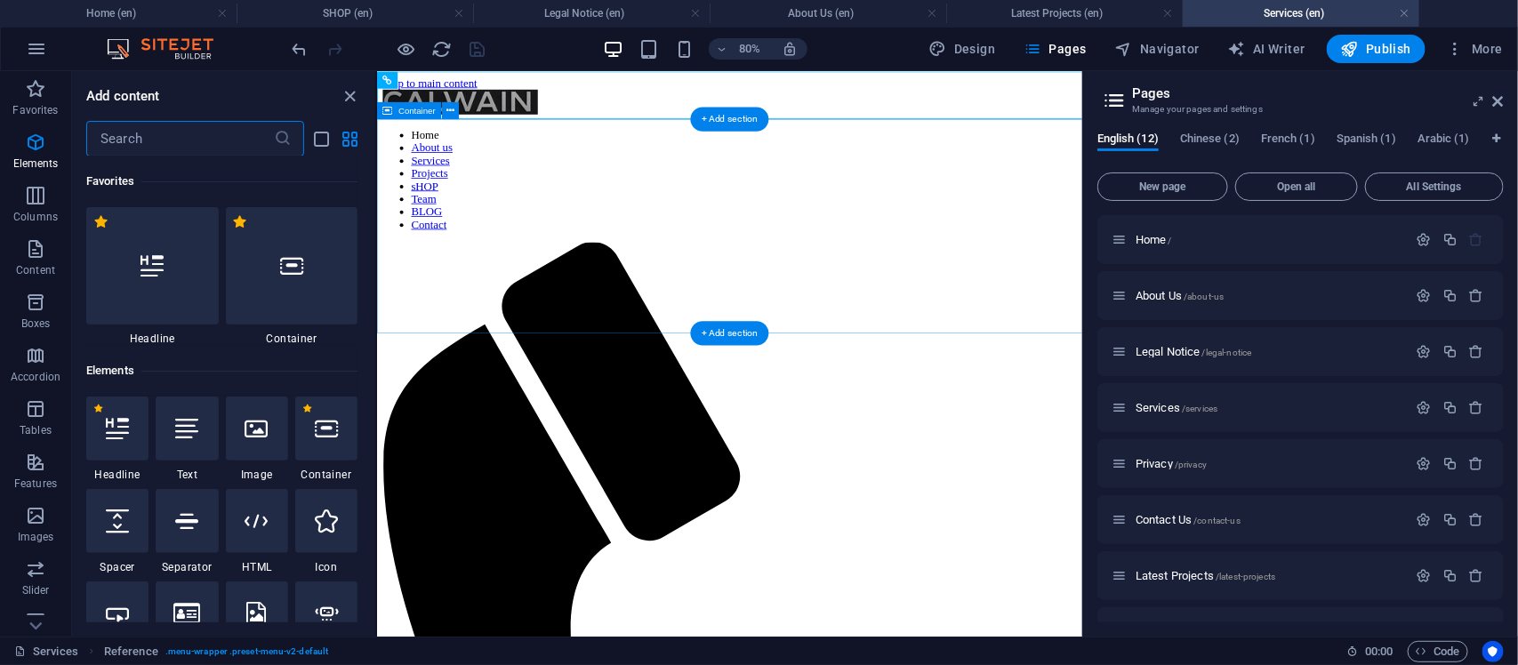
scroll to position [3110, 0]
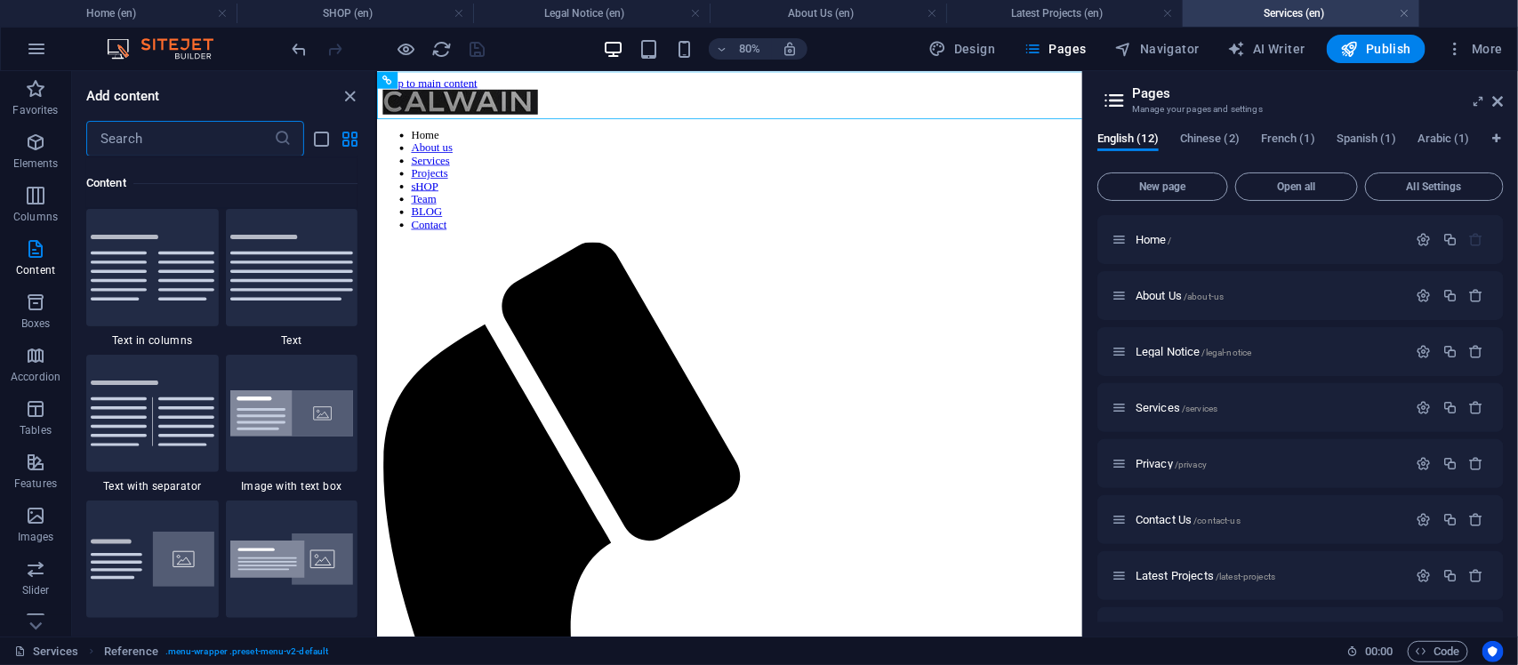
click at [174, 129] on input "text" at bounding box center [180, 139] width 188 height 36
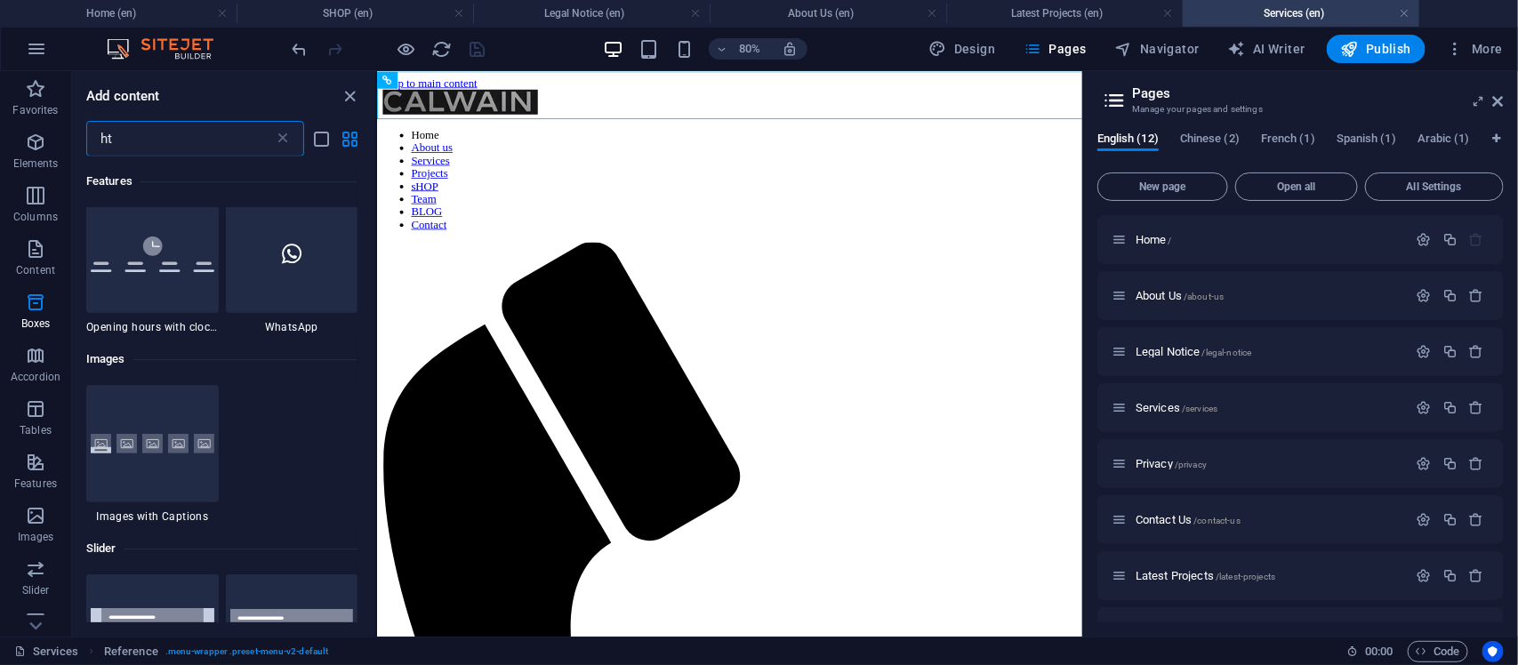
scroll to position [0, 0]
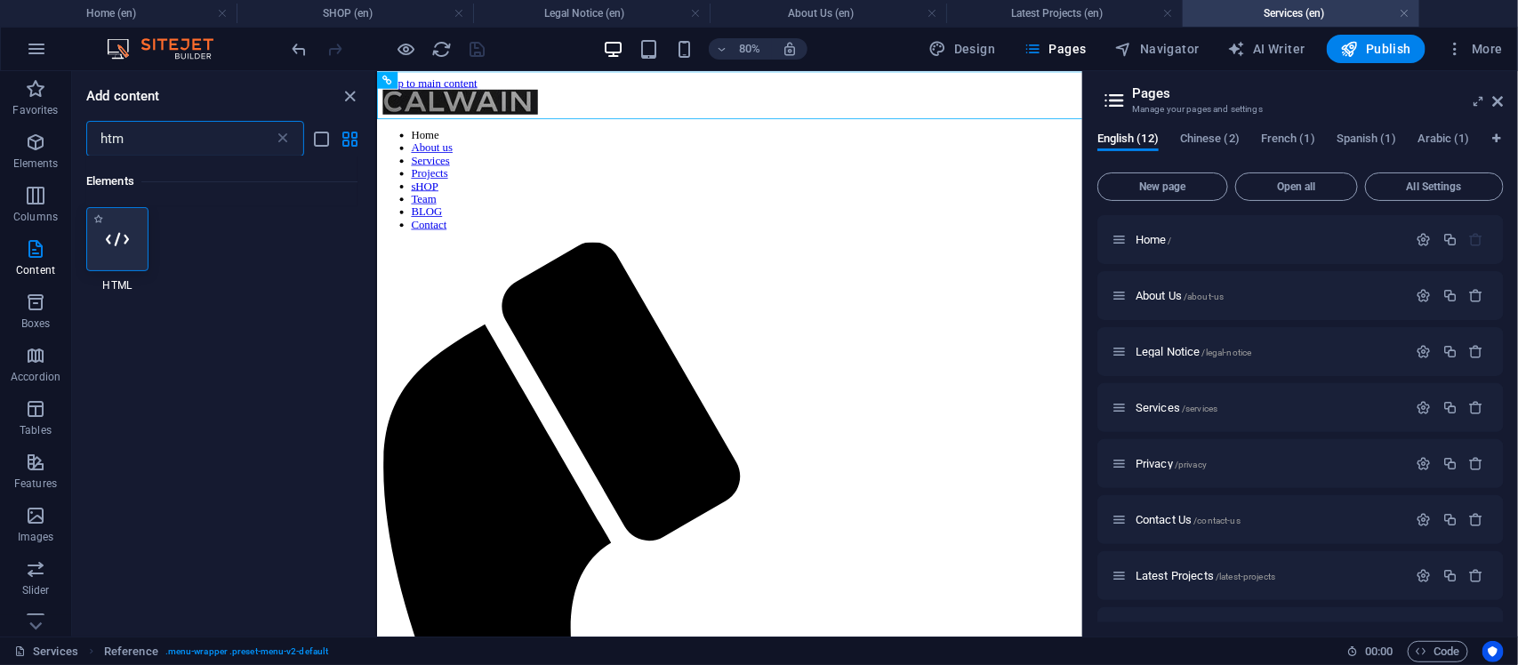
type input "htm"
click at [123, 234] on icon at bounding box center [117, 239] width 23 height 23
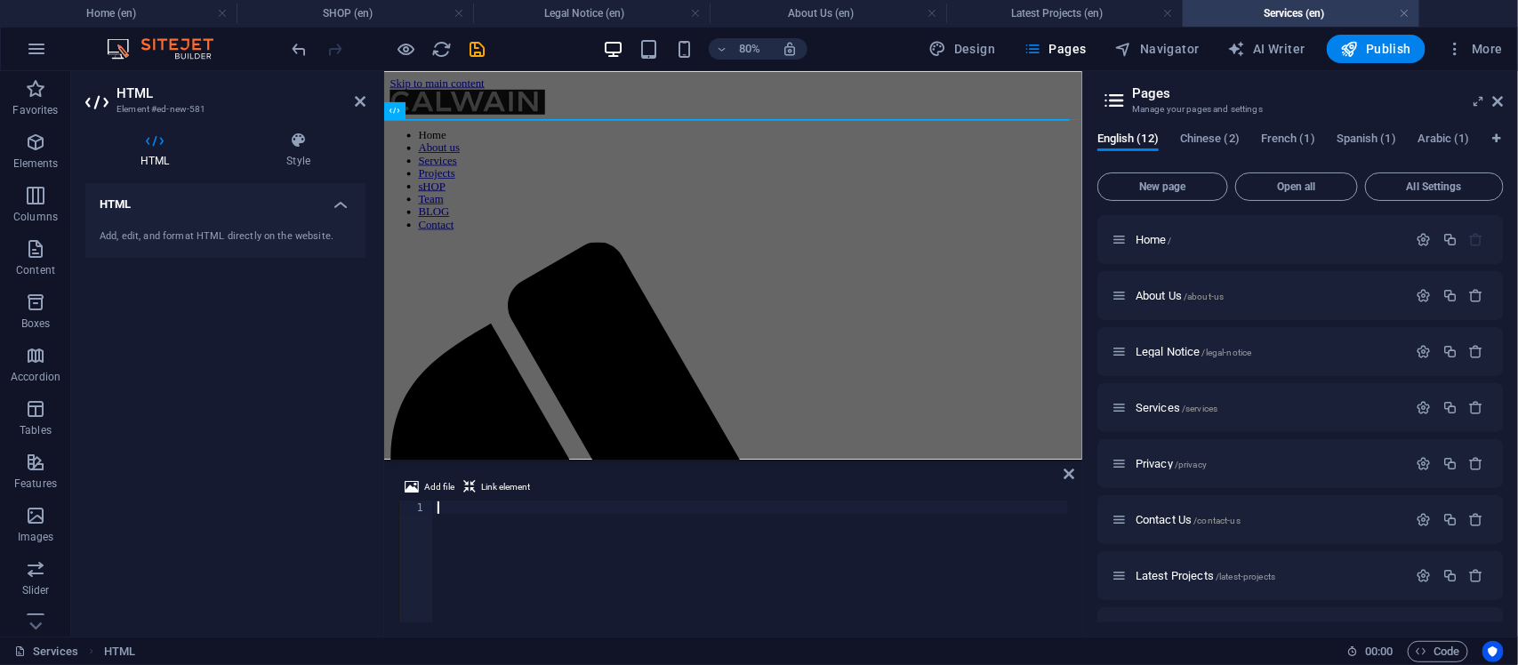
type textarea "</script>"
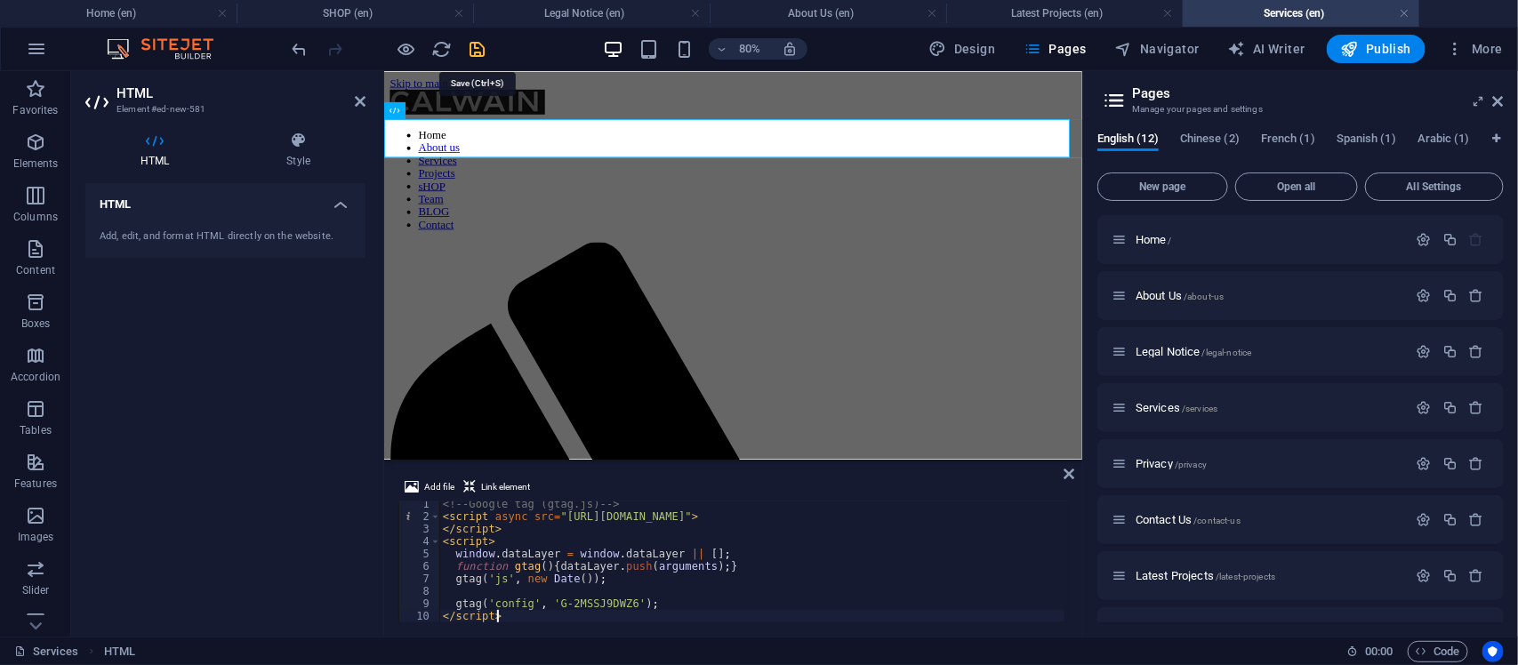
click at [477, 49] on icon "save" at bounding box center [478, 49] width 20 height 20
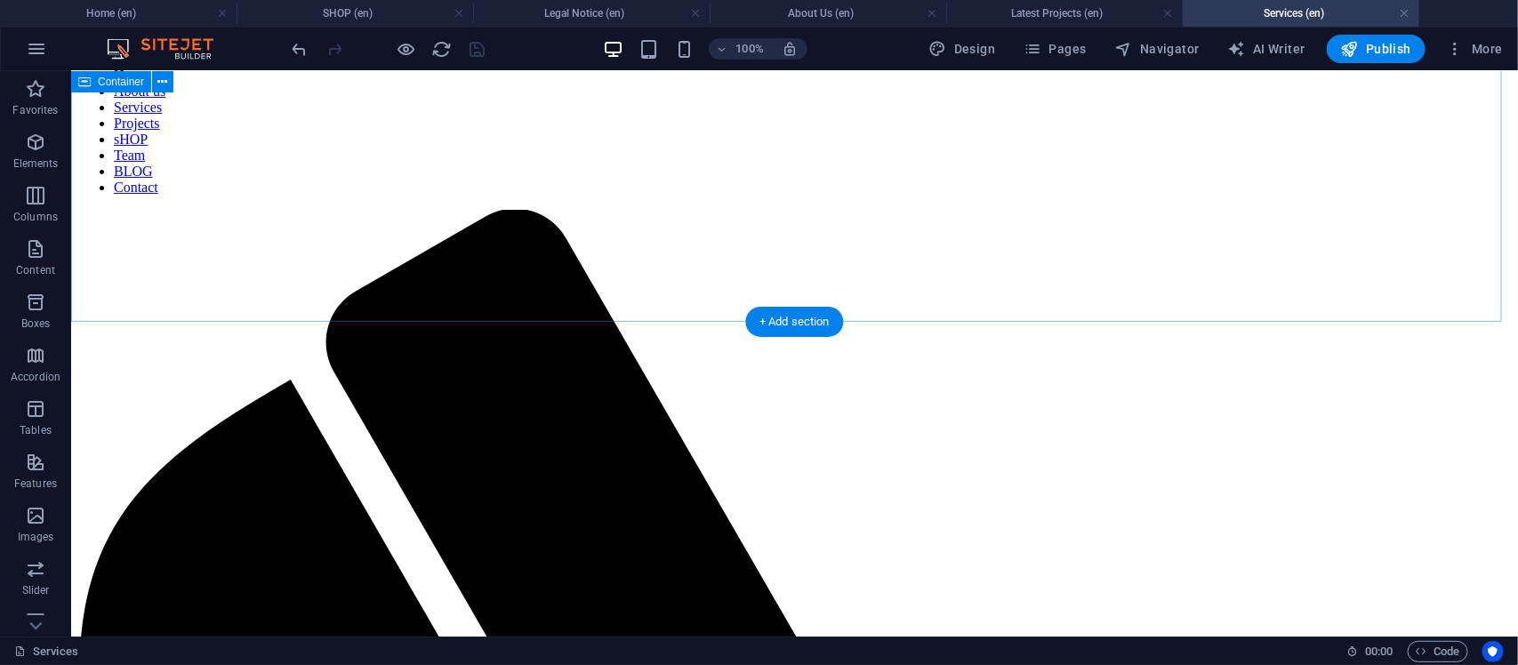
scroll to position [0, 0]
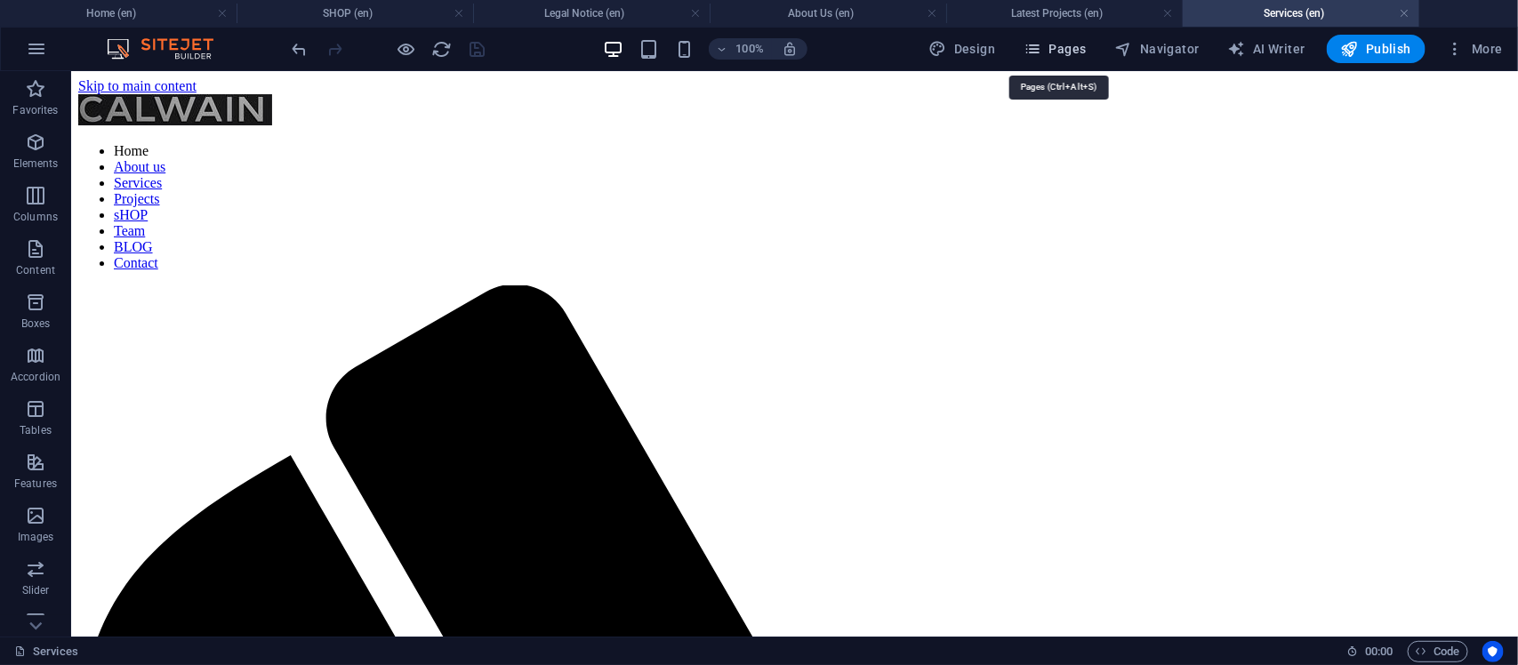
click at [1063, 49] on span "Pages" at bounding box center [1055, 49] width 62 height 18
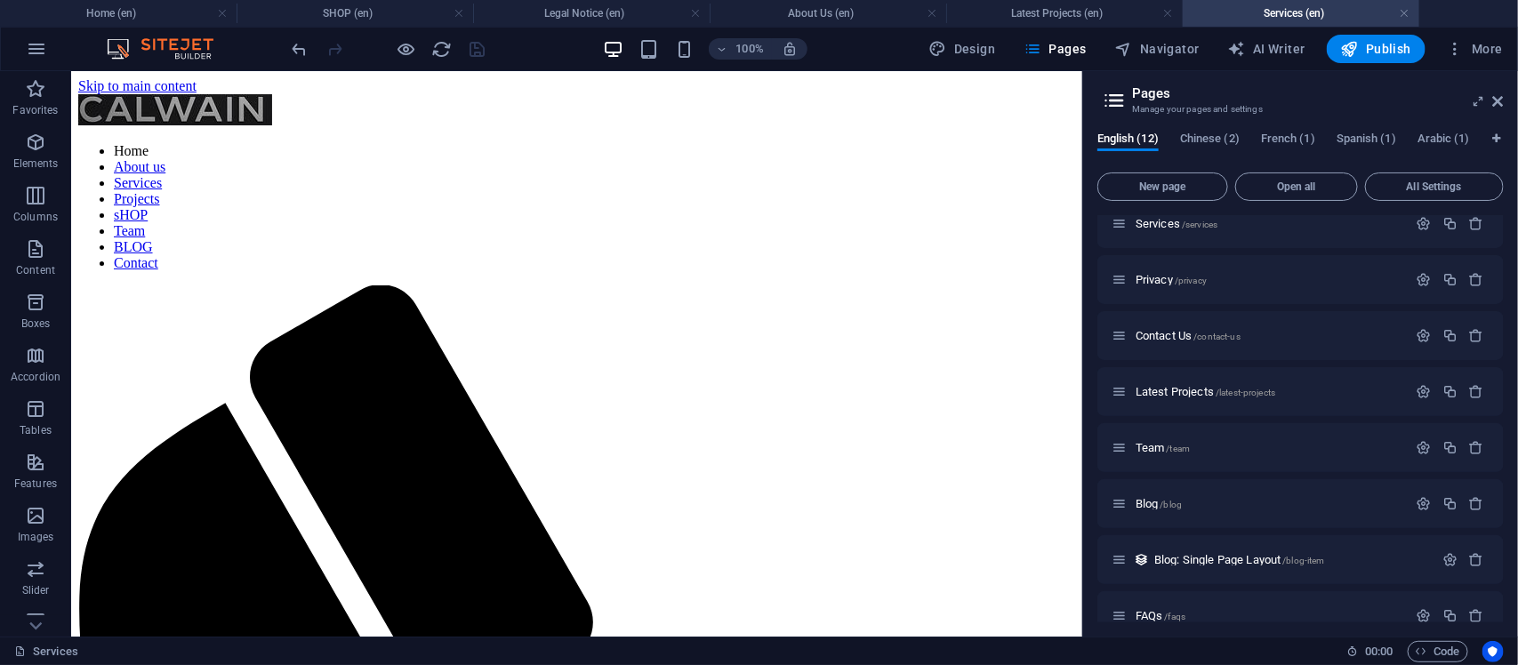
scroll to position [222, 0]
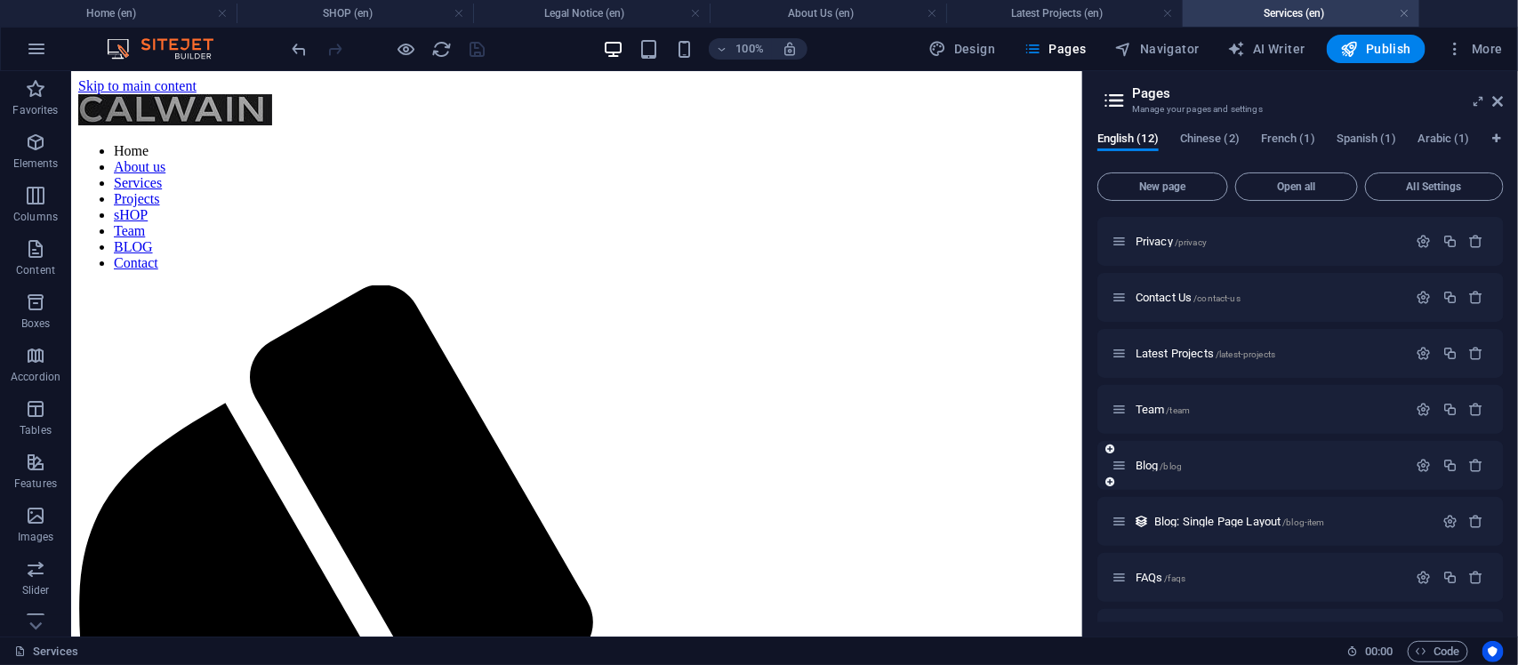
click at [1160, 462] on span "Blog /blog" at bounding box center [1159, 465] width 46 height 13
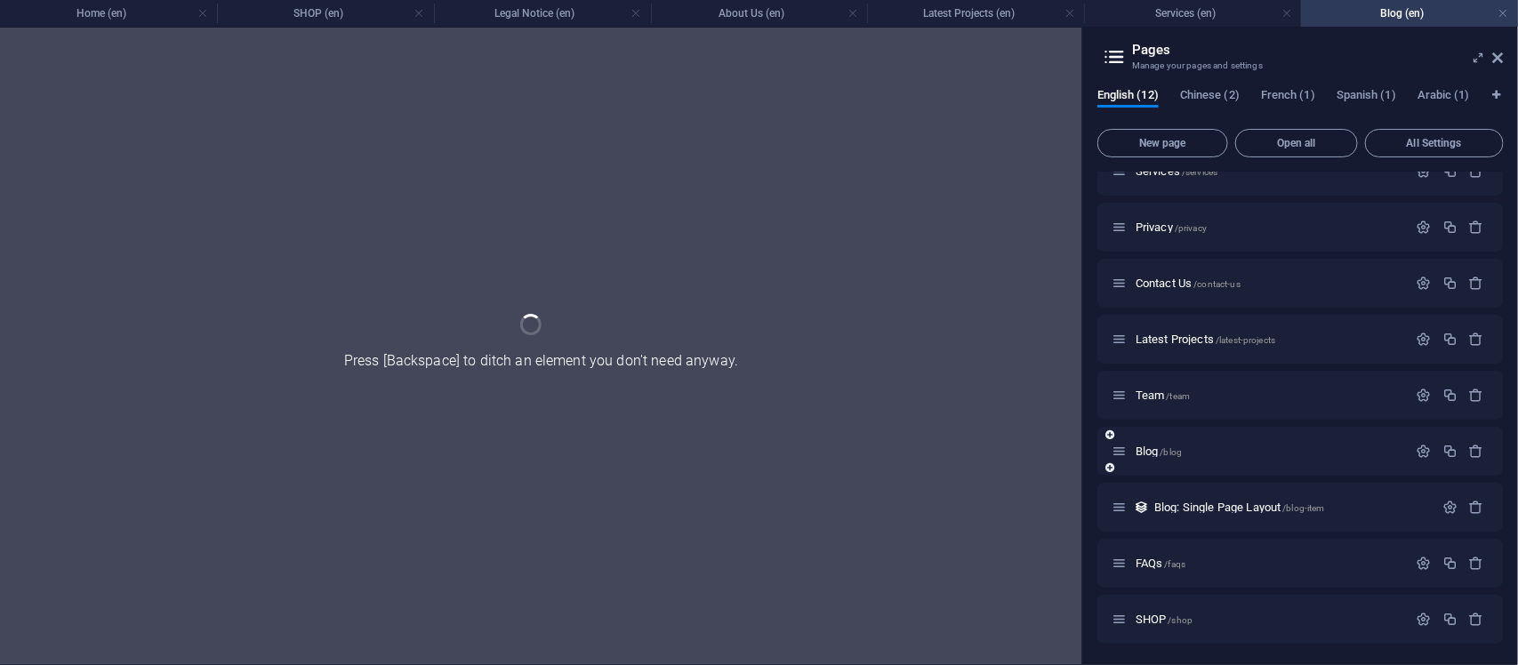
scroll to position [192, 0]
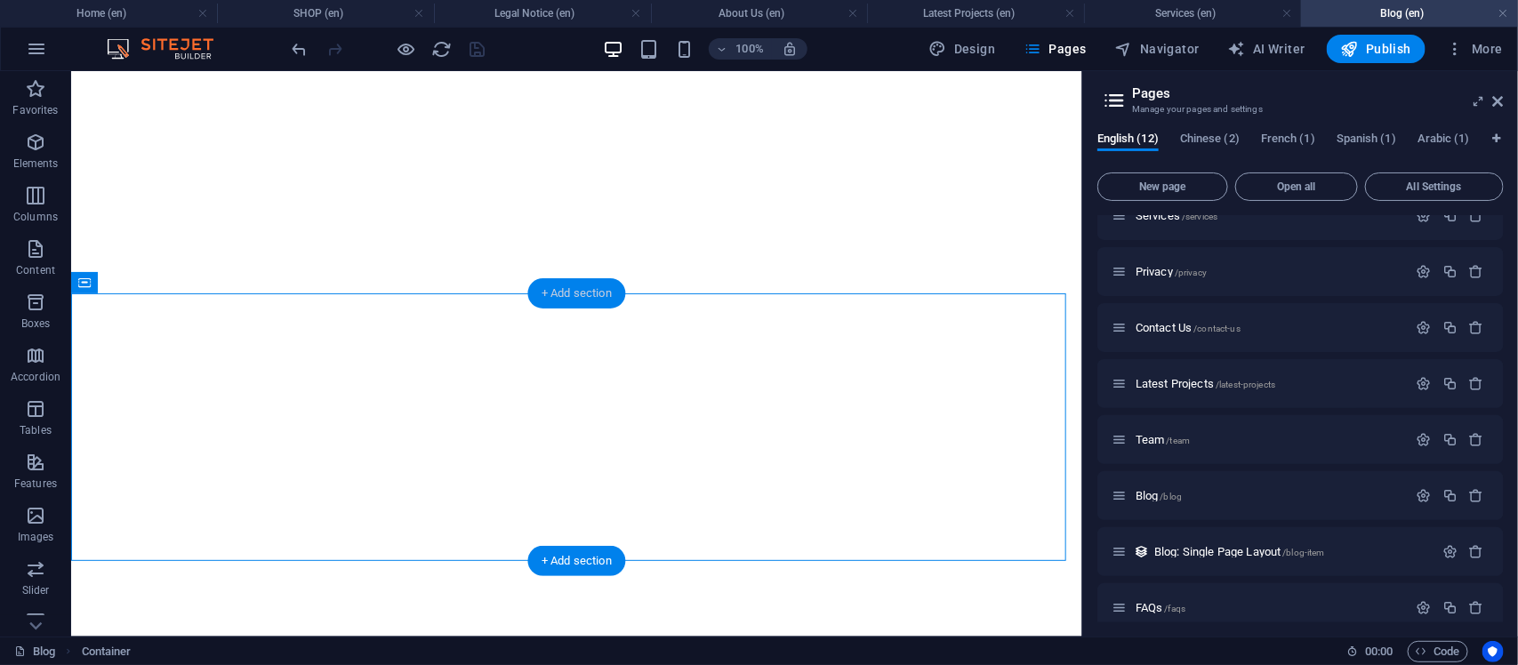
click at [582, 286] on div "+ Add section" at bounding box center [576, 293] width 99 height 30
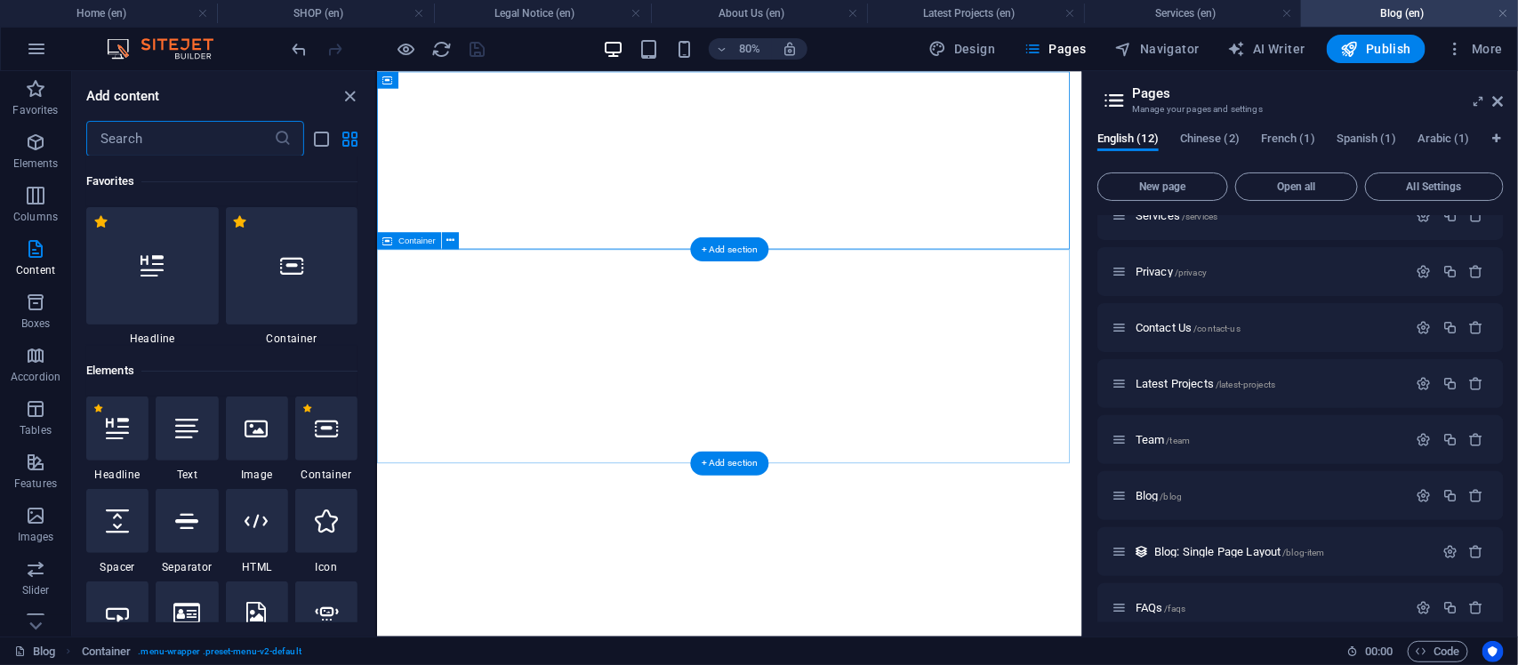
scroll to position [3110, 0]
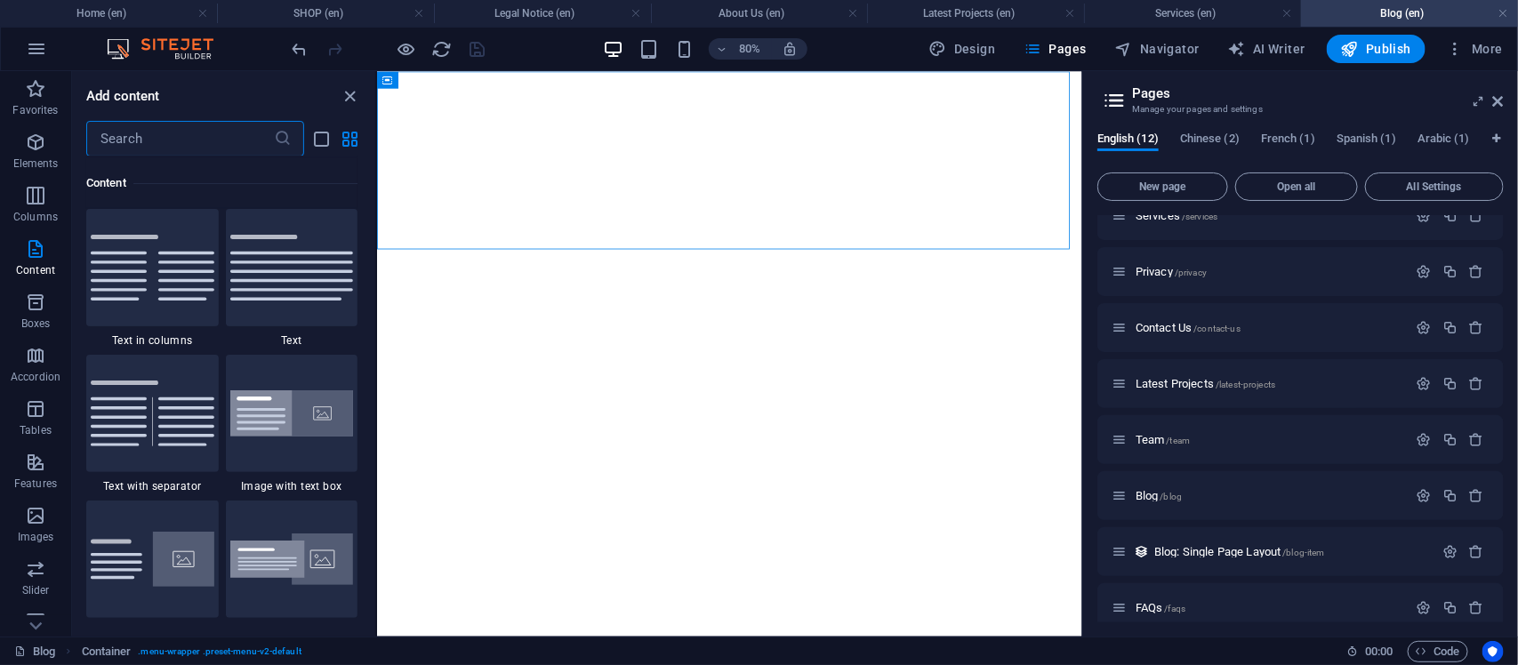
click at [171, 131] on input "text" at bounding box center [180, 139] width 188 height 36
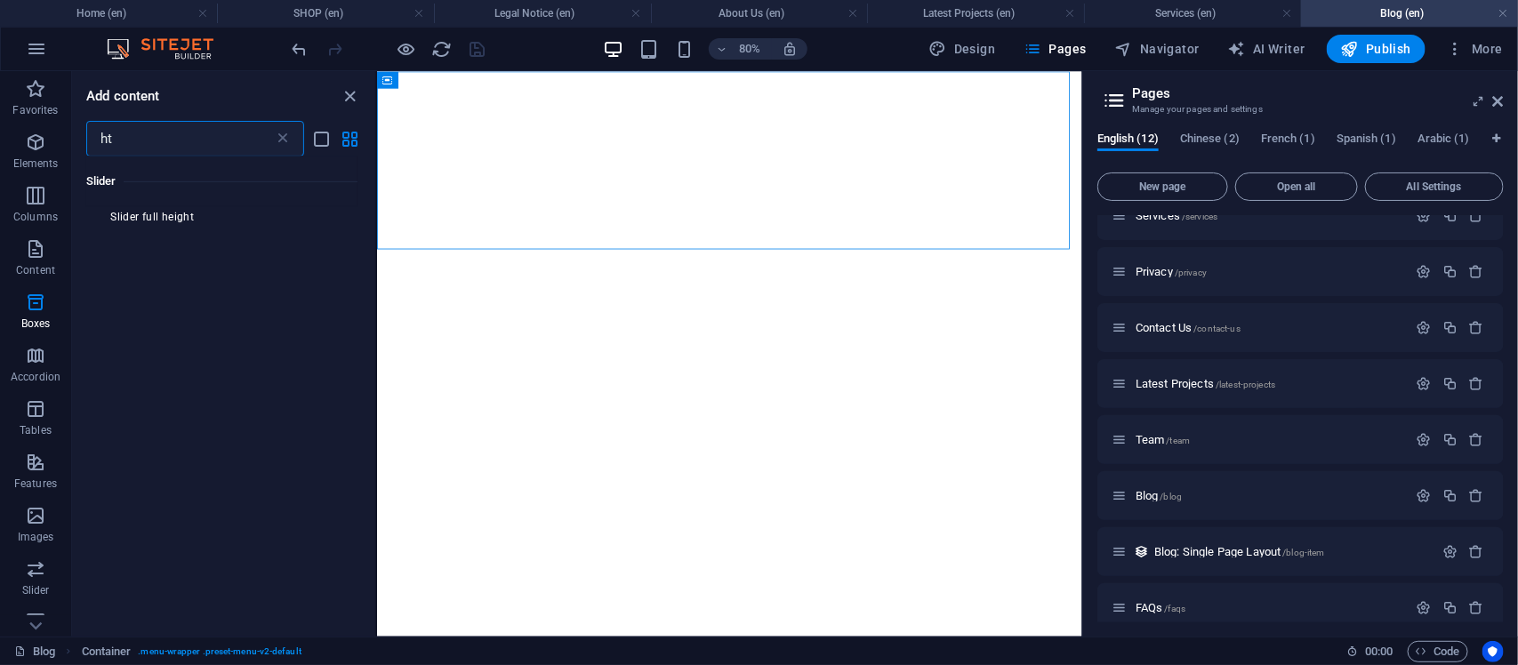
scroll to position [0, 0]
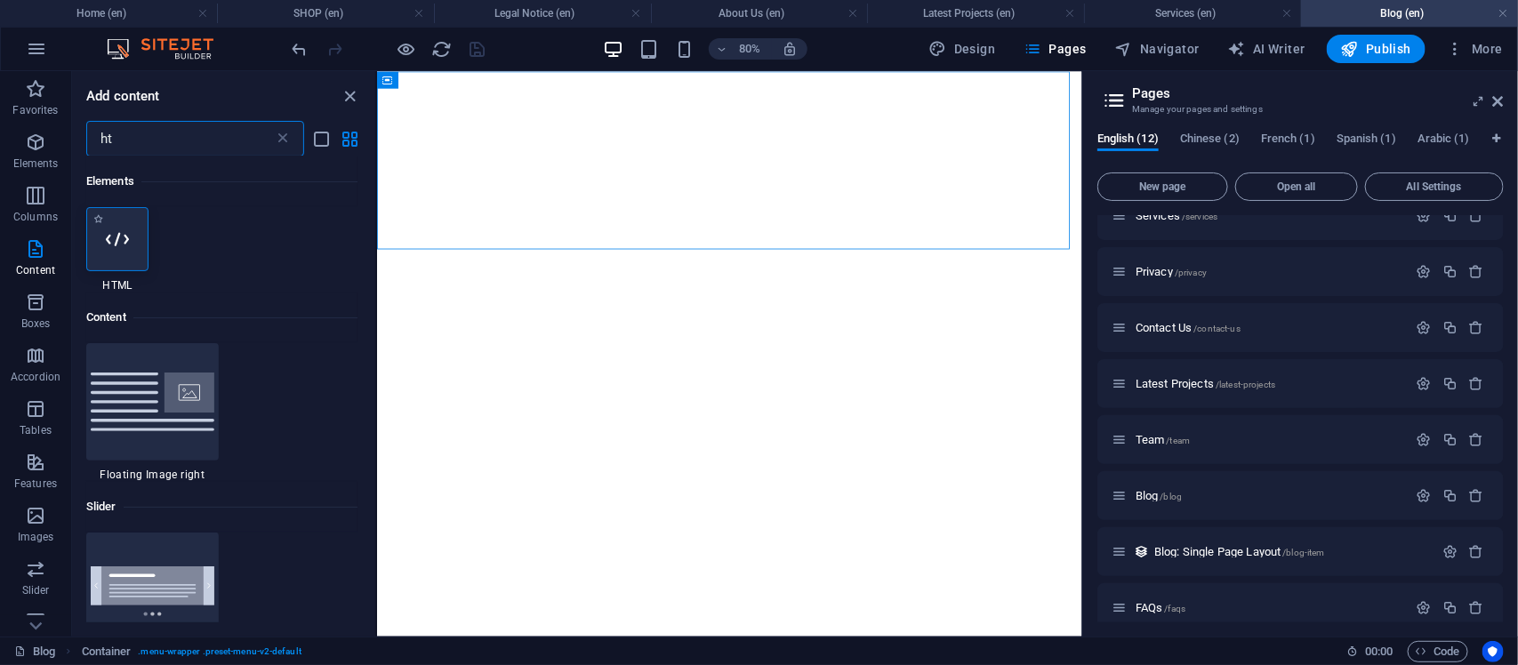
type input "ht"
click at [112, 261] on div at bounding box center [117, 239] width 62 height 64
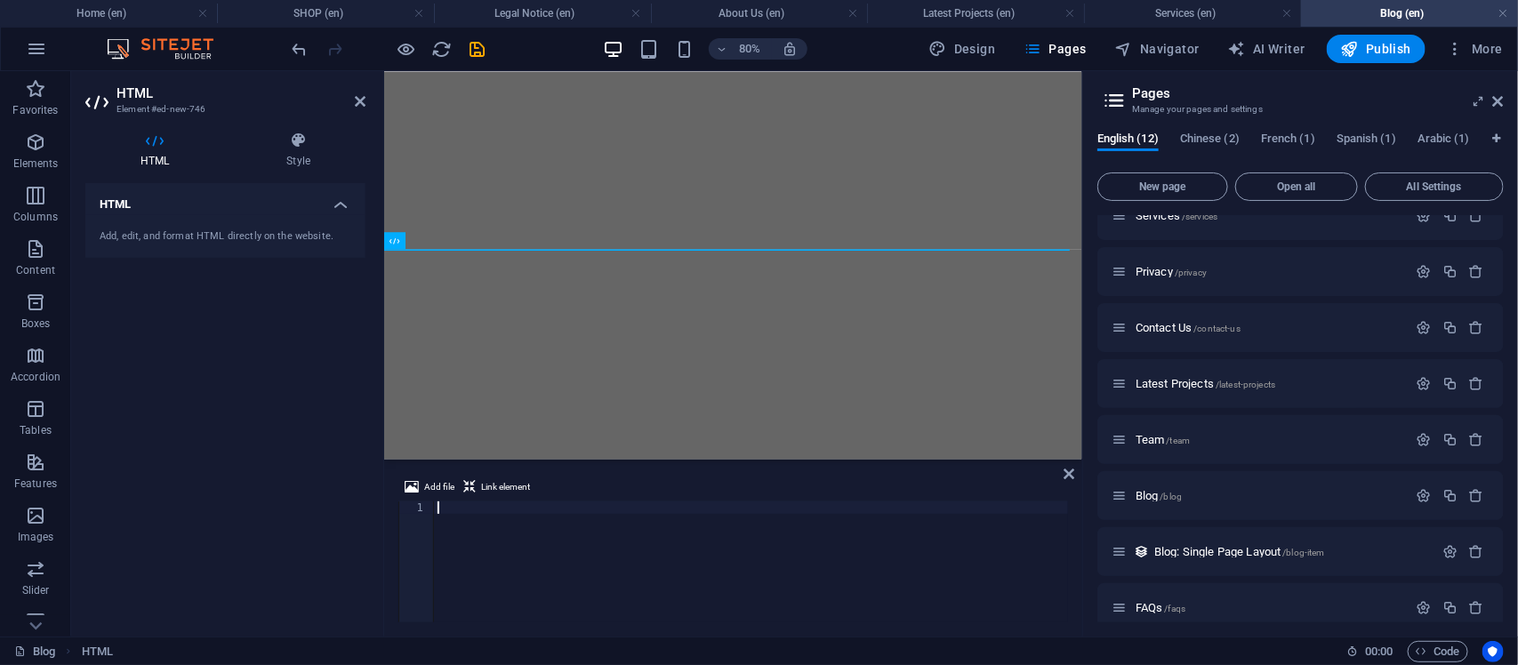
type textarea "</script>"
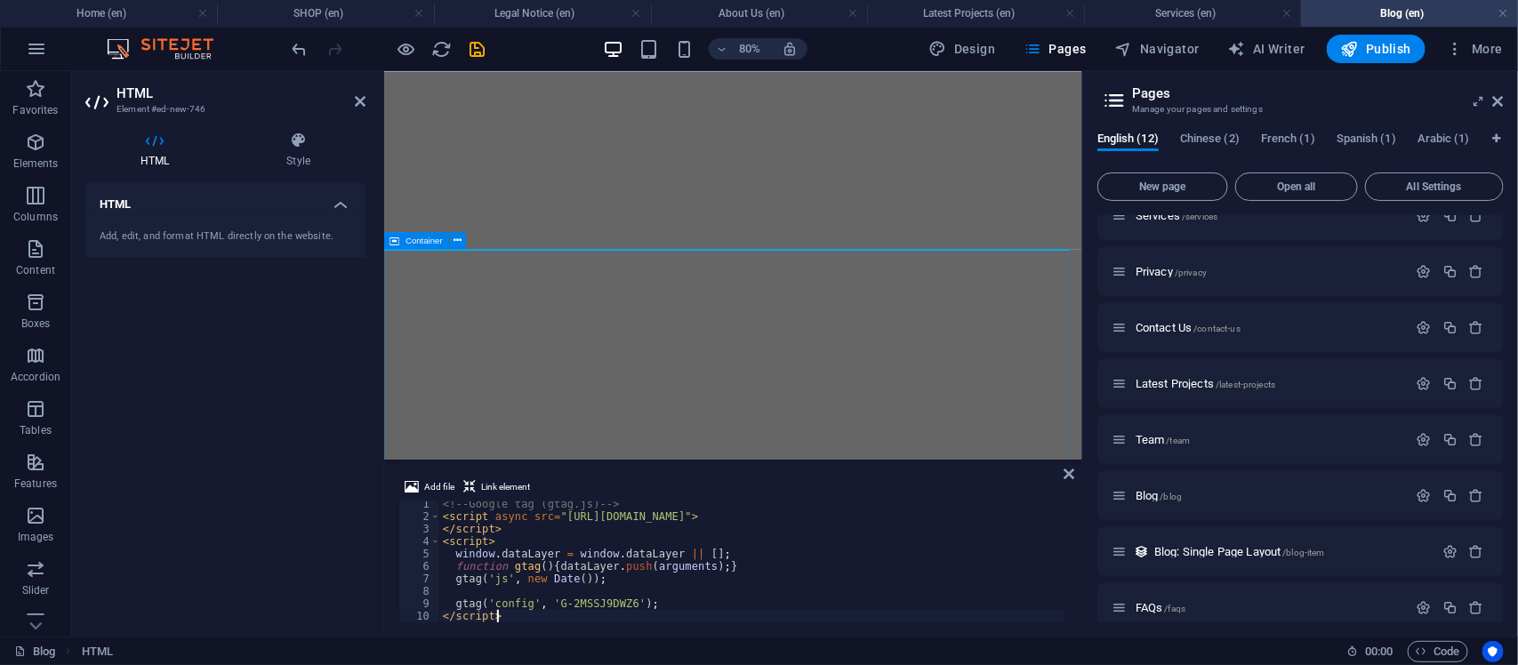
scroll to position [3, 0]
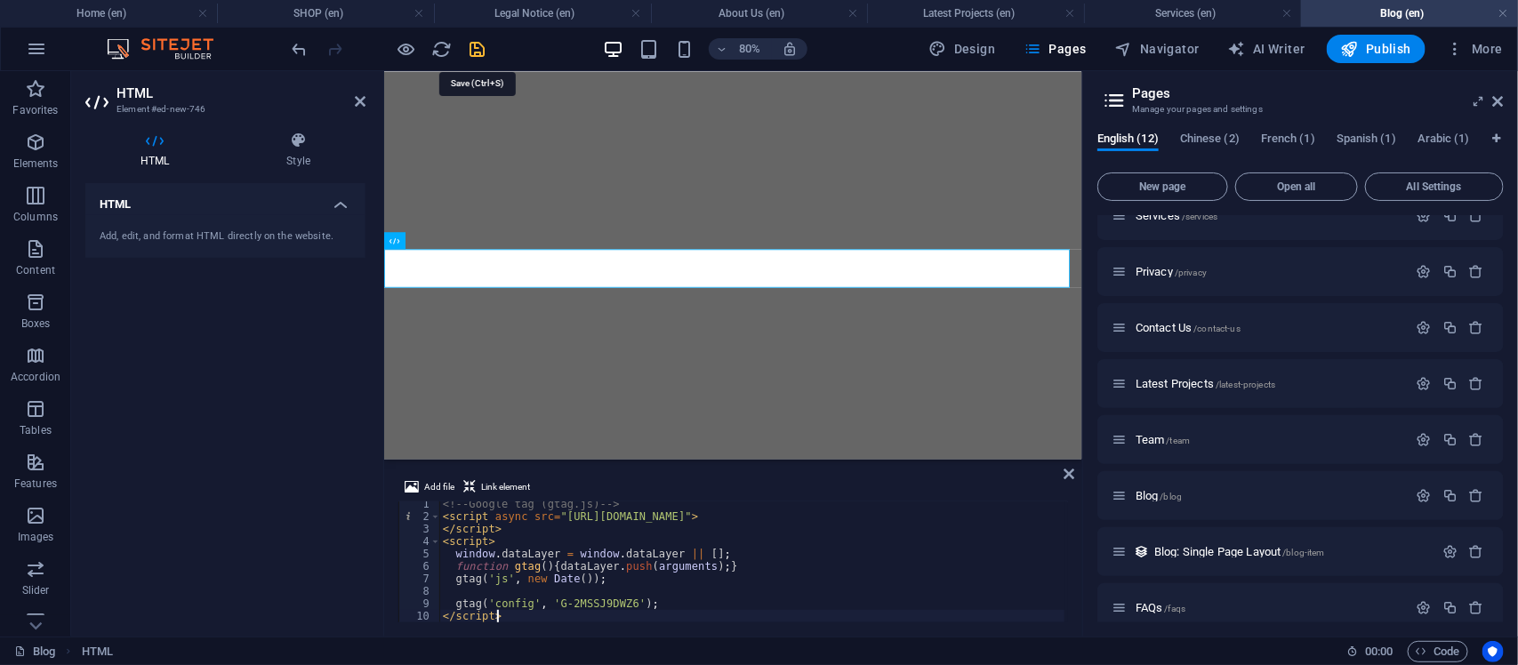
click at [468, 44] on icon "save" at bounding box center [478, 49] width 20 height 20
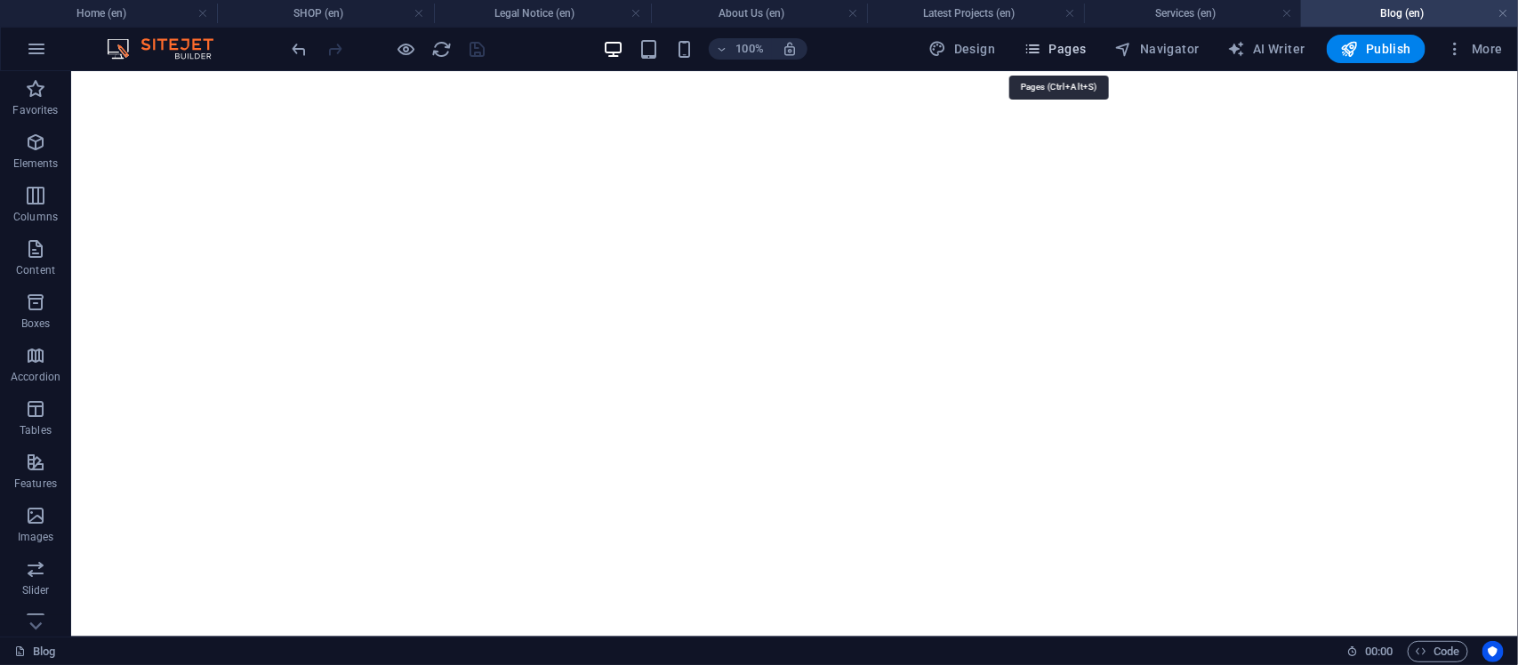
click at [1073, 47] on span "Pages" at bounding box center [1055, 49] width 62 height 18
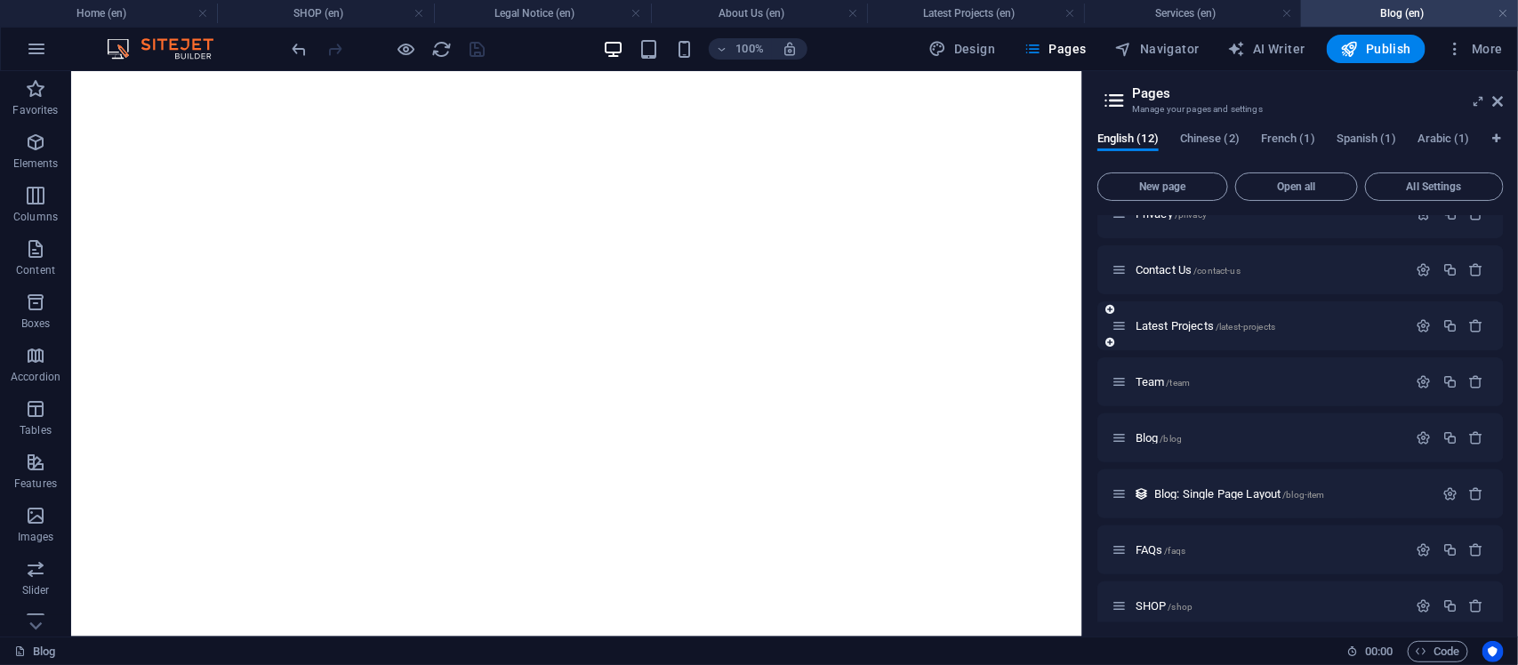
scroll to position [263, 0]
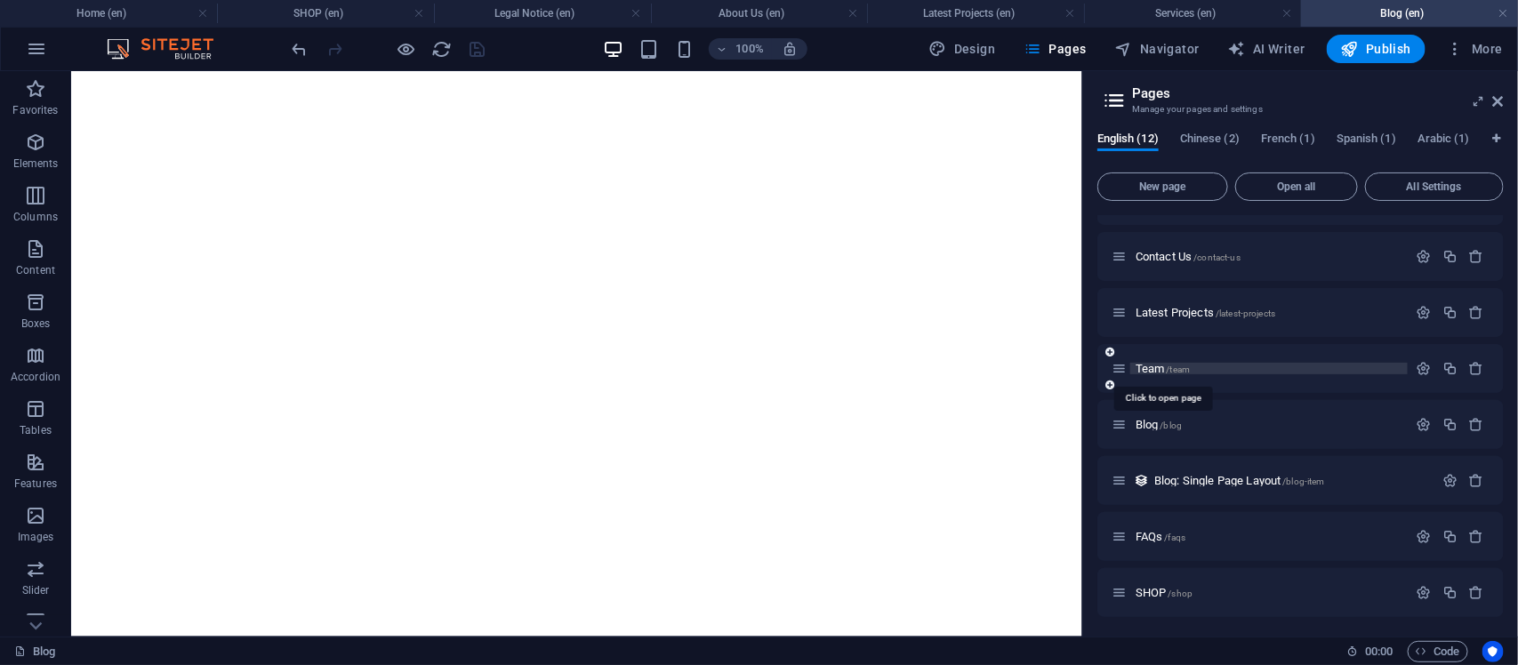
click at [1167, 366] on span "/team" at bounding box center [1179, 370] width 24 height 10
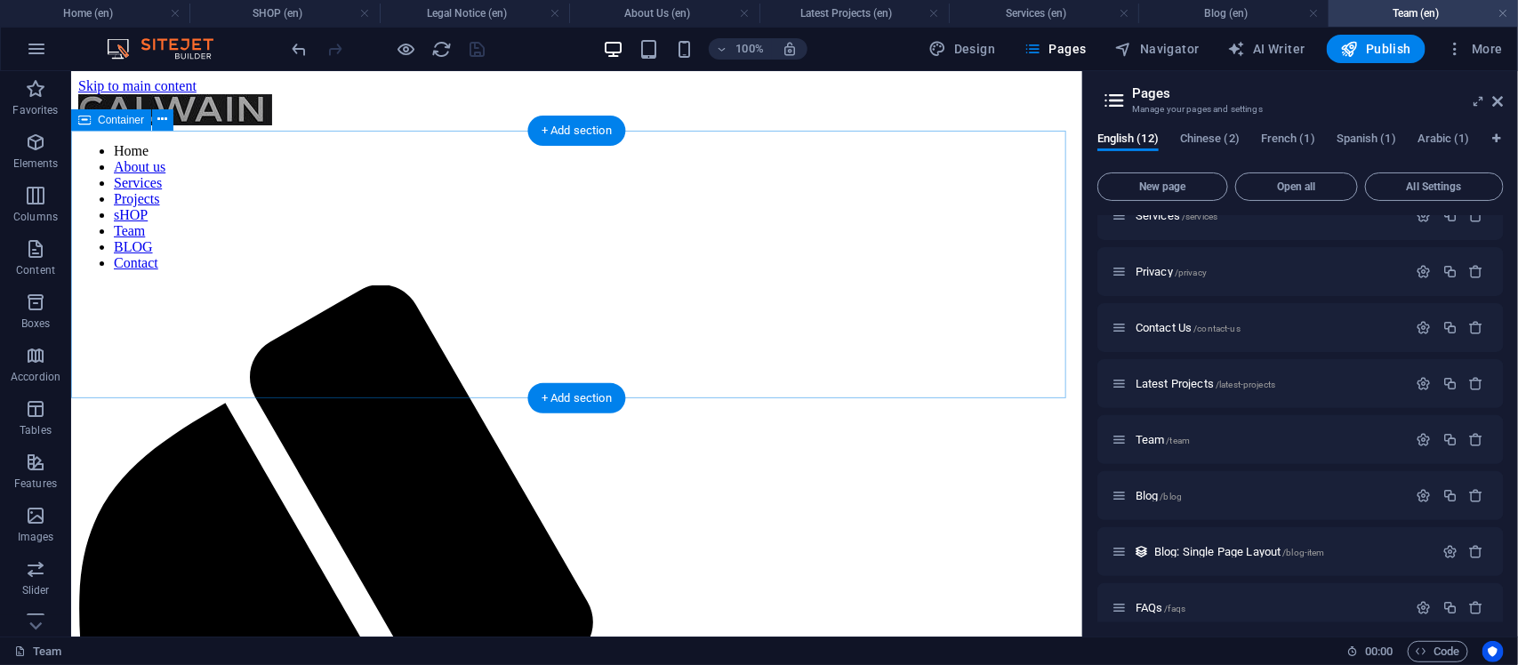
scroll to position [0, 0]
drag, startPoint x: 554, startPoint y: 124, endPoint x: 179, endPoint y: 53, distance: 381.9
click at [554, 124] on div "+ Add section" at bounding box center [576, 131] width 99 height 30
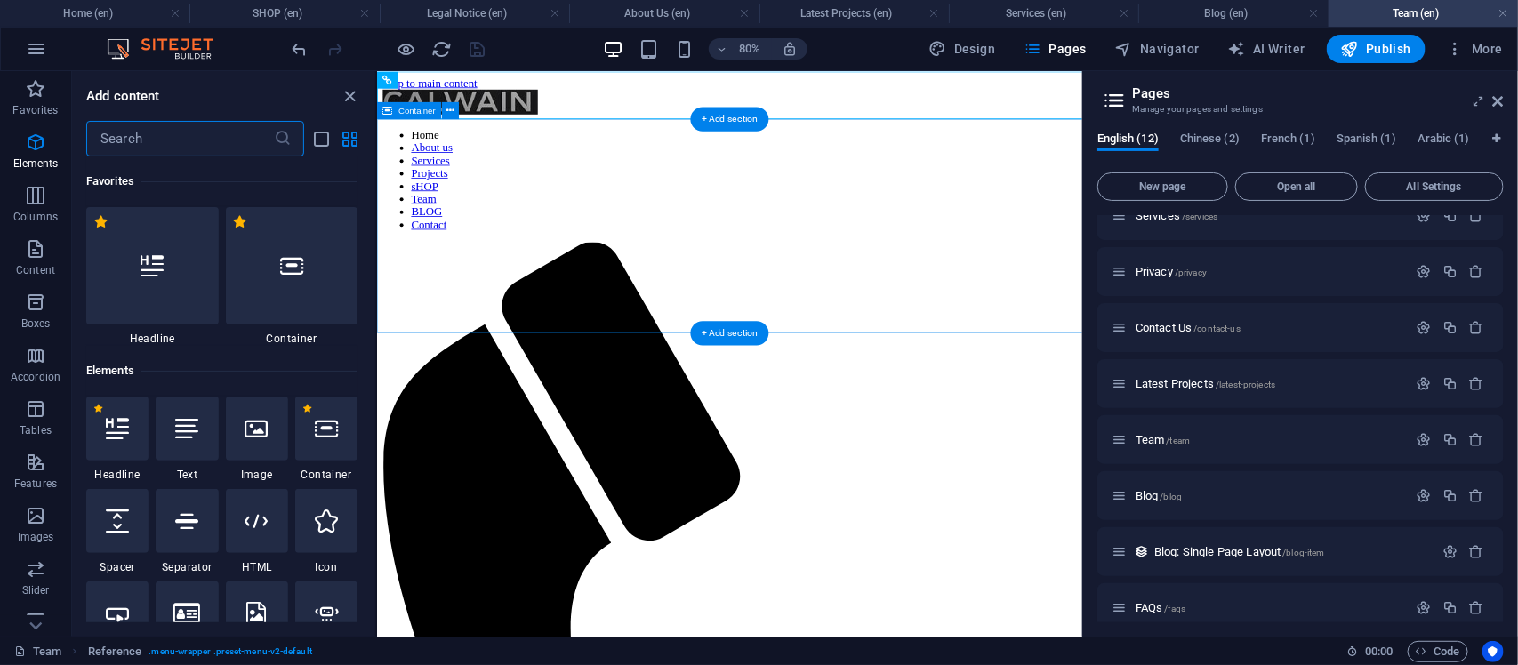
scroll to position [3110, 0]
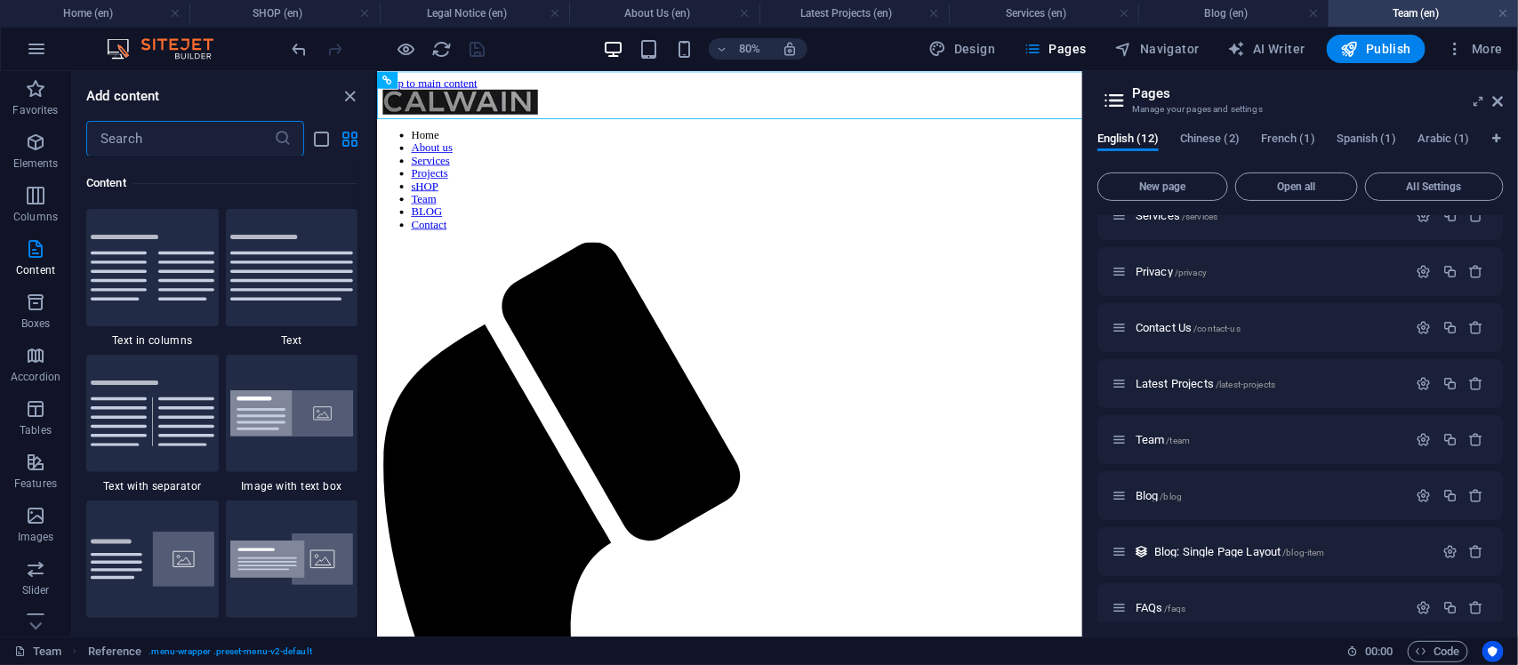
click at [179, 144] on input "text" at bounding box center [180, 139] width 188 height 36
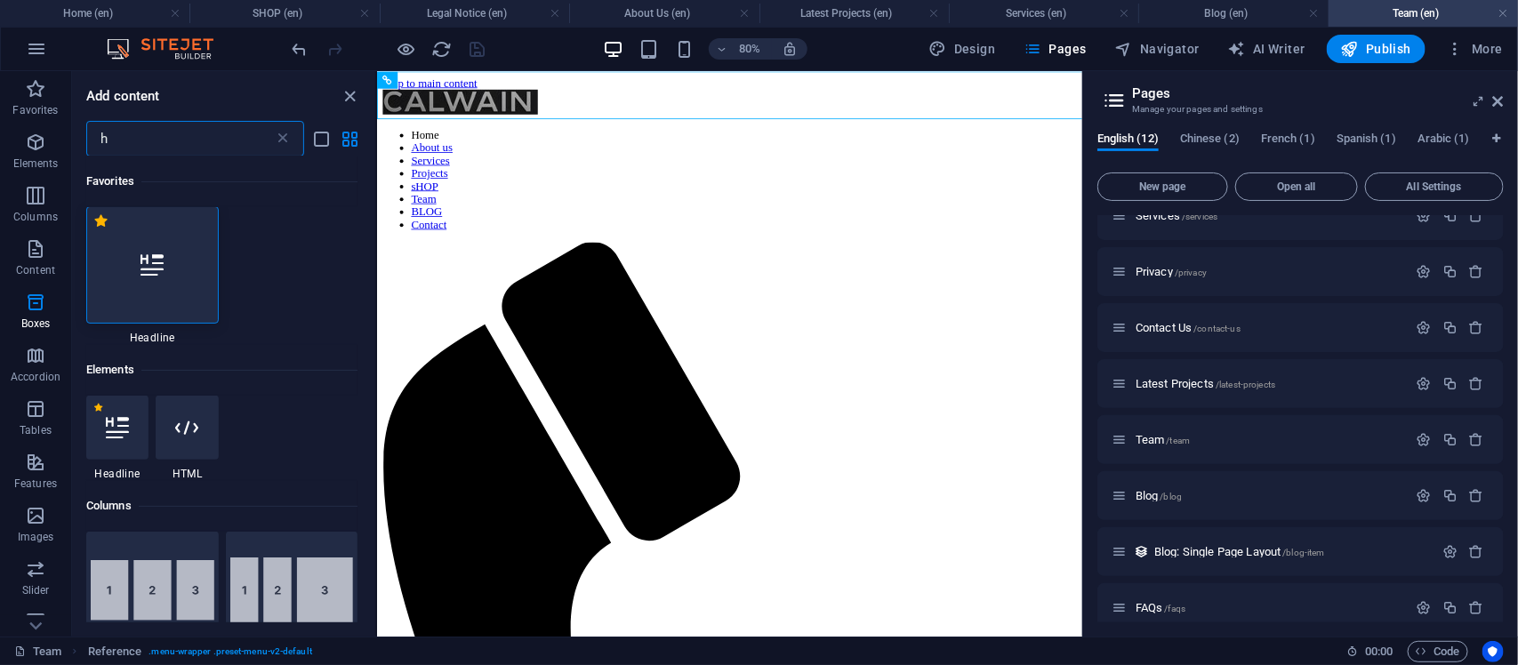
scroll to position [0, 0]
type input "h"
click at [194, 438] on icon at bounding box center [186, 428] width 23 height 23
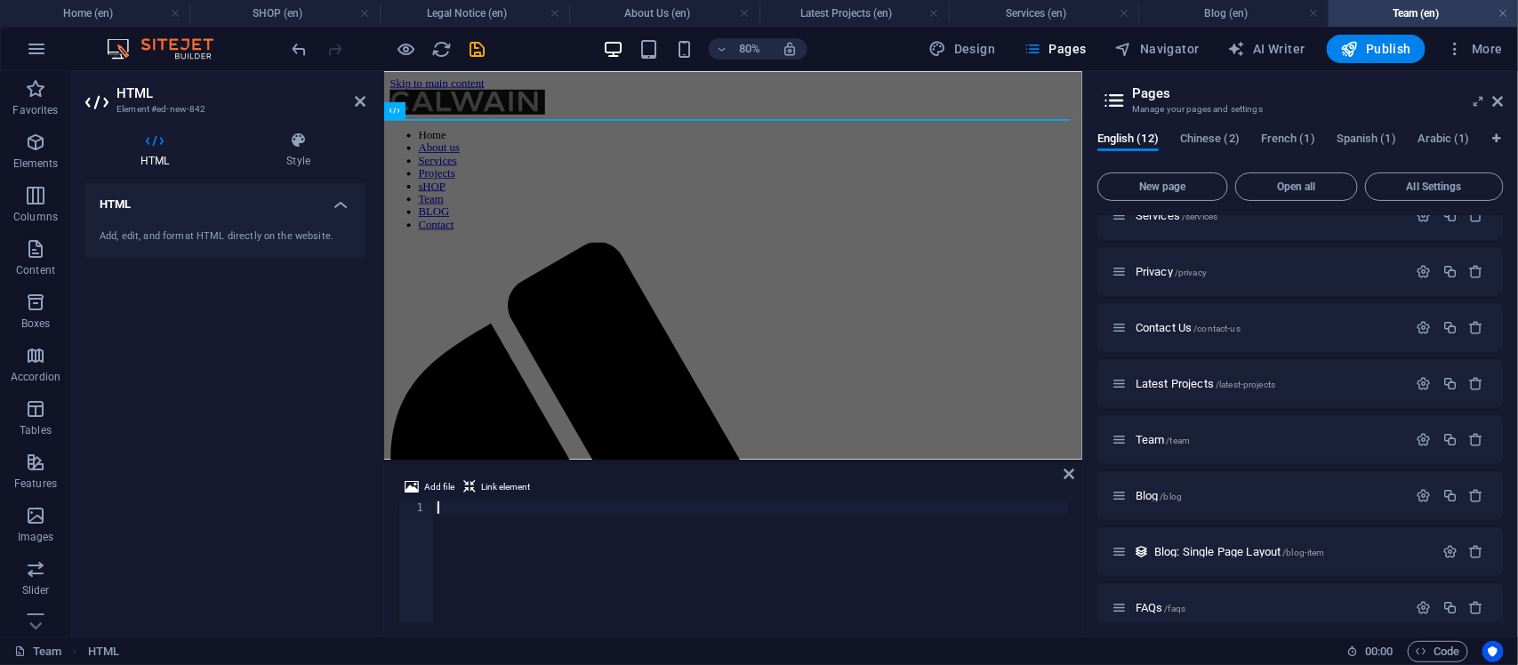
type textarea "</script>"
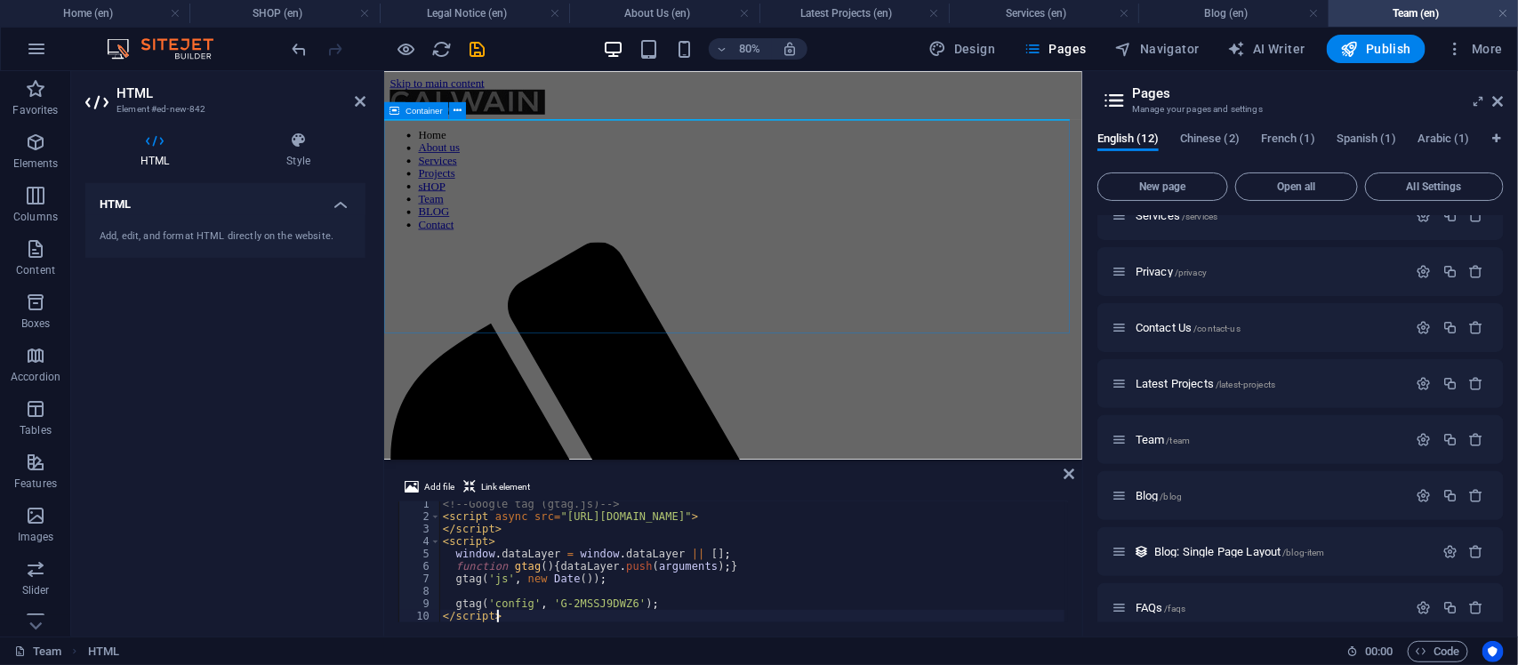
scroll to position [3, 0]
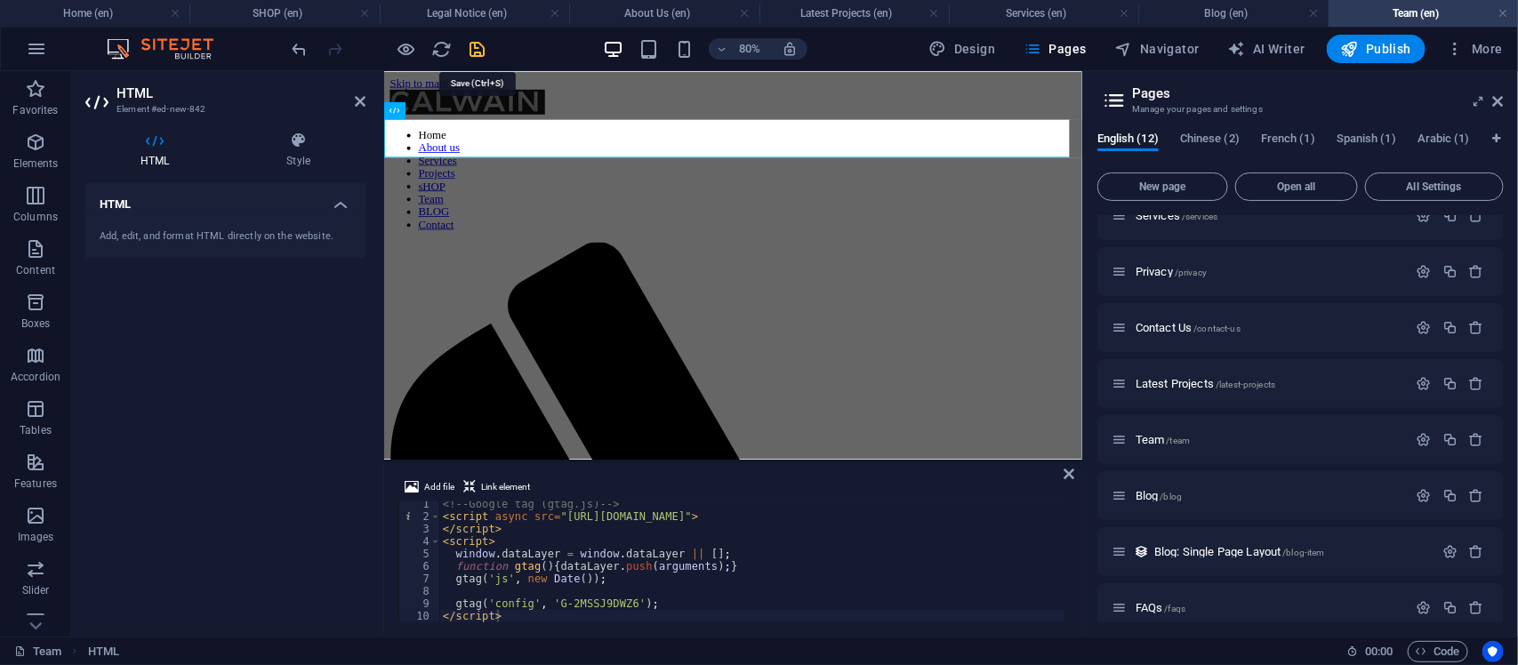
click at [468, 44] on icon "save" at bounding box center [478, 49] width 20 height 20
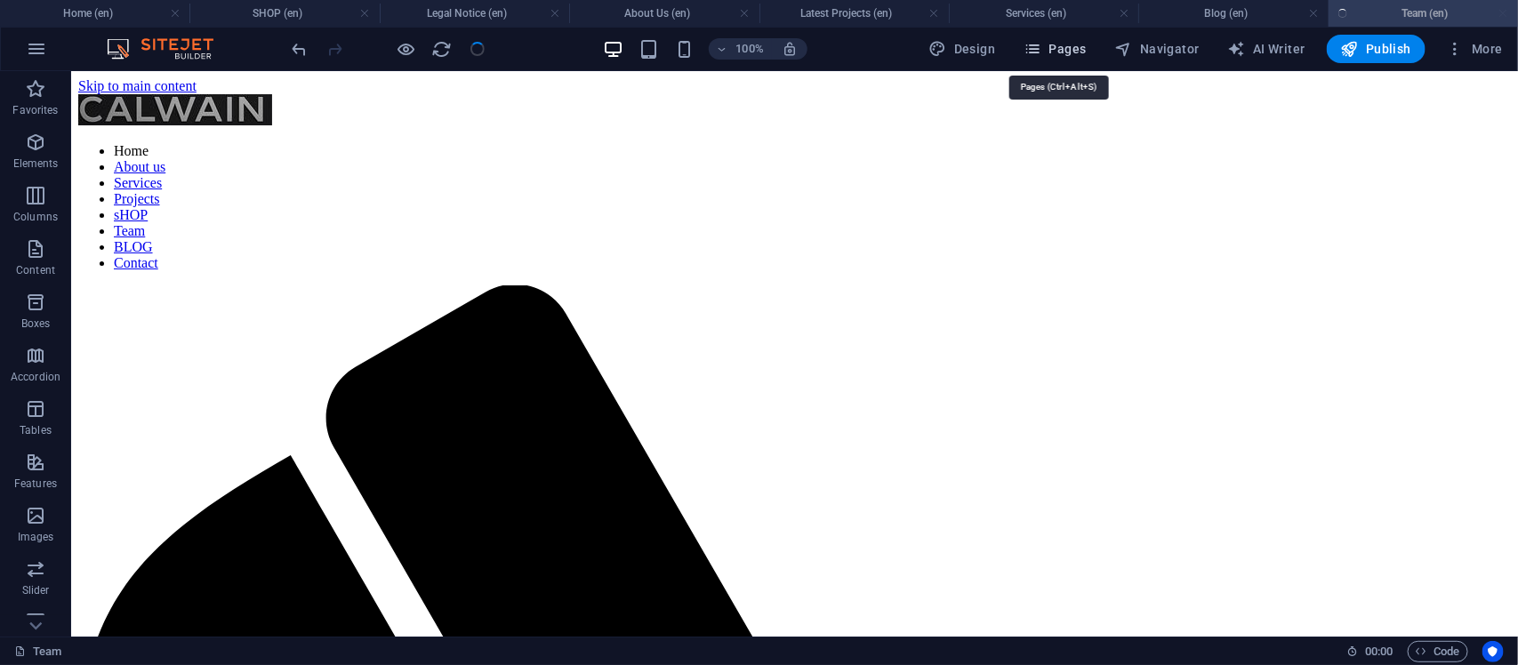
click at [1064, 46] on span "Pages" at bounding box center [1055, 49] width 62 height 18
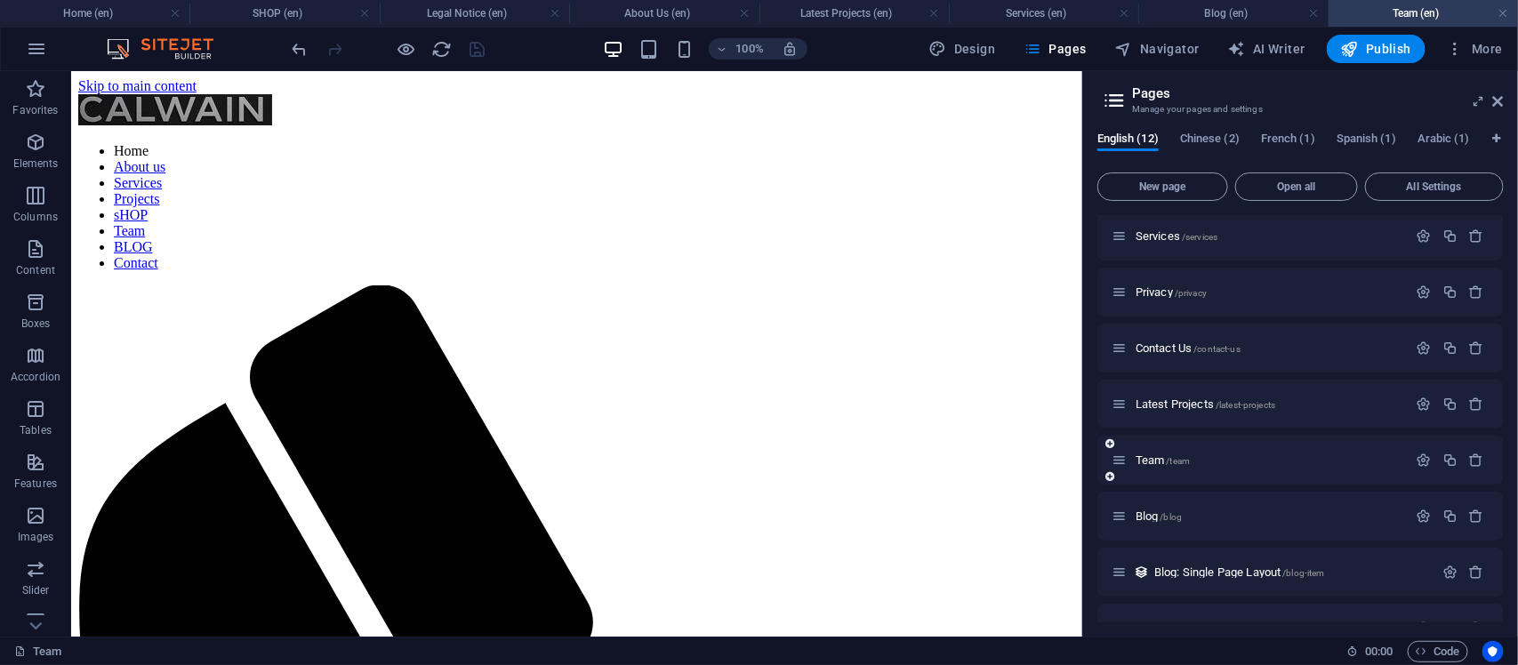
scroll to position [263, 0]
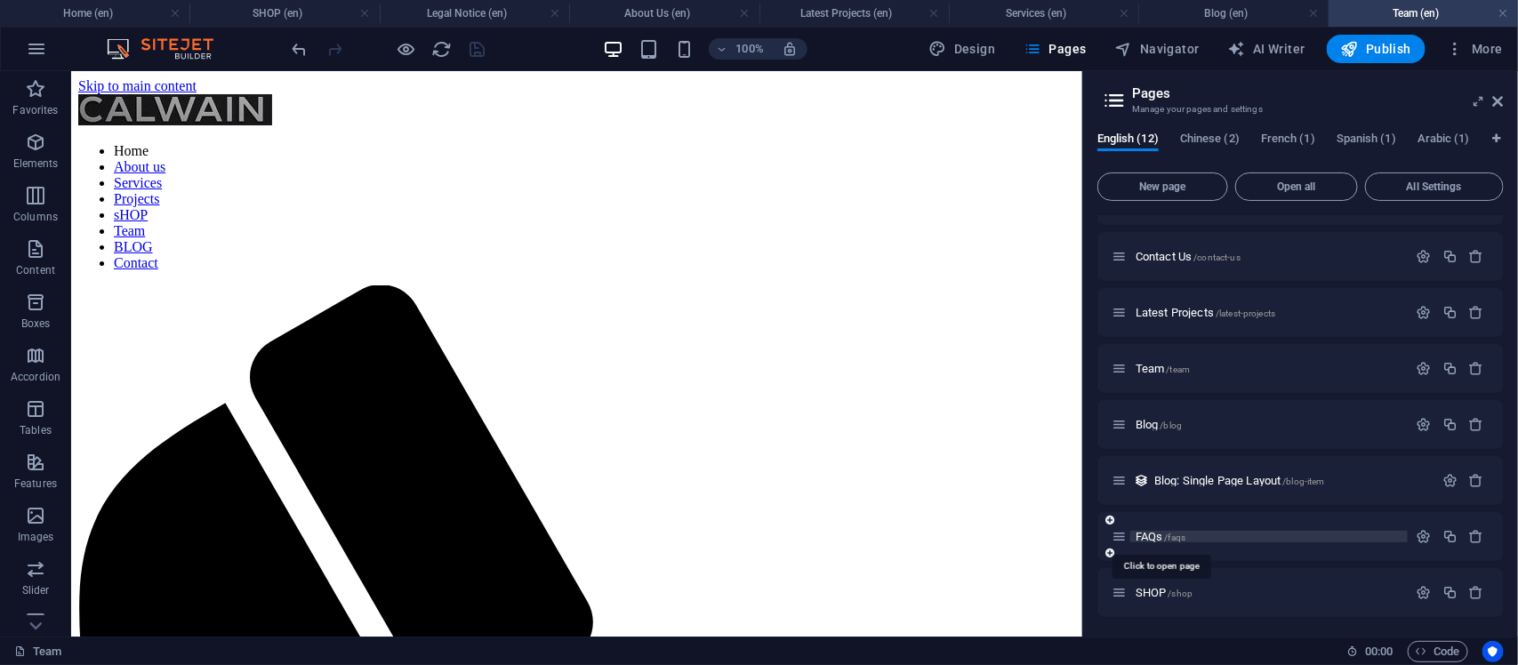
click at [1180, 538] on span "/faqs" at bounding box center [1175, 538] width 21 height 10
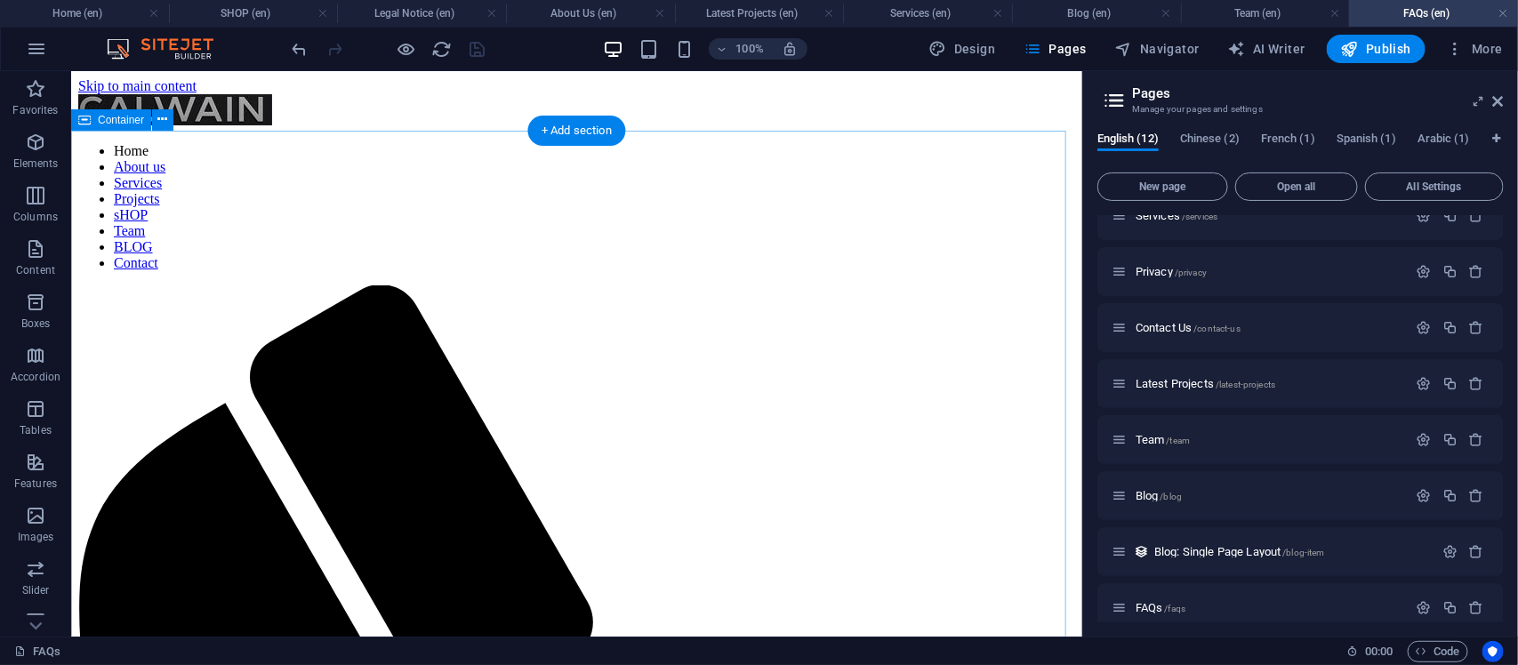
scroll to position [0, 0]
click at [580, 143] on div "+ Add section" at bounding box center [576, 131] width 99 height 30
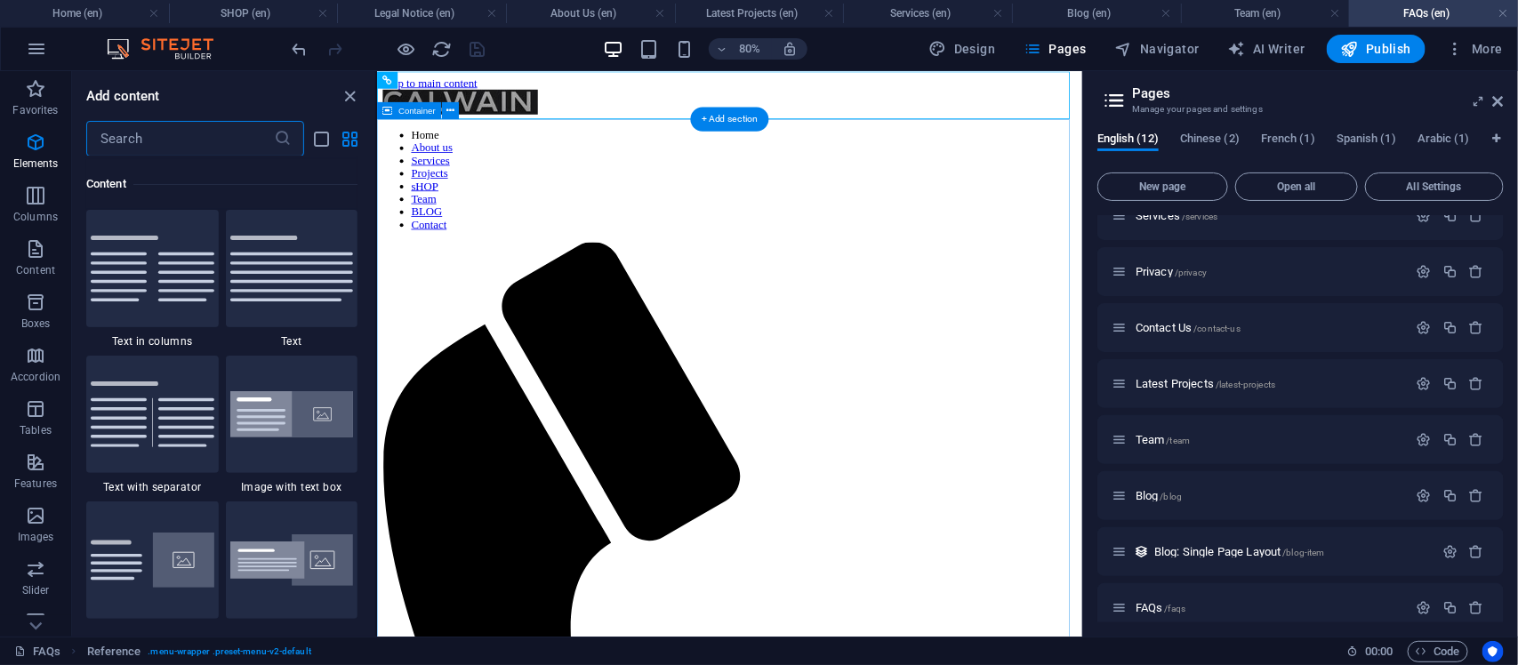
scroll to position [3110, 0]
click at [189, 131] on input "text" at bounding box center [180, 139] width 188 height 36
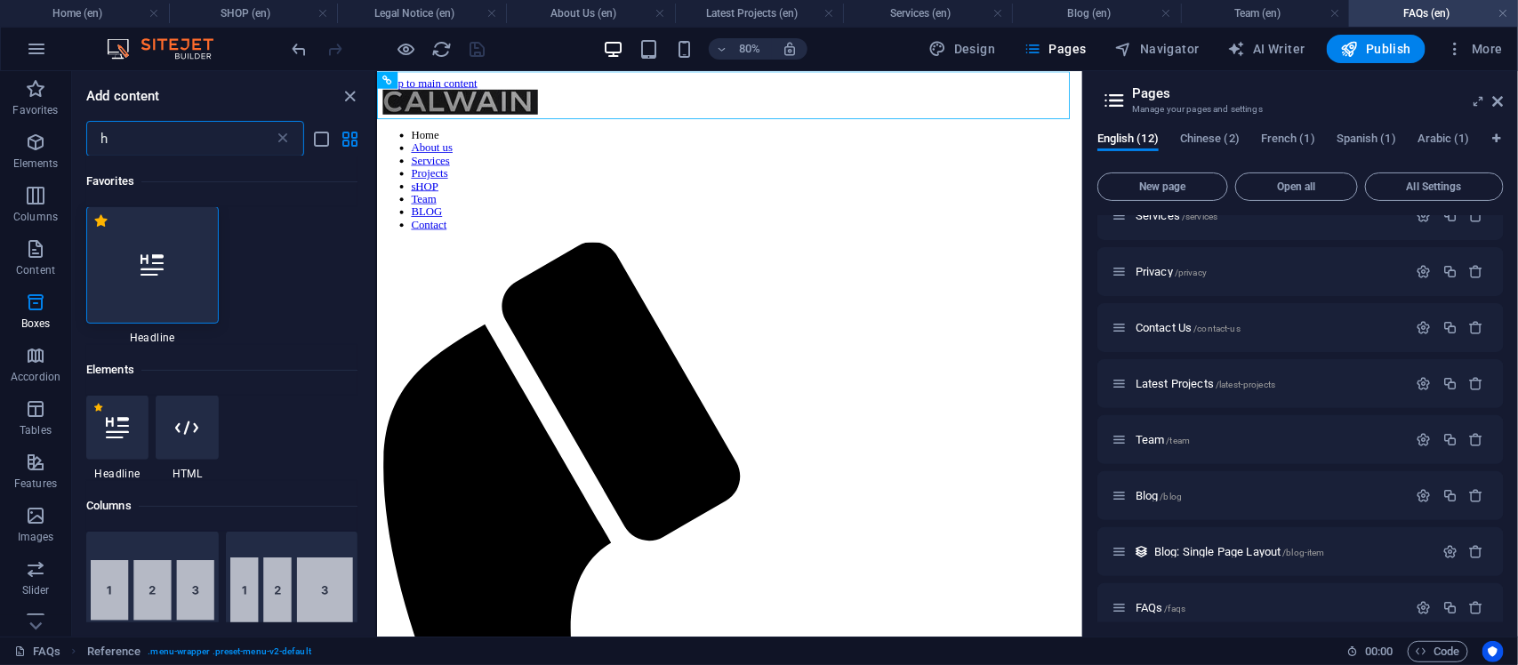
scroll to position [0, 0]
type input "h"
click at [194, 429] on icon at bounding box center [186, 428] width 23 height 23
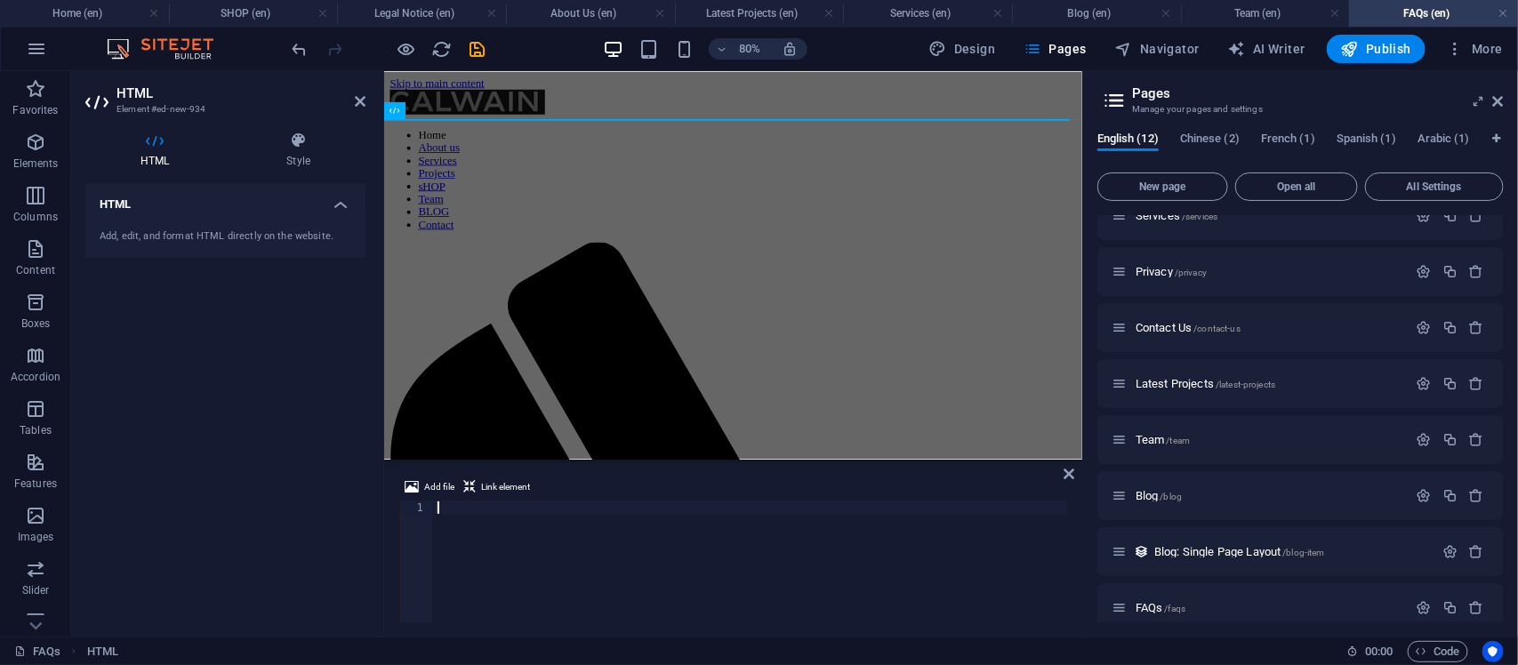
type textarea "</script>"
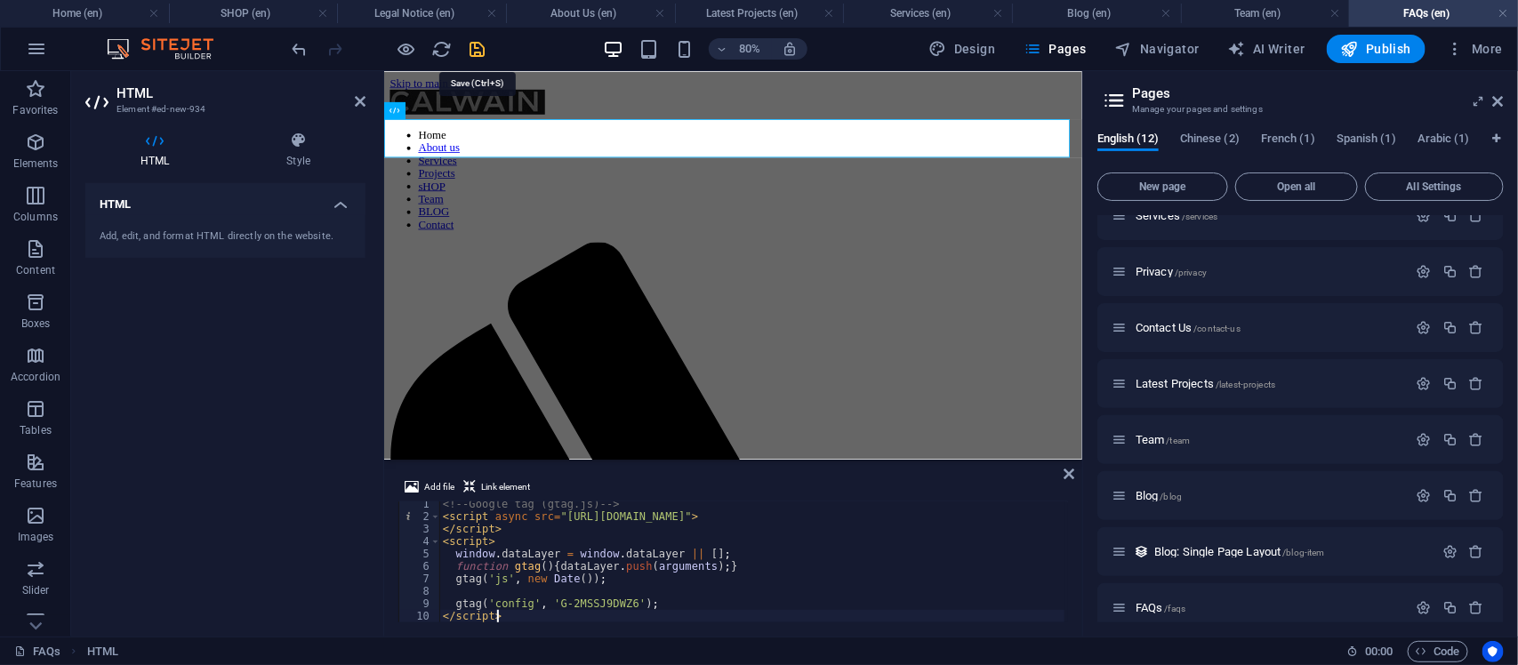
click at [469, 45] on icon "save" at bounding box center [478, 49] width 20 height 20
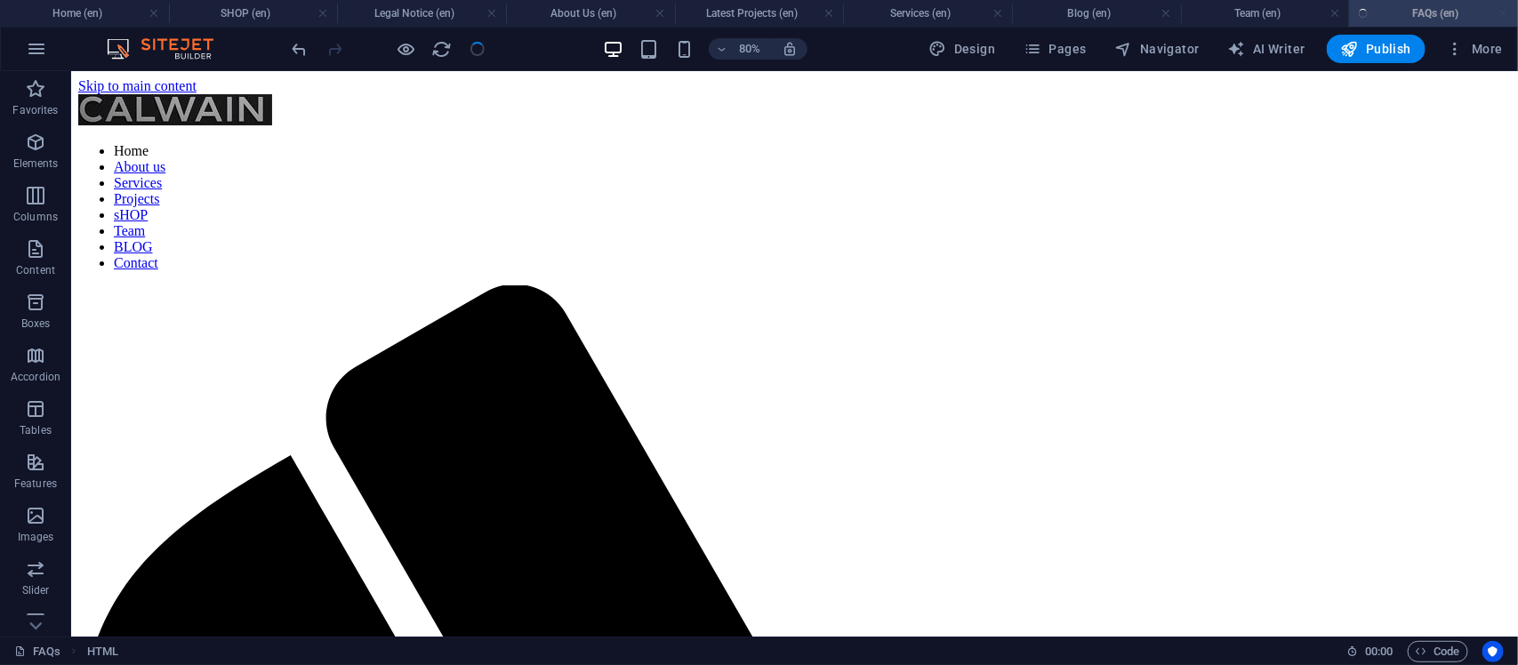
click at [477, 51] on div at bounding box center [388, 49] width 199 height 28
click at [1063, 50] on span "Pages" at bounding box center [1055, 49] width 62 height 18
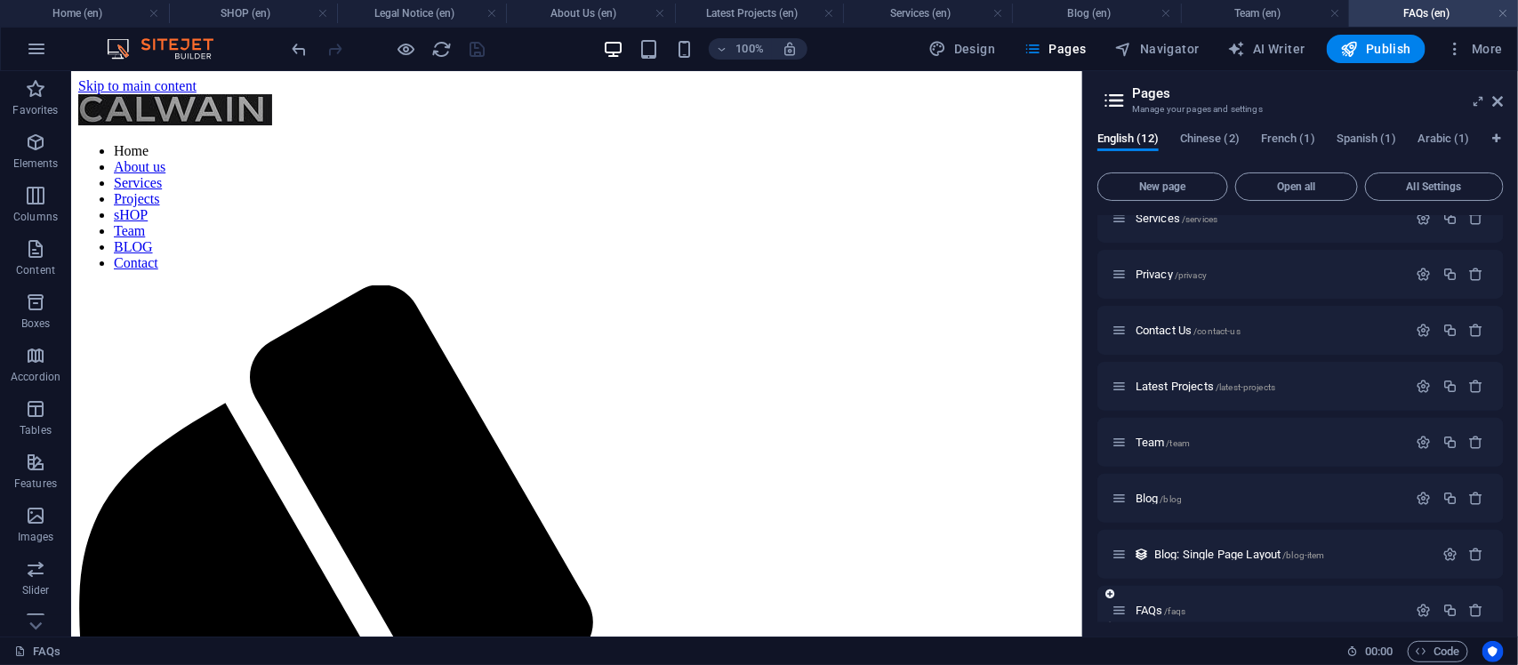
scroll to position [152, 0]
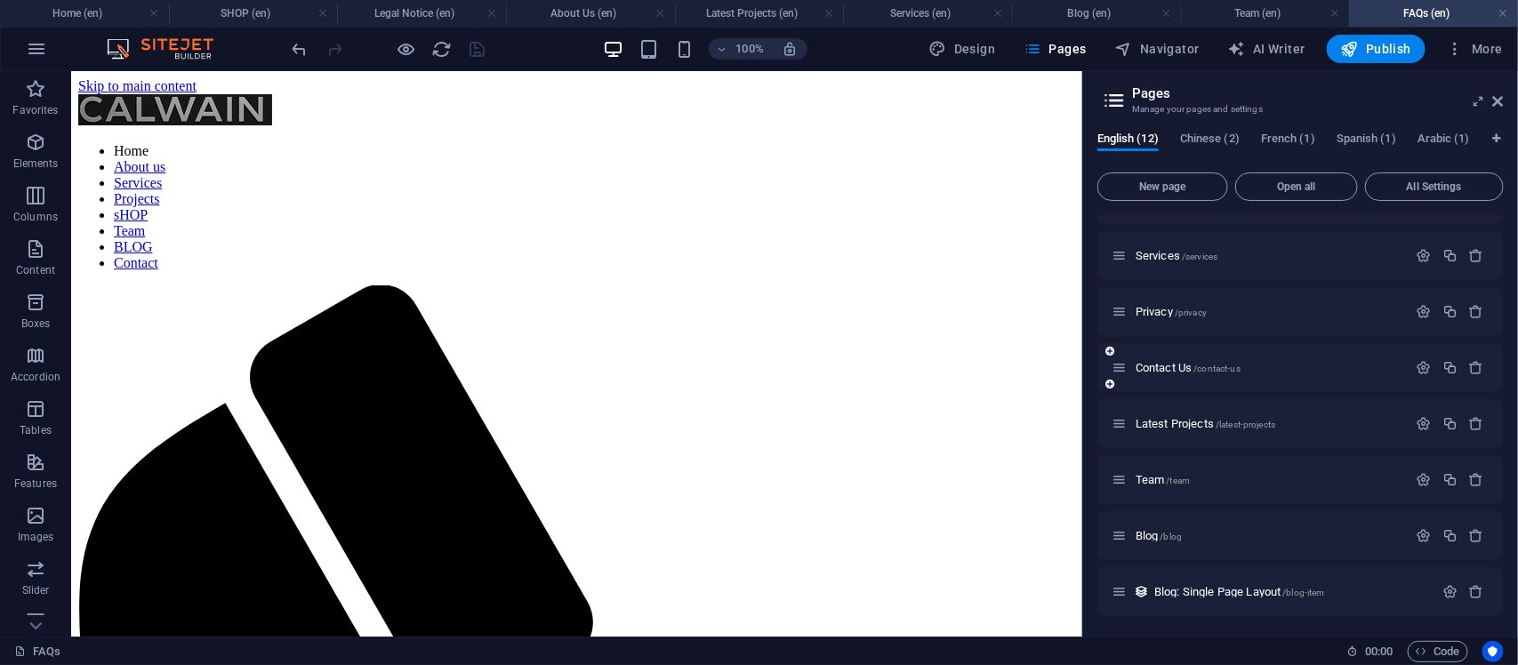
click at [1187, 360] on div "Contact Us /contact-us" at bounding box center [1260, 367] width 296 height 20
click at [1200, 367] on span "/contact-us" at bounding box center [1217, 369] width 47 height 10
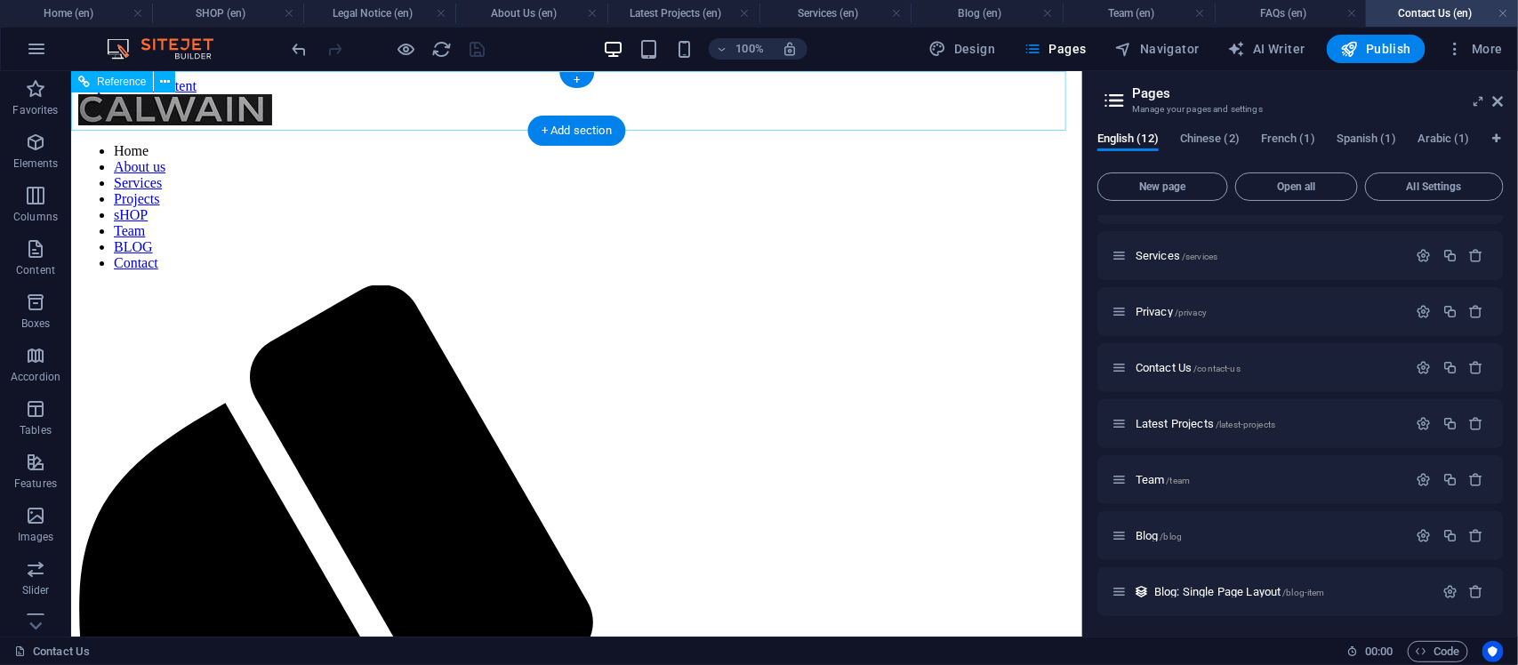
scroll to position [0, 0]
click at [591, 134] on div "+ Add section" at bounding box center [576, 131] width 99 height 30
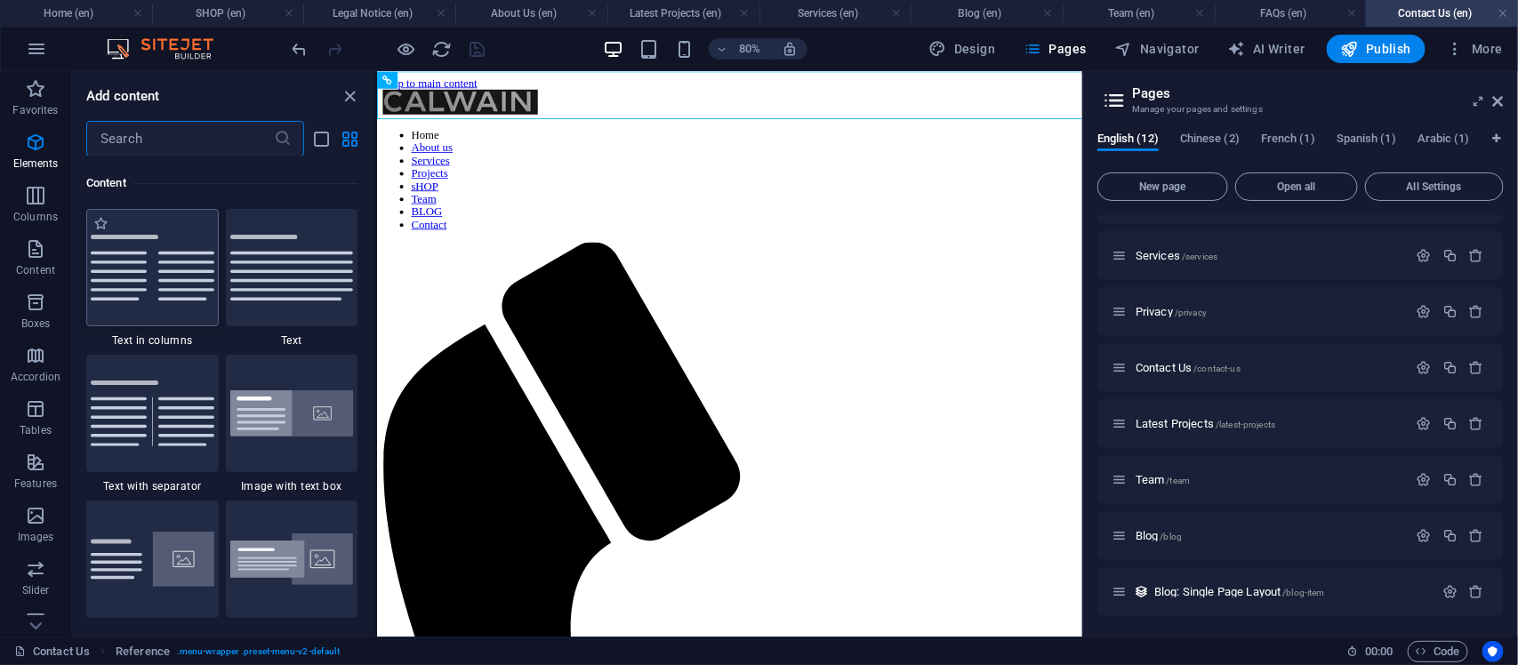
scroll to position [3110, 0]
click at [182, 121] on div "Add content ​ Favorites 1 Star Headline 1 Star Container Elements 1 Star Headli…" at bounding box center [223, 354] width 303 height 566
click at [151, 135] on input "text" at bounding box center [180, 139] width 188 height 36
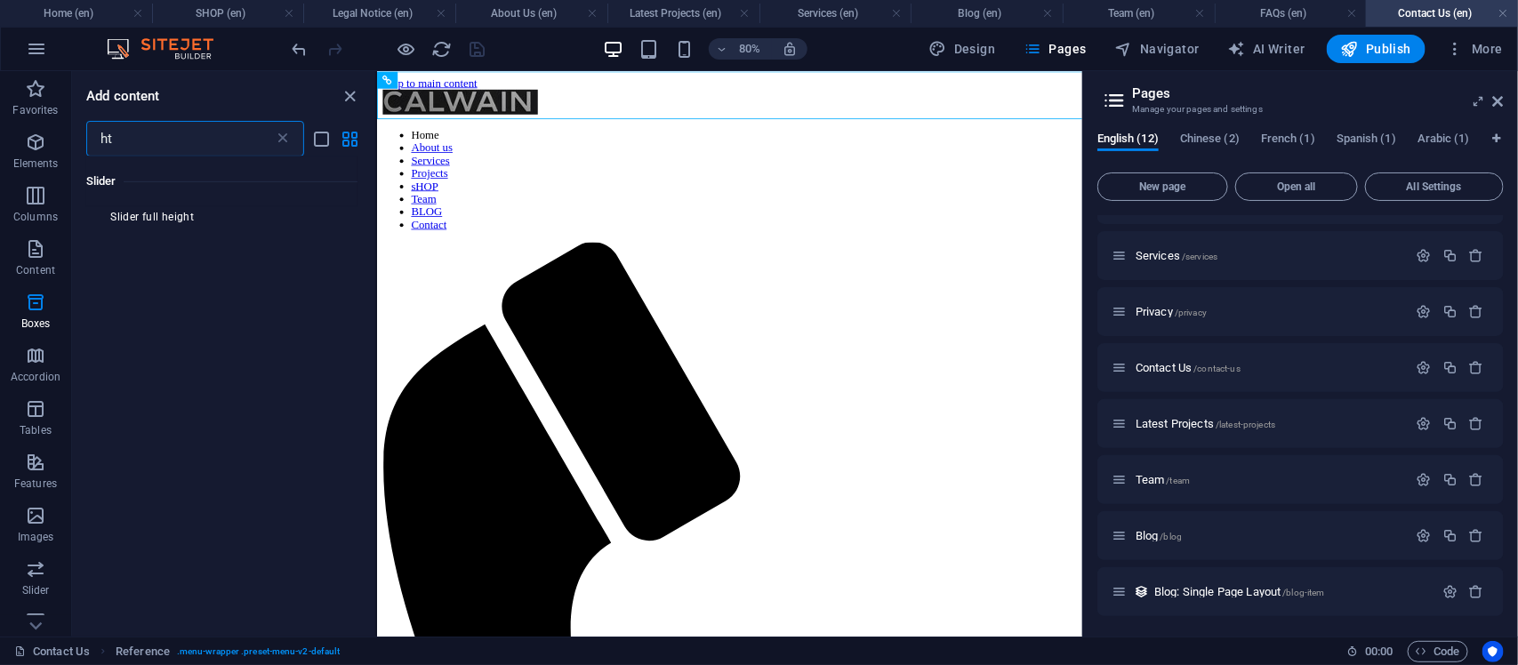
scroll to position [0, 0]
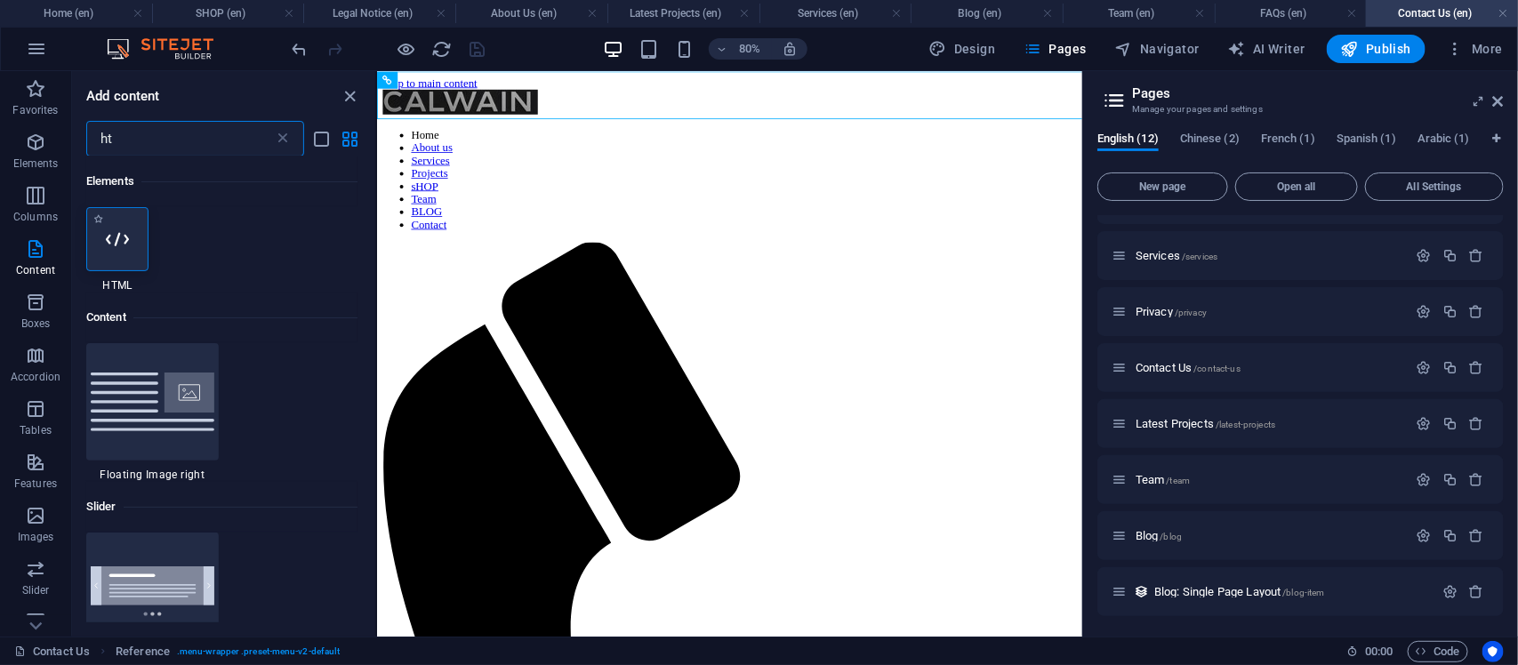
type input "ht"
click at [122, 256] on div at bounding box center [117, 239] width 62 height 64
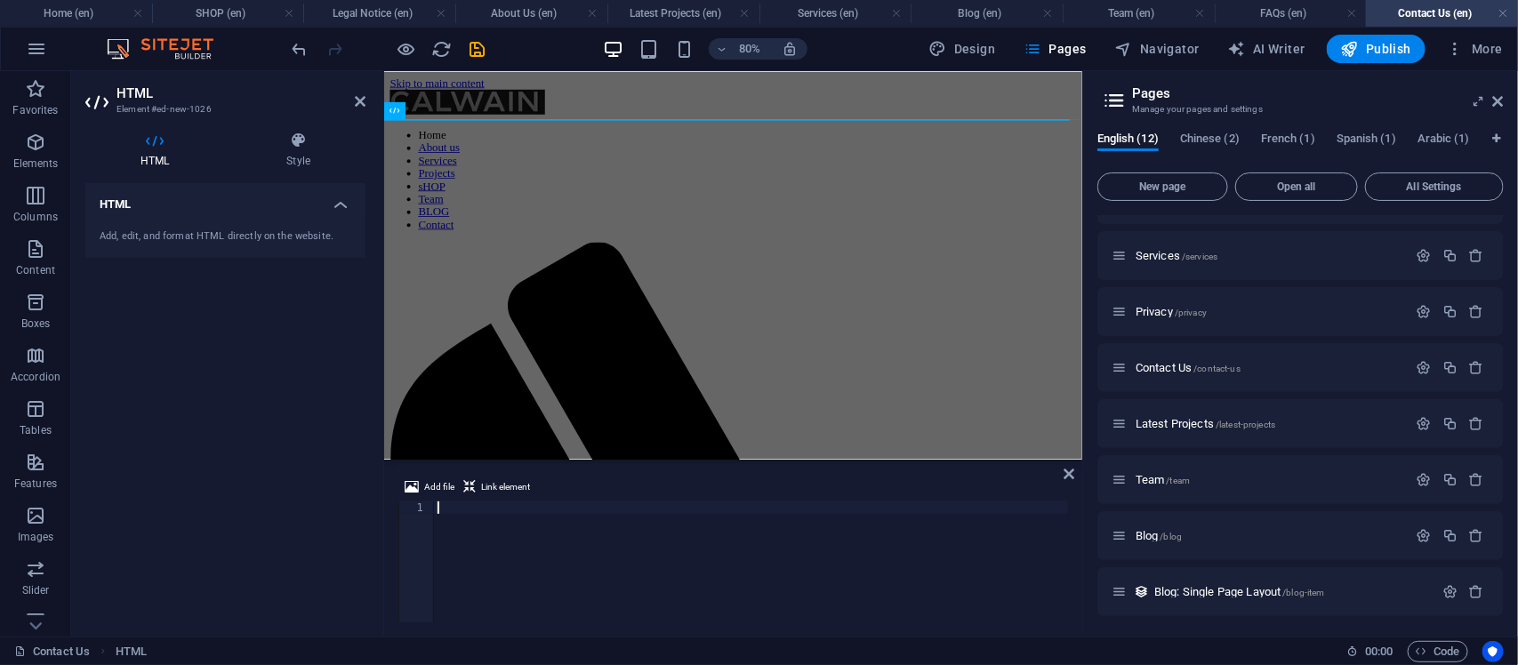
type textarea "</script>"
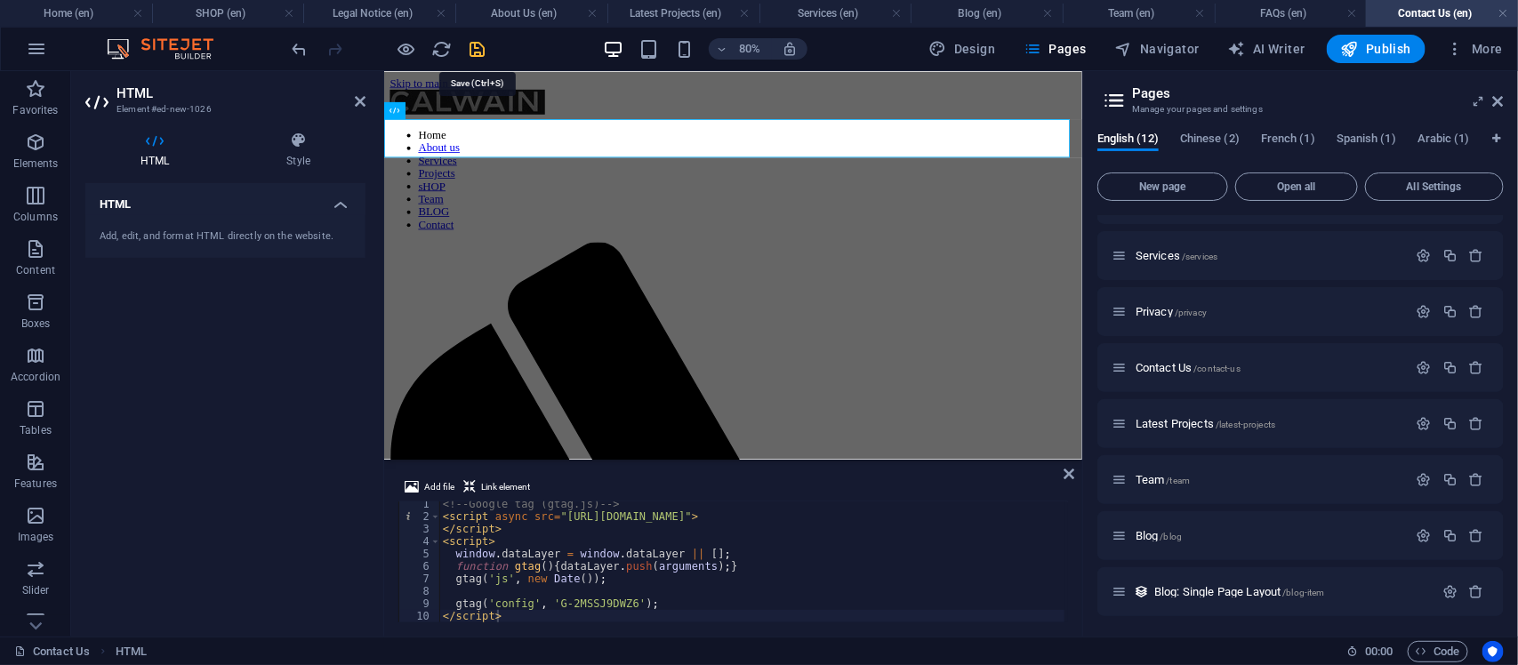
click at [471, 39] on icon "save" at bounding box center [478, 49] width 20 height 20
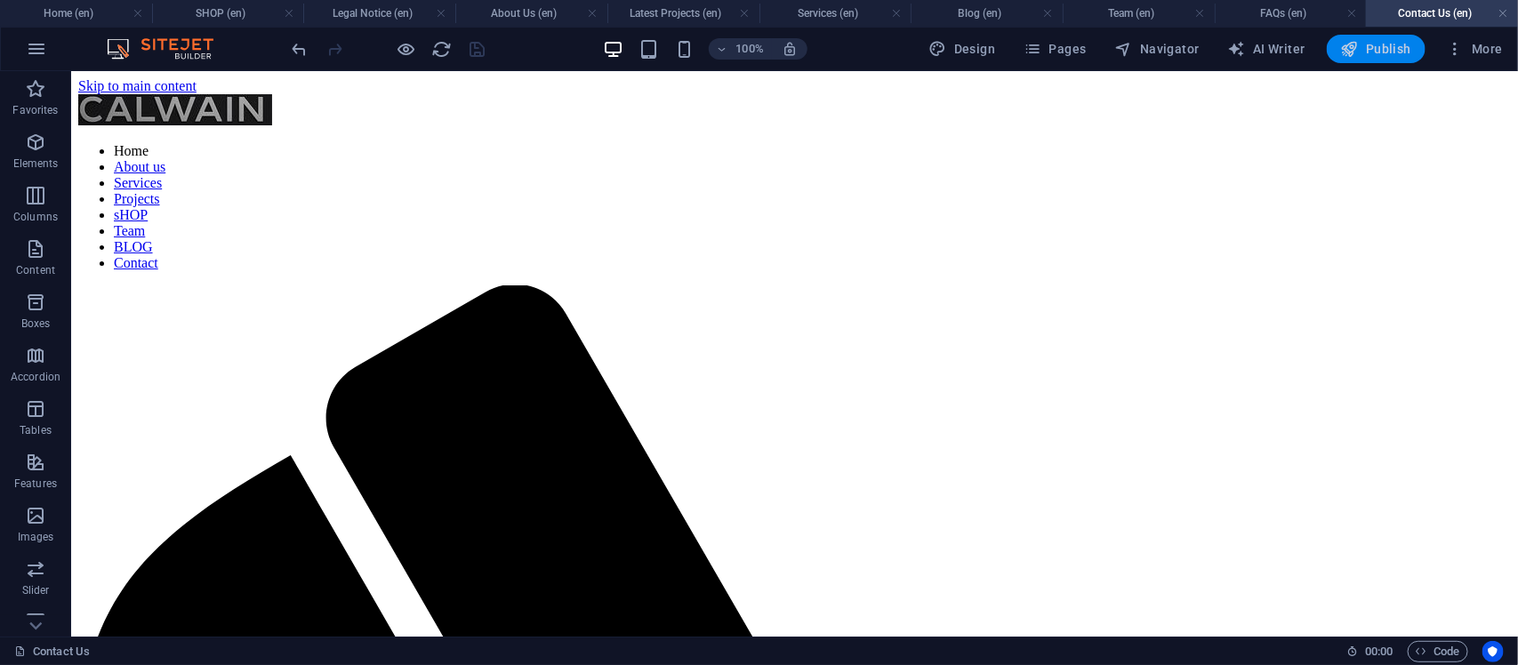
click at [1385, 42] on span "Publish" at bounding box center [1376, 49] width 70 height 18
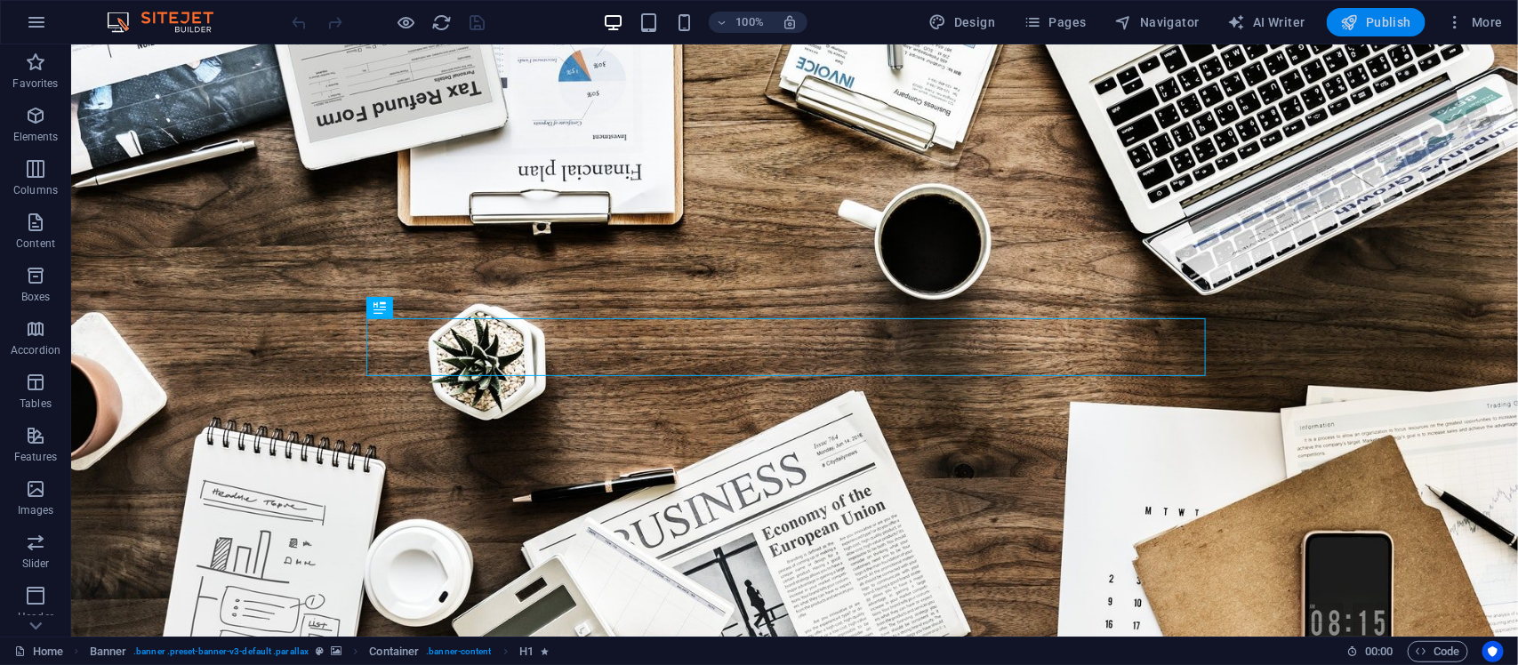
click at [1214, 12] on button "Publish" at bounding box center [1376, 22] width 99 height 28
click at [1374, 9] on button "Publish" at bounding box center [1376, 22] width 99 height 28
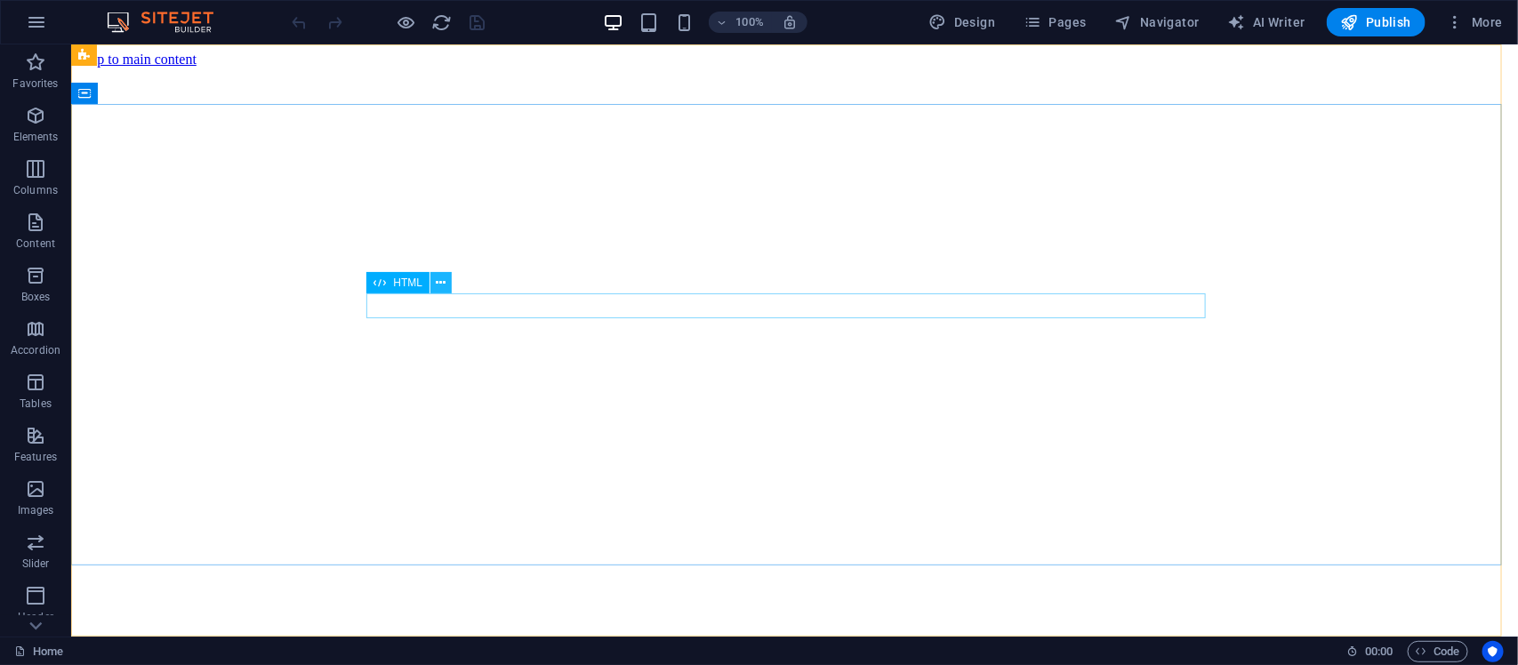
click at [441, 285] on icon at bounding box center [442, 283] width 10 height 19
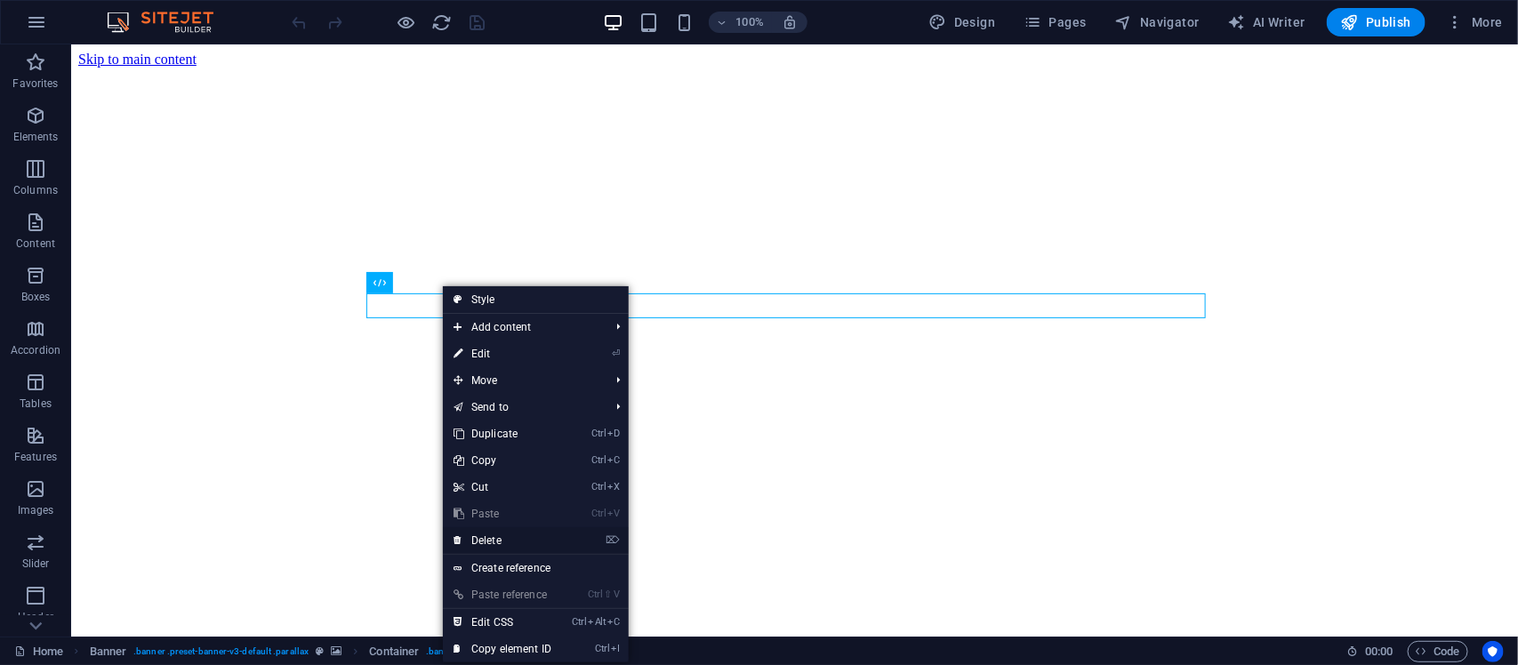
click at [505, 532] on link "⌦ Delete" at bounding box center [502, 540] width 119 height 27
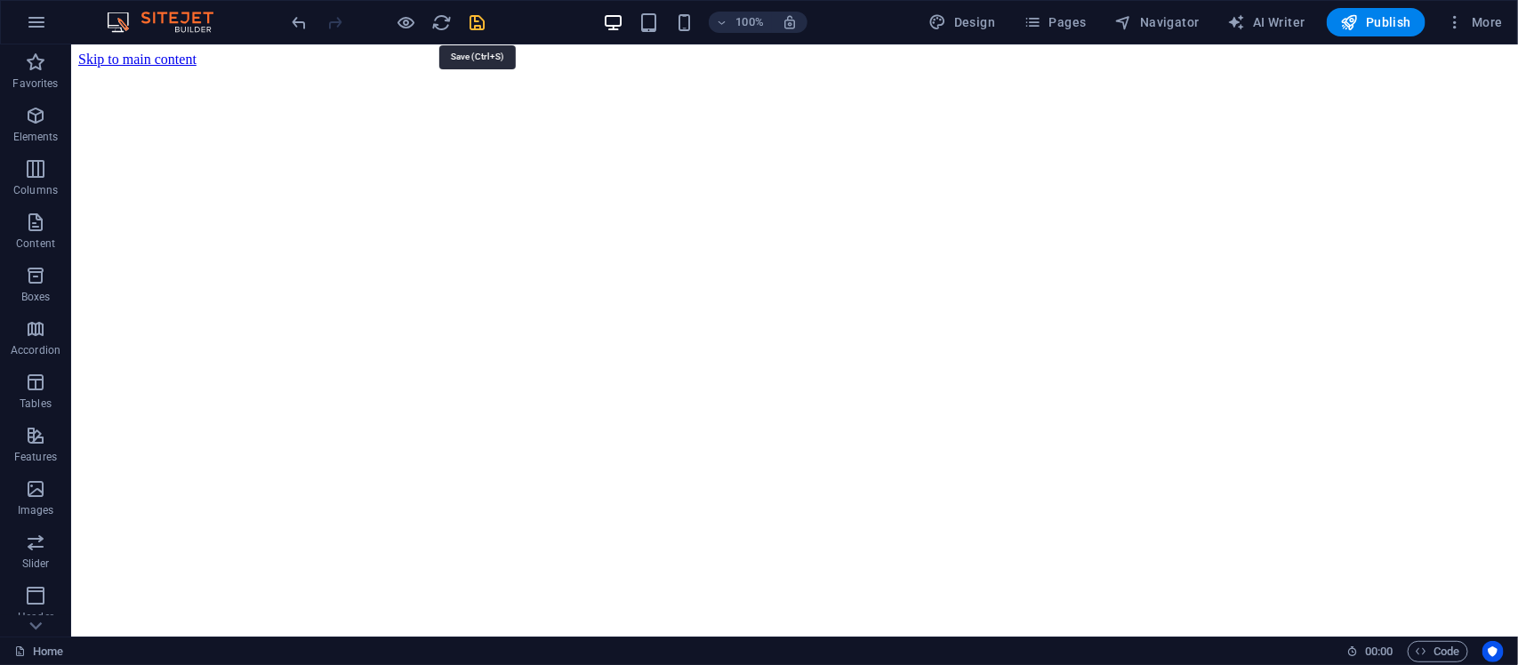
click at [478, 19] on icon "save" at bounding box center [478, 22] width 20 height 20
click at [1214, 22] on span "Publish" at bounding box center [1376, 22] width 70 height 18
click at [1214, 19] on span "Publish" at bounding box center [1376, 22] width 70 height 18
